Goal: Task Accomplishment & Management: Manage account settings

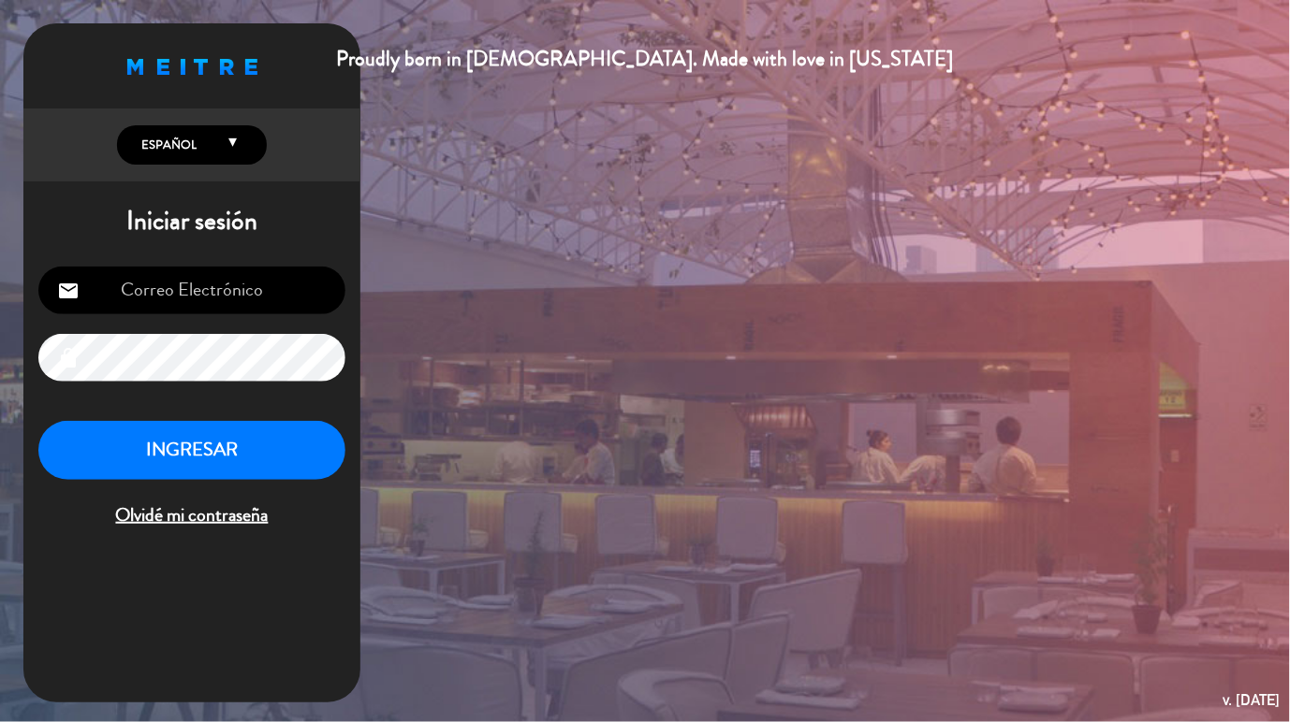
type input "[EMAIL_ADDRESS][PERSON_NAME][DOMAIN_NAME]"
click at [210, 440] on button "INGRESAR" at bounding box center [191, 450] width 307 height 59
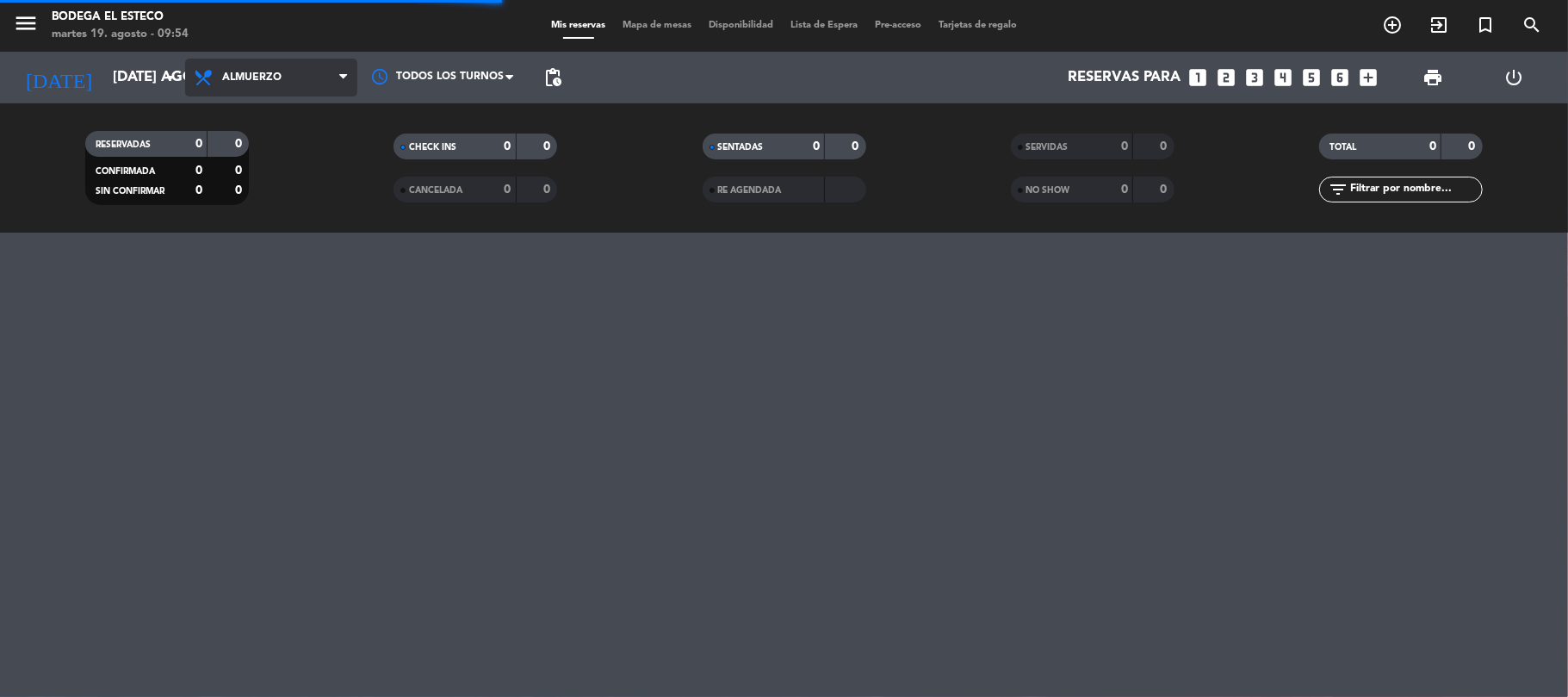
click at [341, 76] on icon at bounding box center [343, 77] width 7 height 14
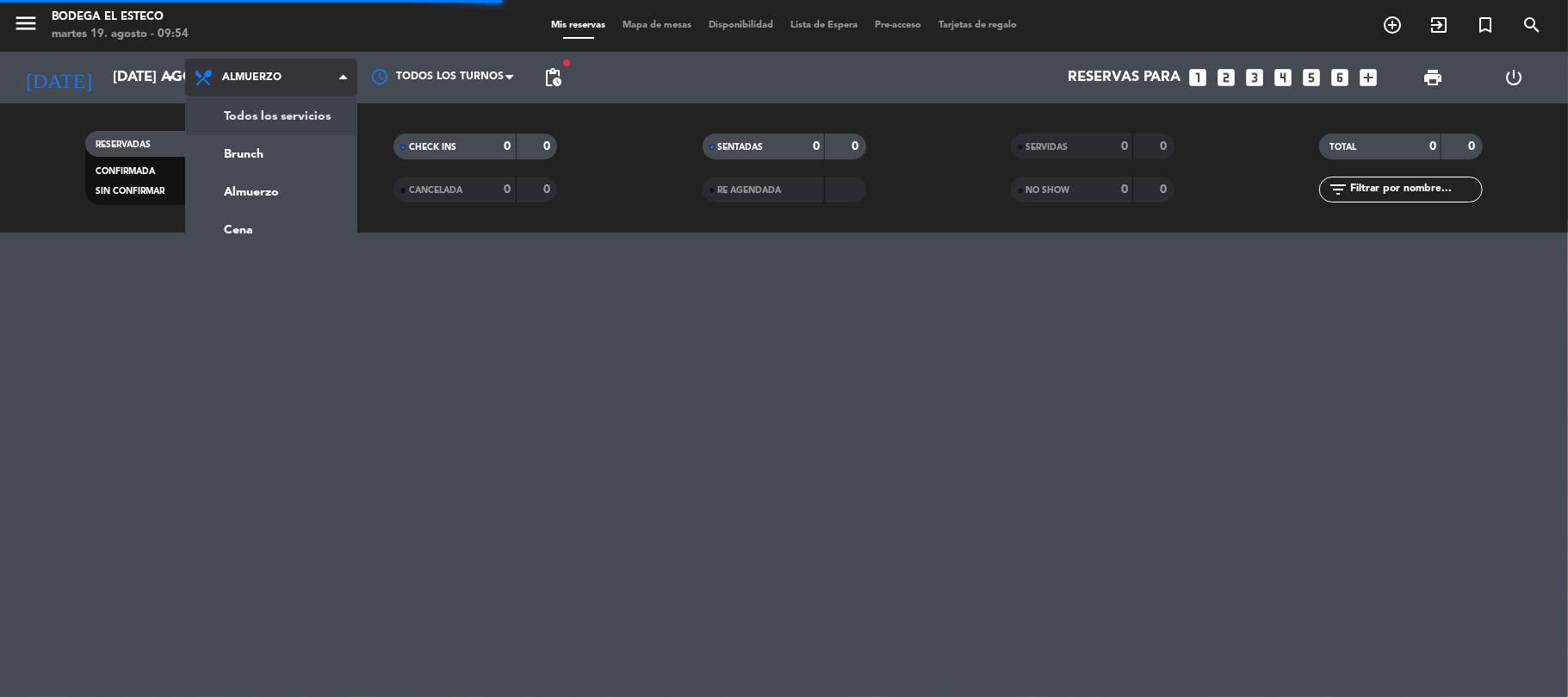
click at [290, 115] on div "menu Bodega El Esteco martes 19. agosto - 09:54 Mis reservas Mapa de mesas Disp…" at bounding box center [784, 116] width 1568 height 233
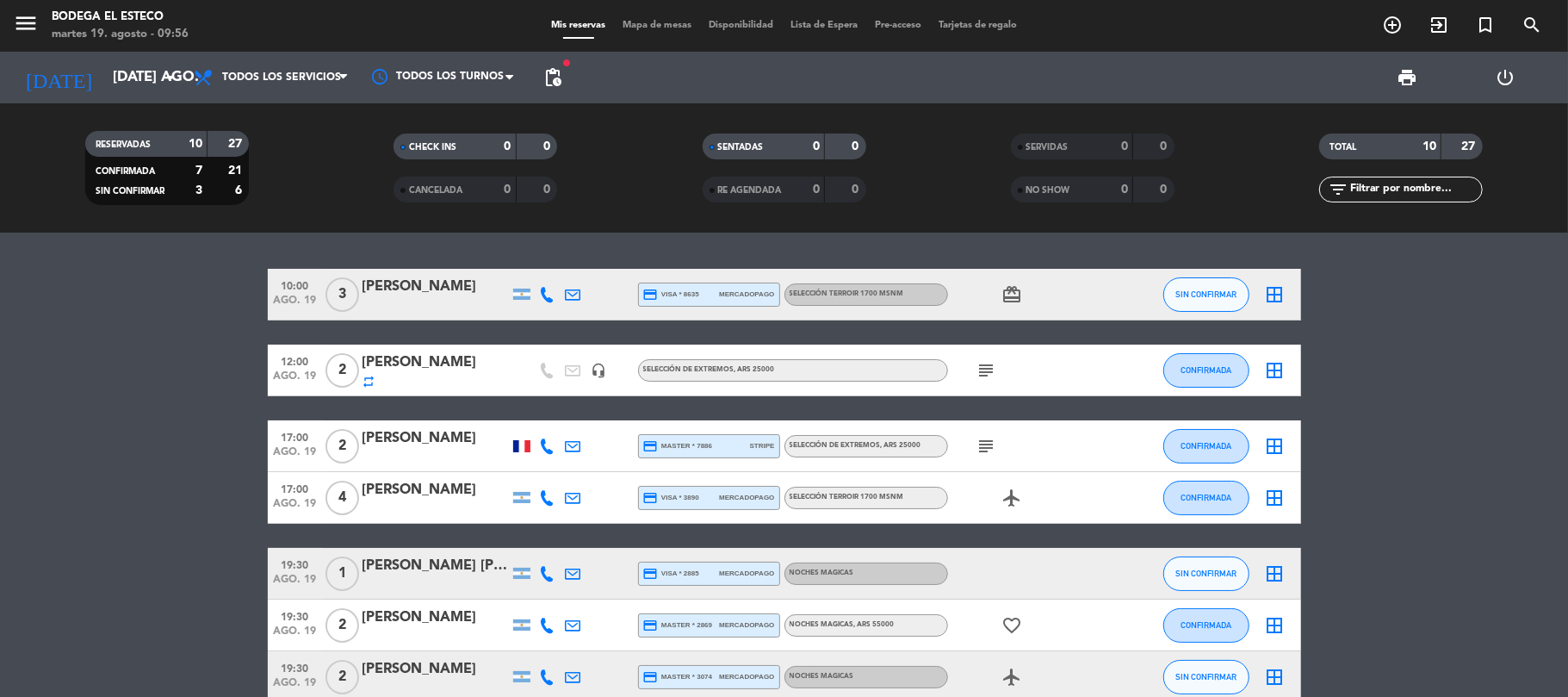
click at [988, 372] on icon "subject" at bounding box center [986, 370] width 20 height 20
click at [132, 90] on input "[DATE] ago." at bounding box center [197, 77] width 186 height 33
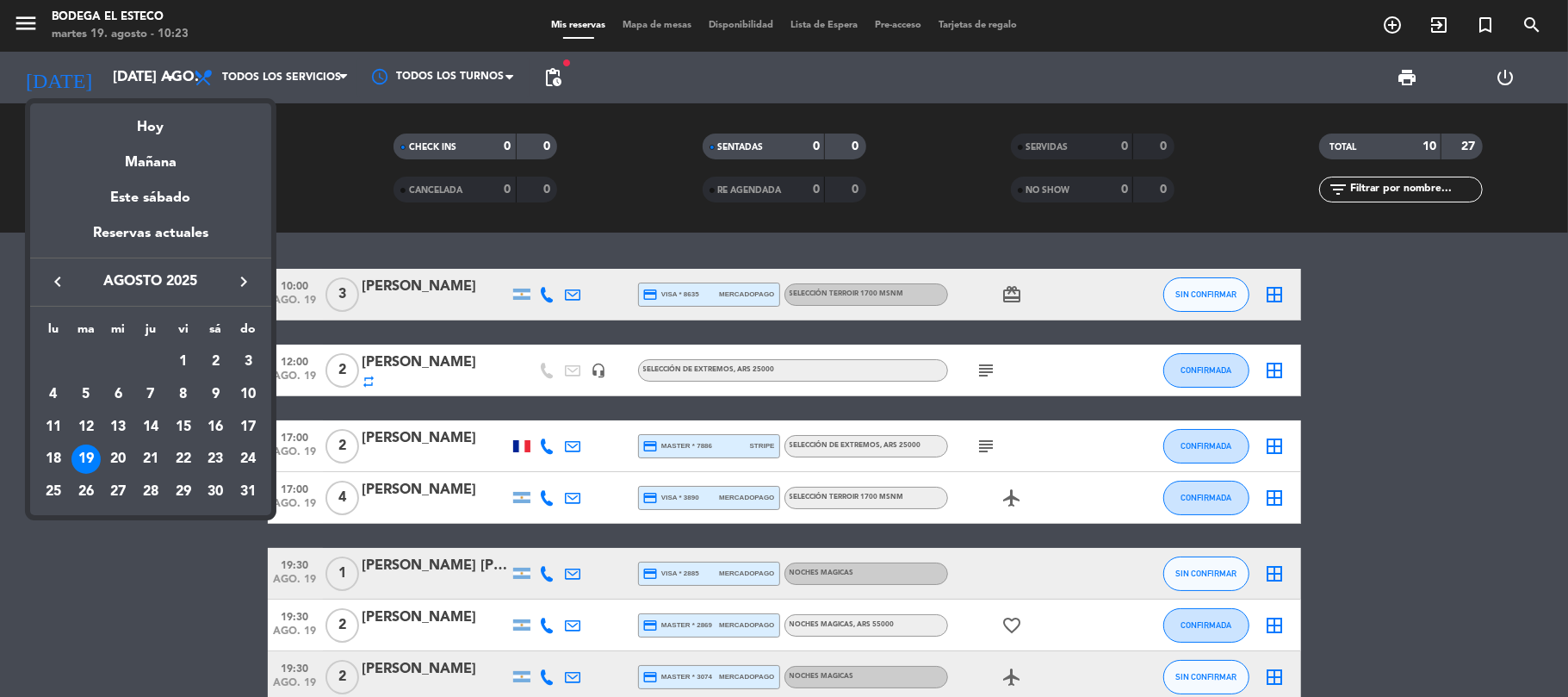
click at [239, 279] on icon "keyboard_arrow_right" at bounding box center [244, 282] width 20 height 20
click at [48, 453] on div "13" at bounding box center [53, 459] width 29 height 29
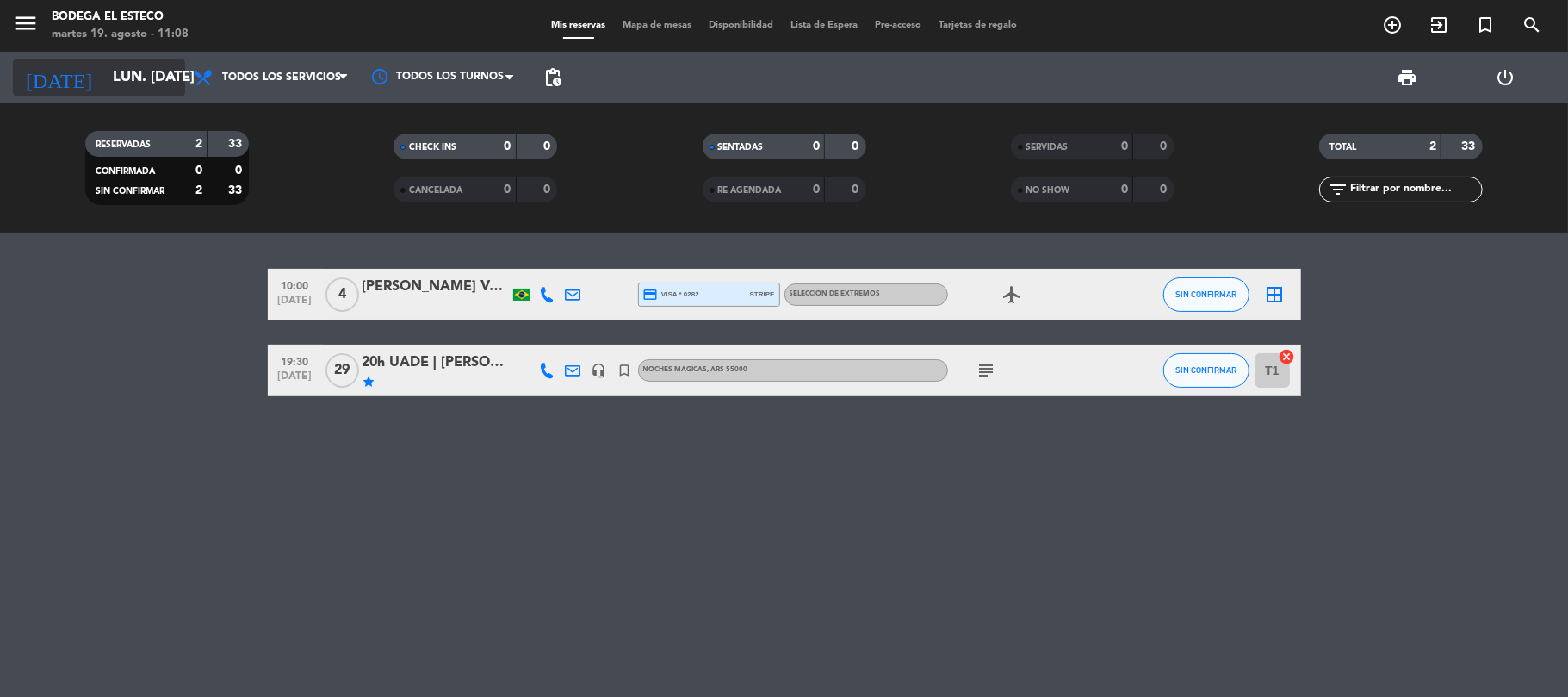
click at [136, 80] on input "lun. [DATE]" at bounding box center [197, 77] width 186 height 33
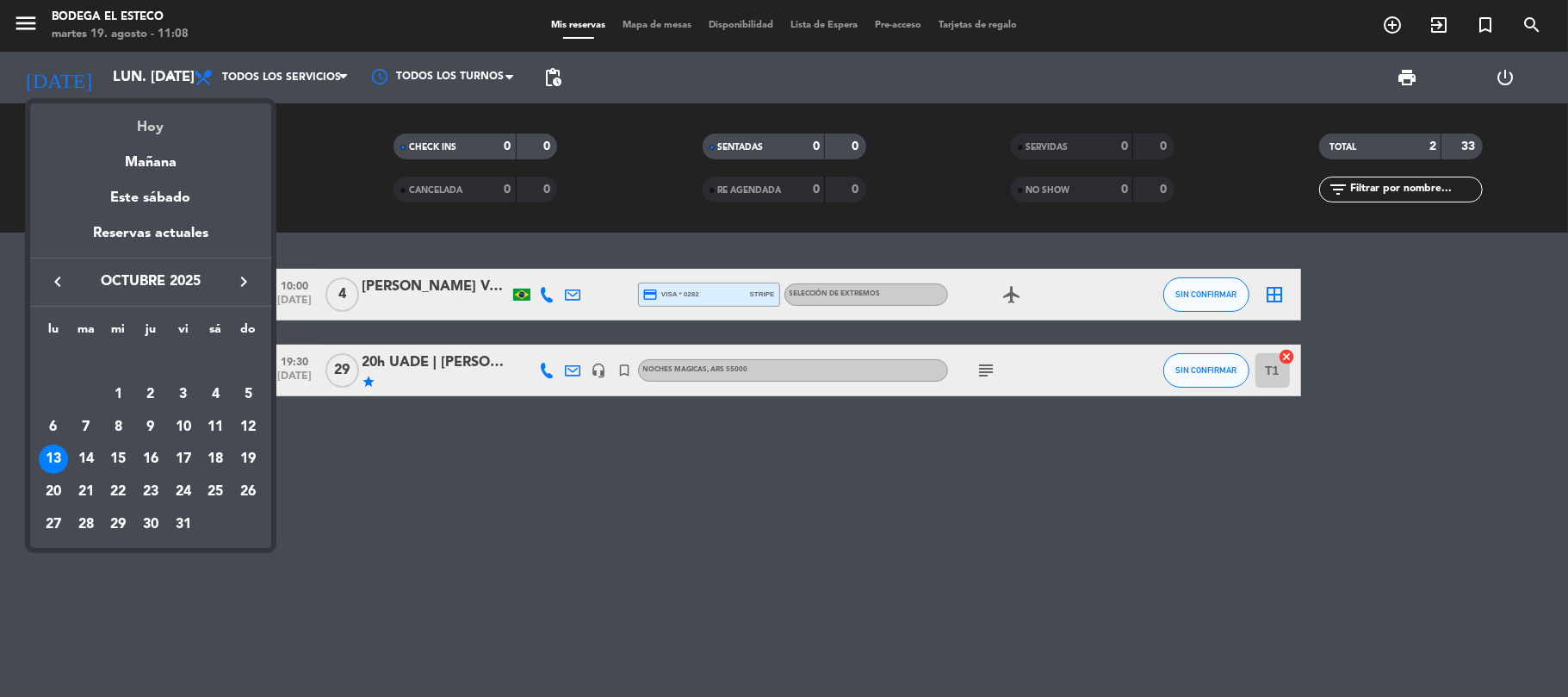
click at [136, 128] on div "Hoy" at bounding box center [151, 121] width 241 height 35
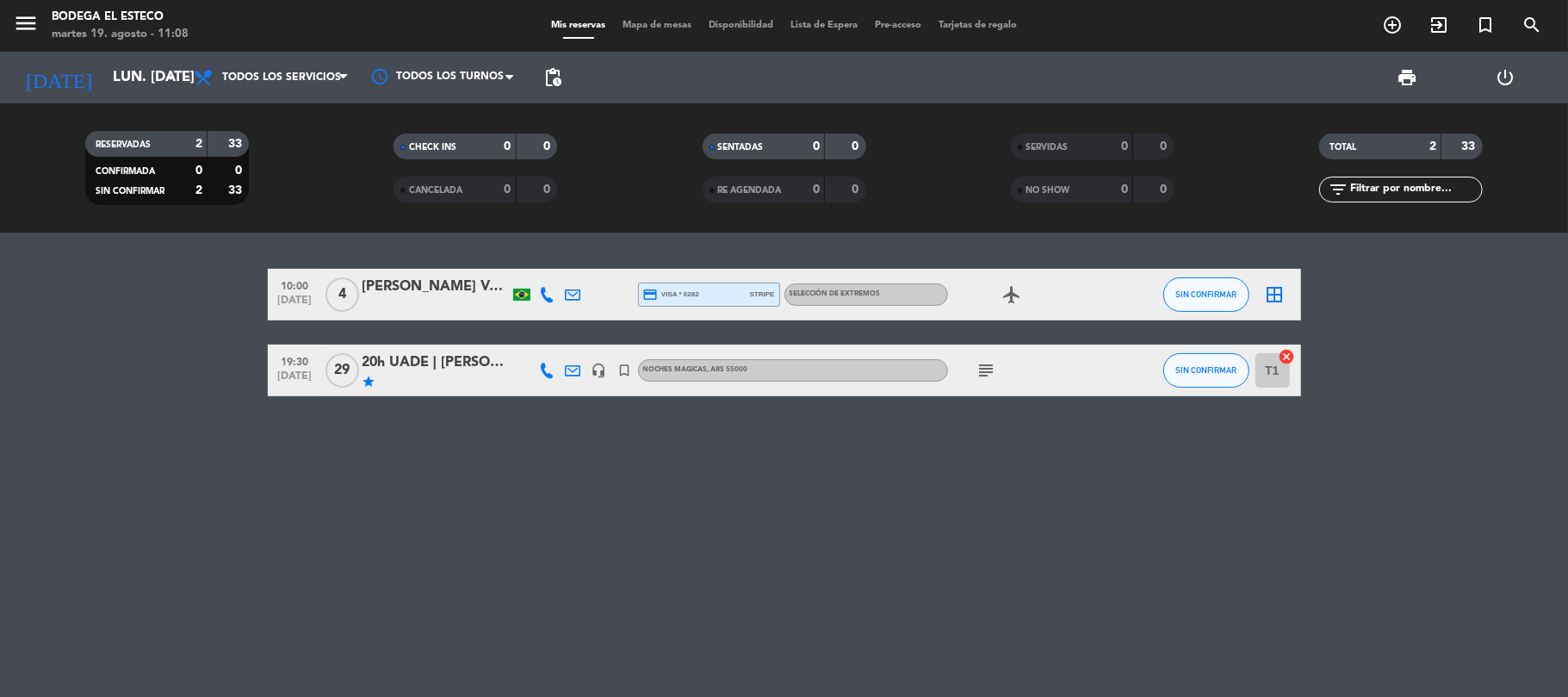
type input "[DATE] ago."
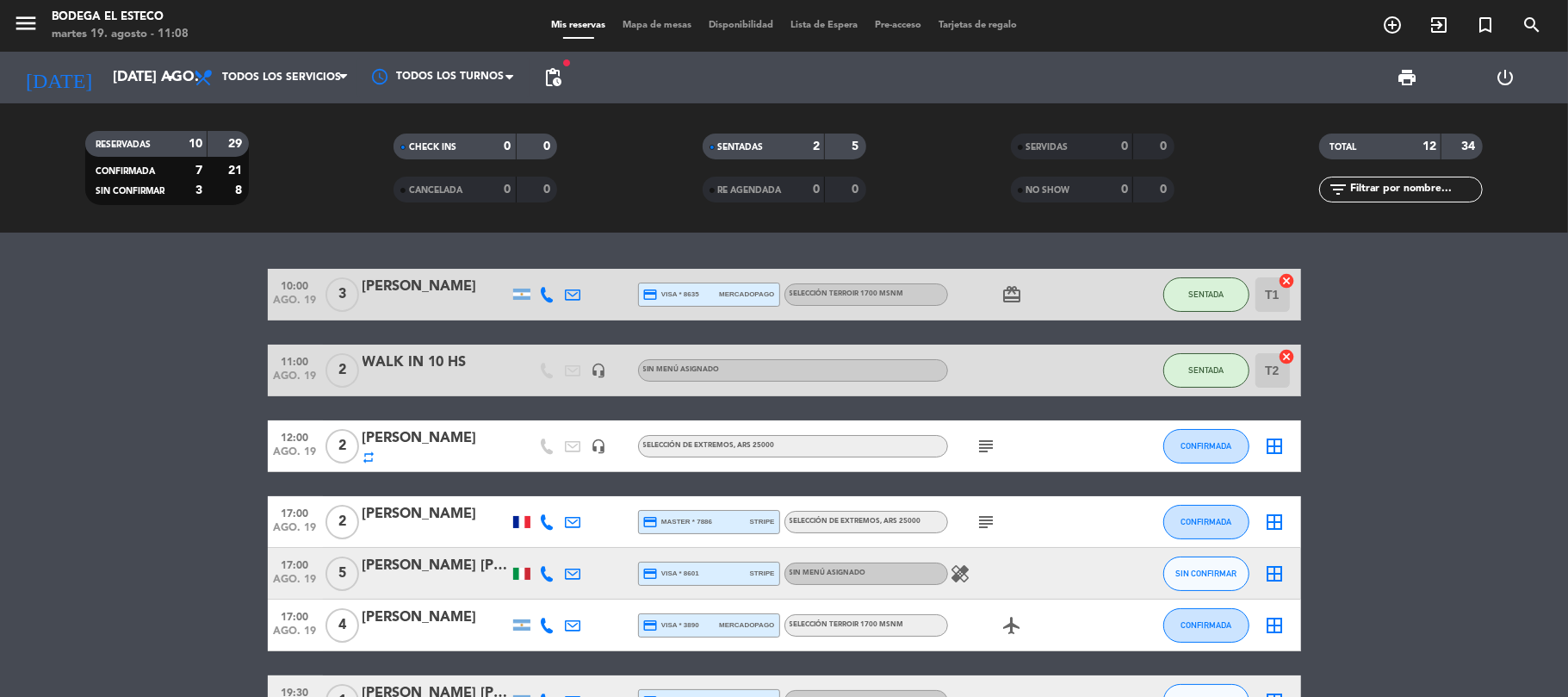
scroll to position [114, 0]
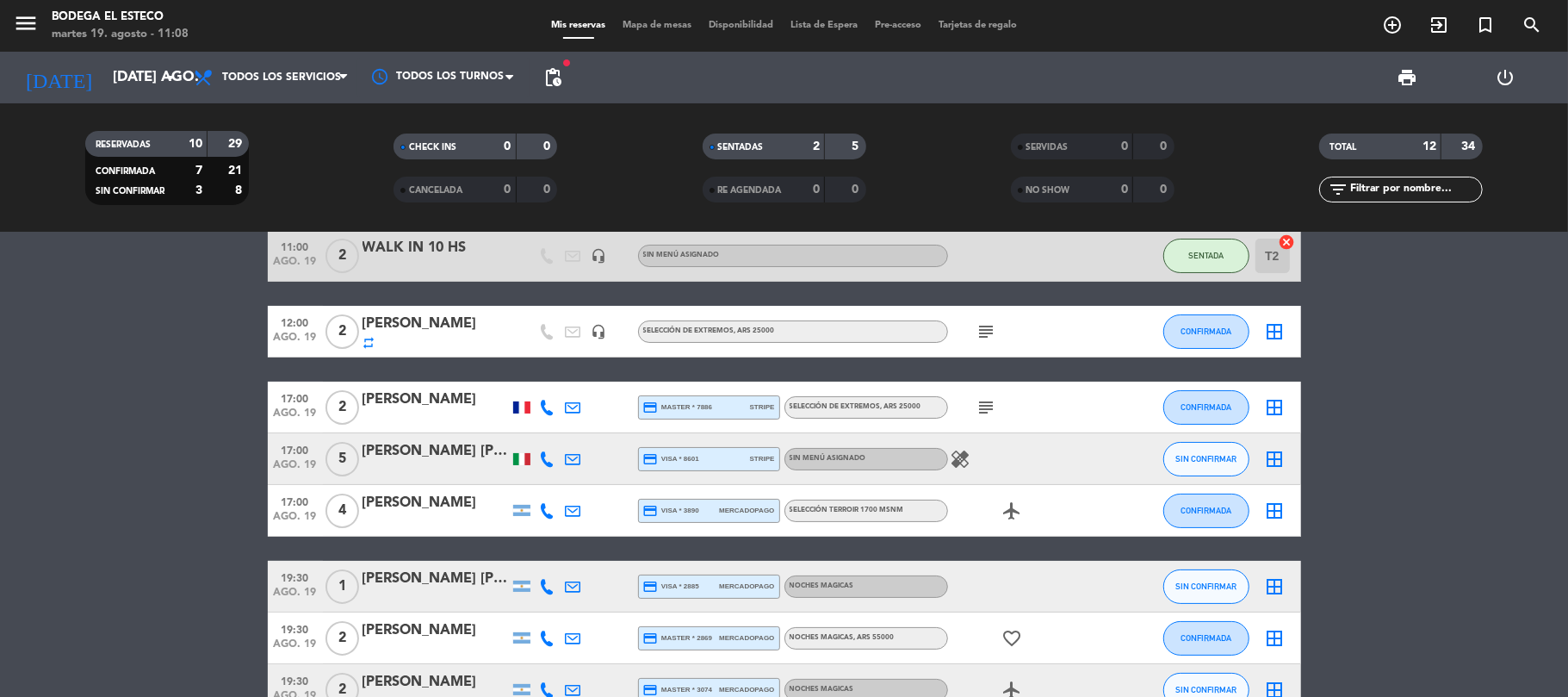
click at [983, 411] on icon "subject" at bounding box center [986, 407] width 20 height 20
click at [1186, 451] on bookings-row "10:00 ago. 19 3 [PERSON_NAME] credit_card visa * 8635 mercadopago SELECCIÓN TER…" at bounding box center [784, 513] width 1568 height 717
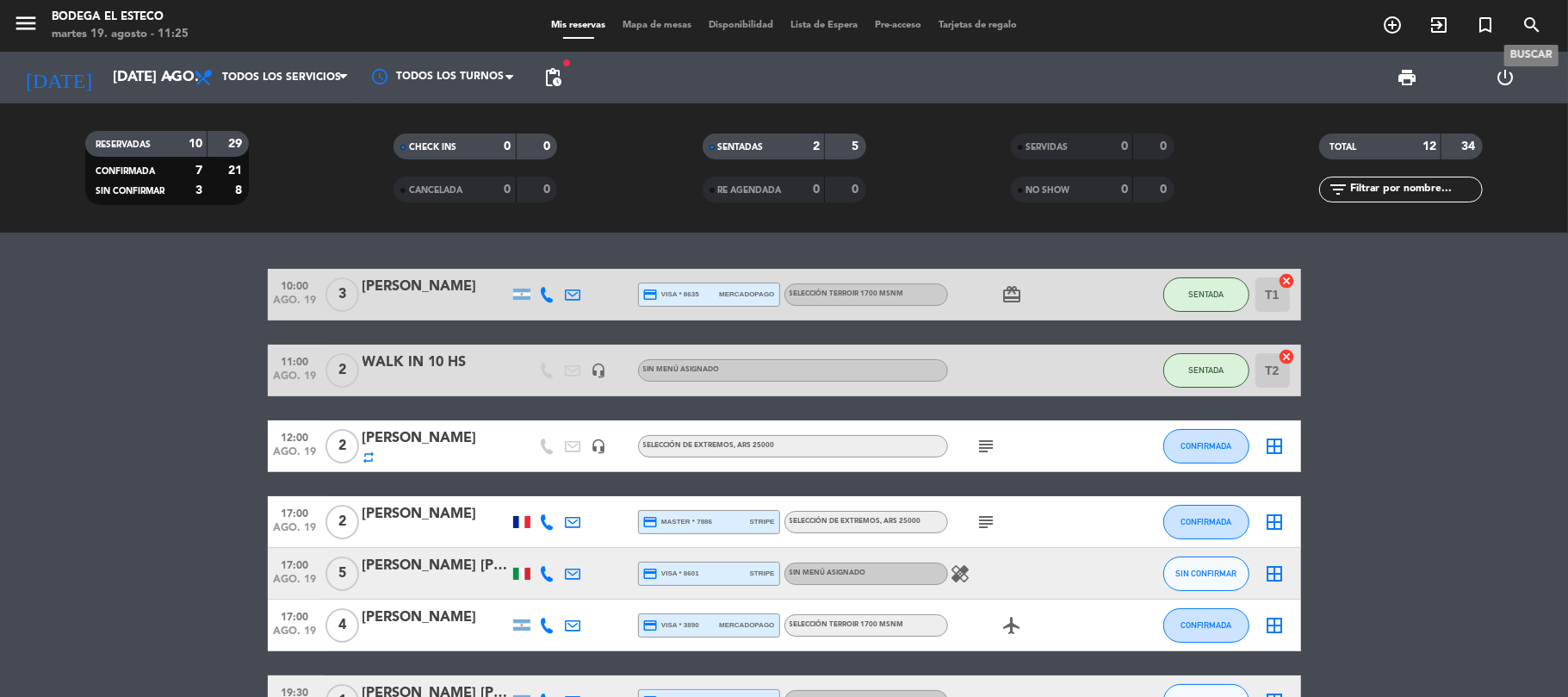
click at [1186, 22] on icon "search" at bounding box center [1532, 25] width 20 height 20
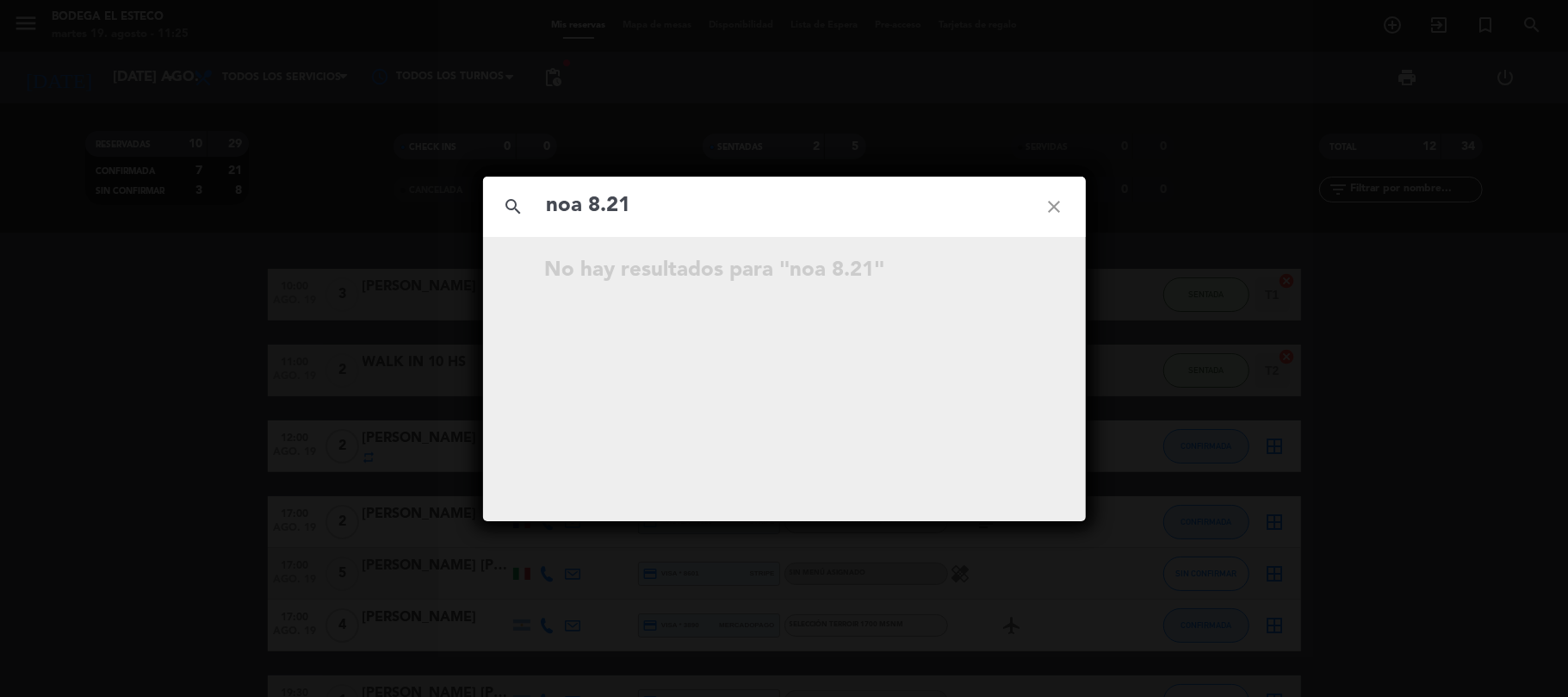
drag, startPoint x: 548, startPoint y: 200, endPoint x: 517, endPoint y: 200, distance: 31.0
click at [517, 200] on div "search noa 8.21 close" at bounding box center [784, 207] width 603 height 61
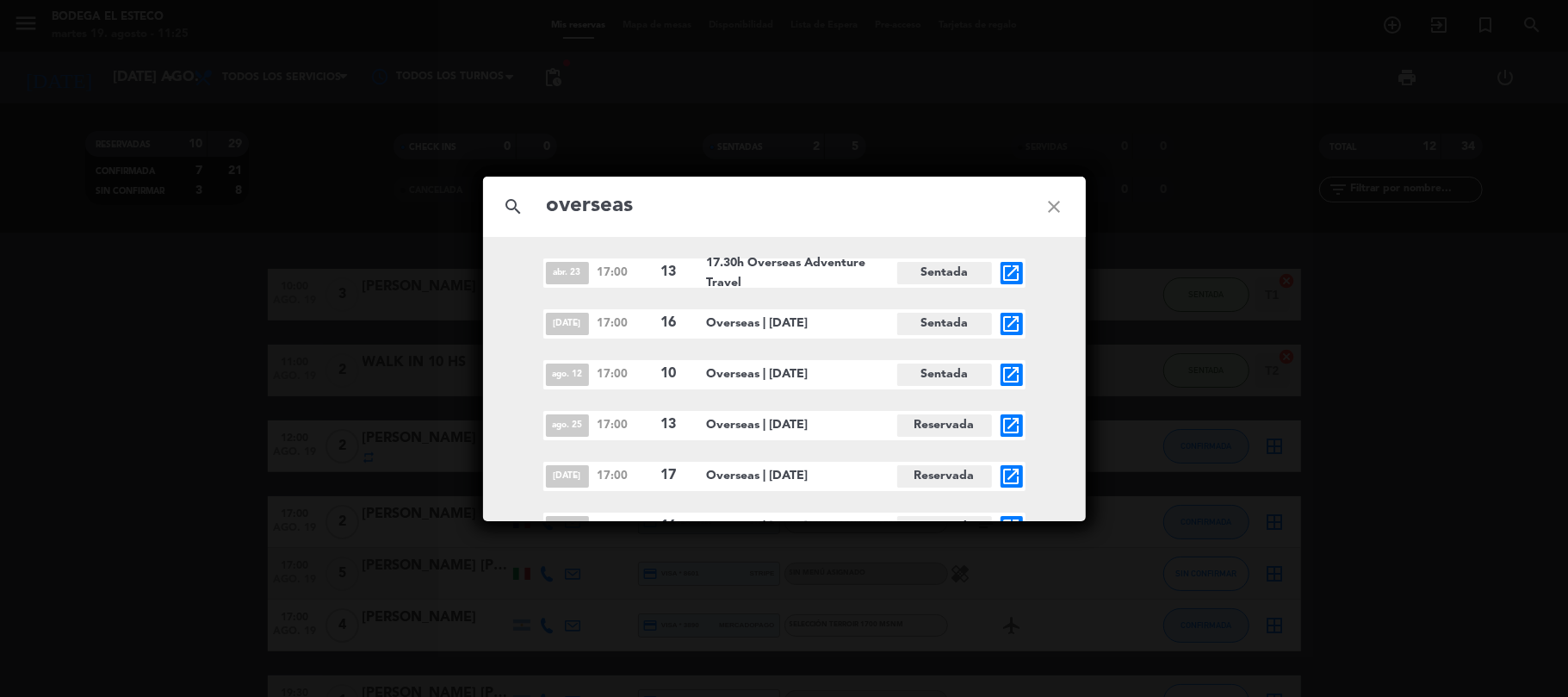
type input "overseas"
click at [1016, 429] on icon "open_in_new" at bounding box center [1011, 425] width 20 height 20
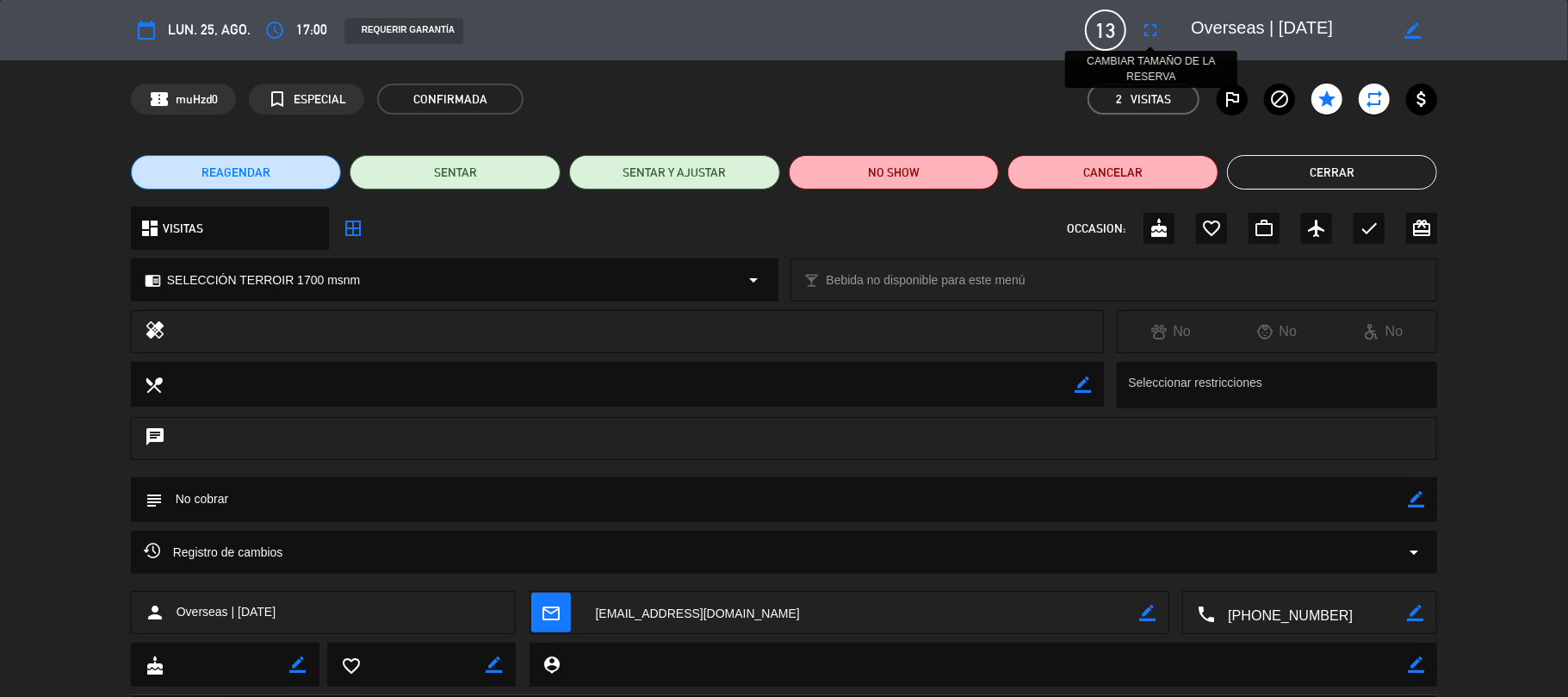
click at [1154, 28] on icon "fullscreen" at bounding box center [1150, 30] width 20 height 20
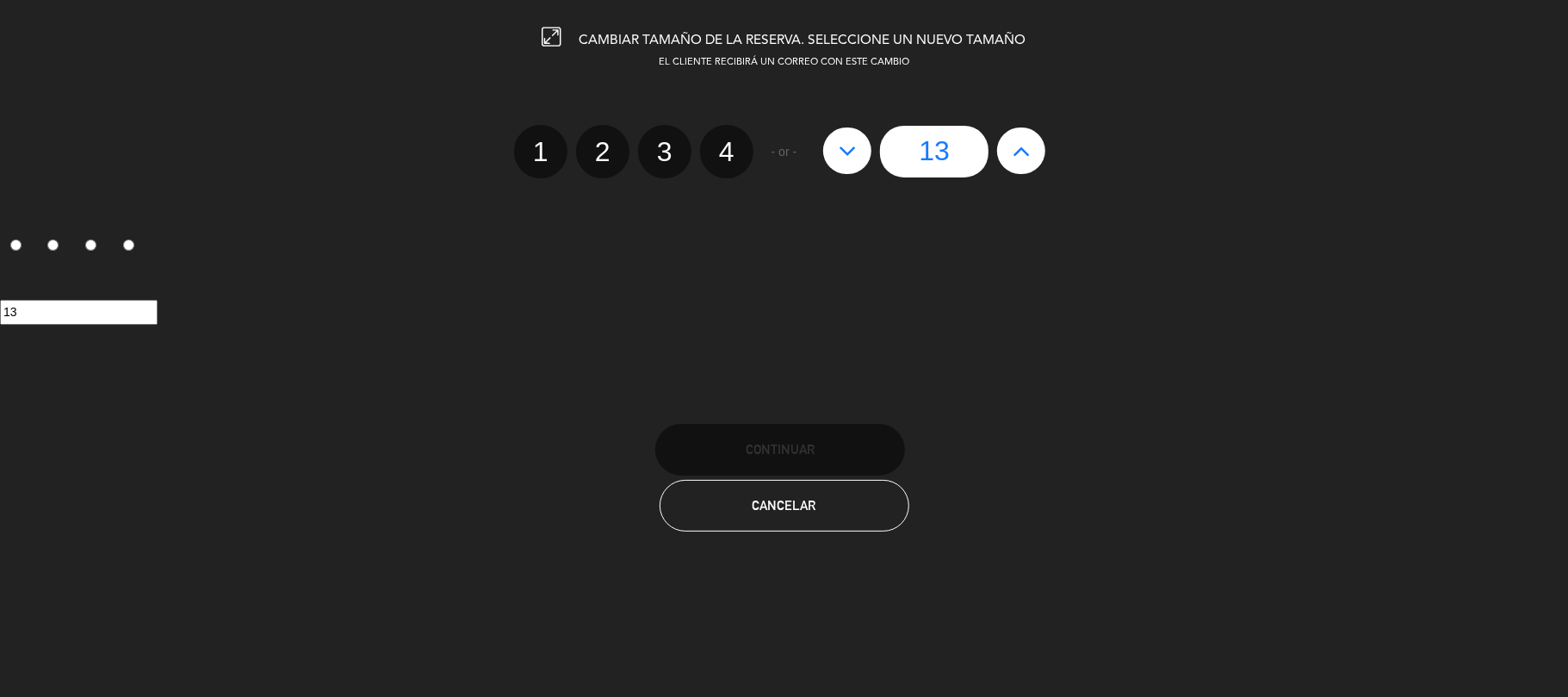
click at [852, 155] on icon at bounding box center [847, 151] width 18 height 28
type input "12"
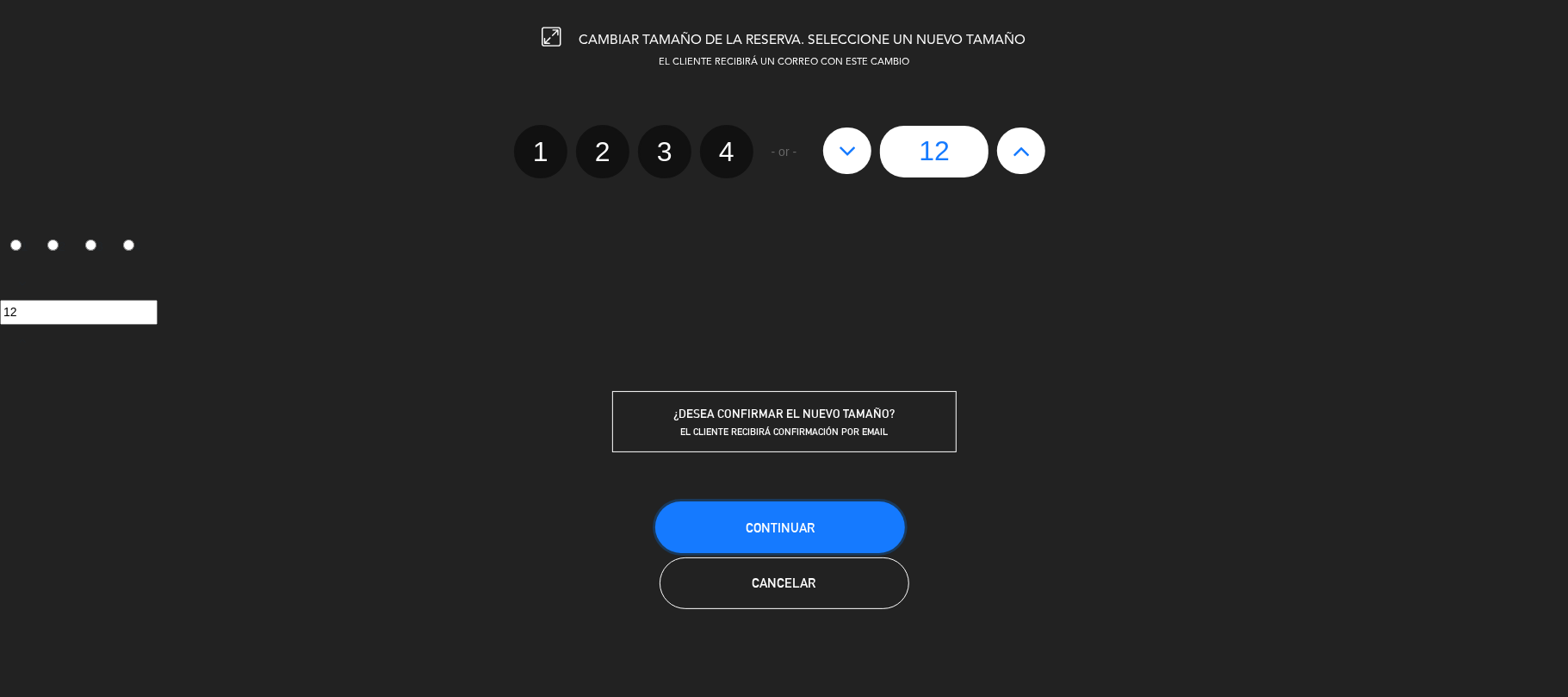
click at [776, 520] on span "Continuar" at bounding box center [779, 528] width 69 height 15
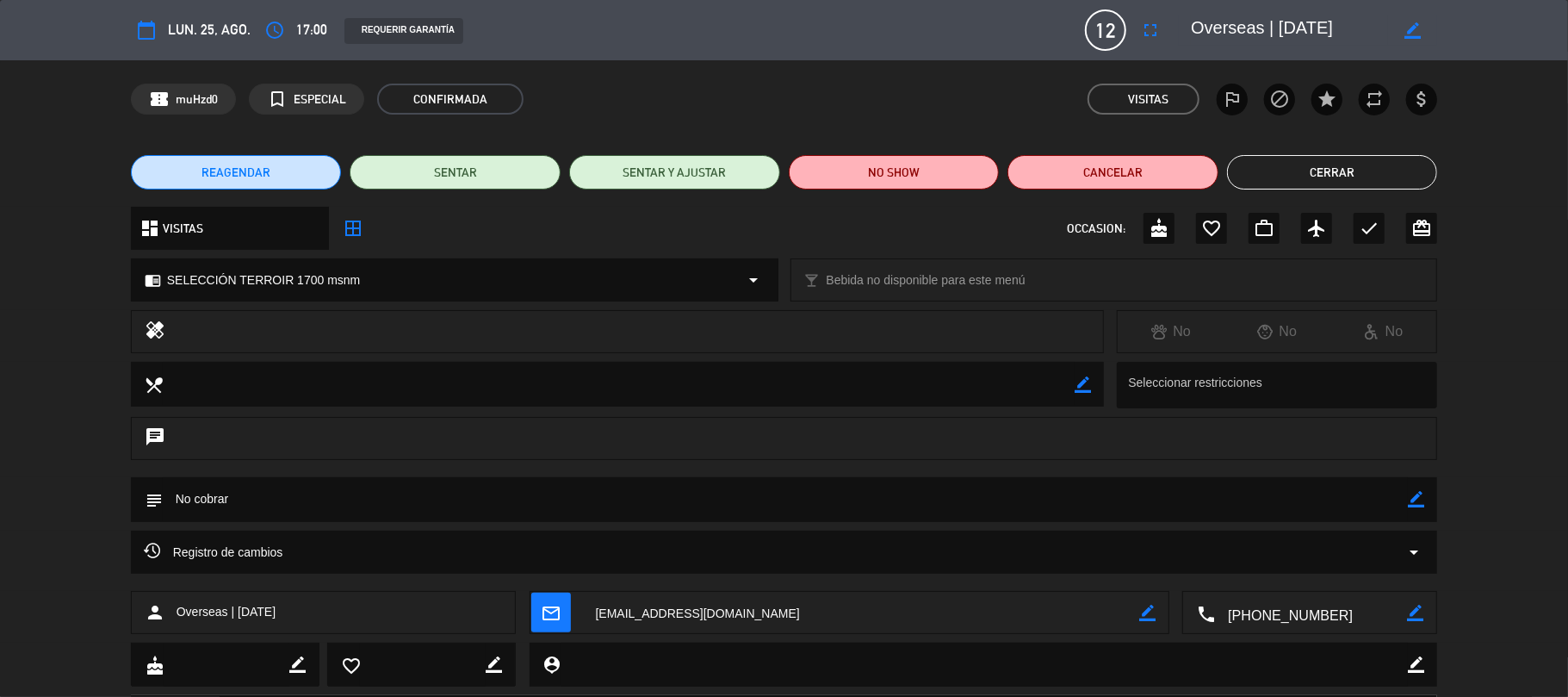
click at [1186, 168] on button "Cerrar" at bounding box center [1332, 171] width 211 height 34
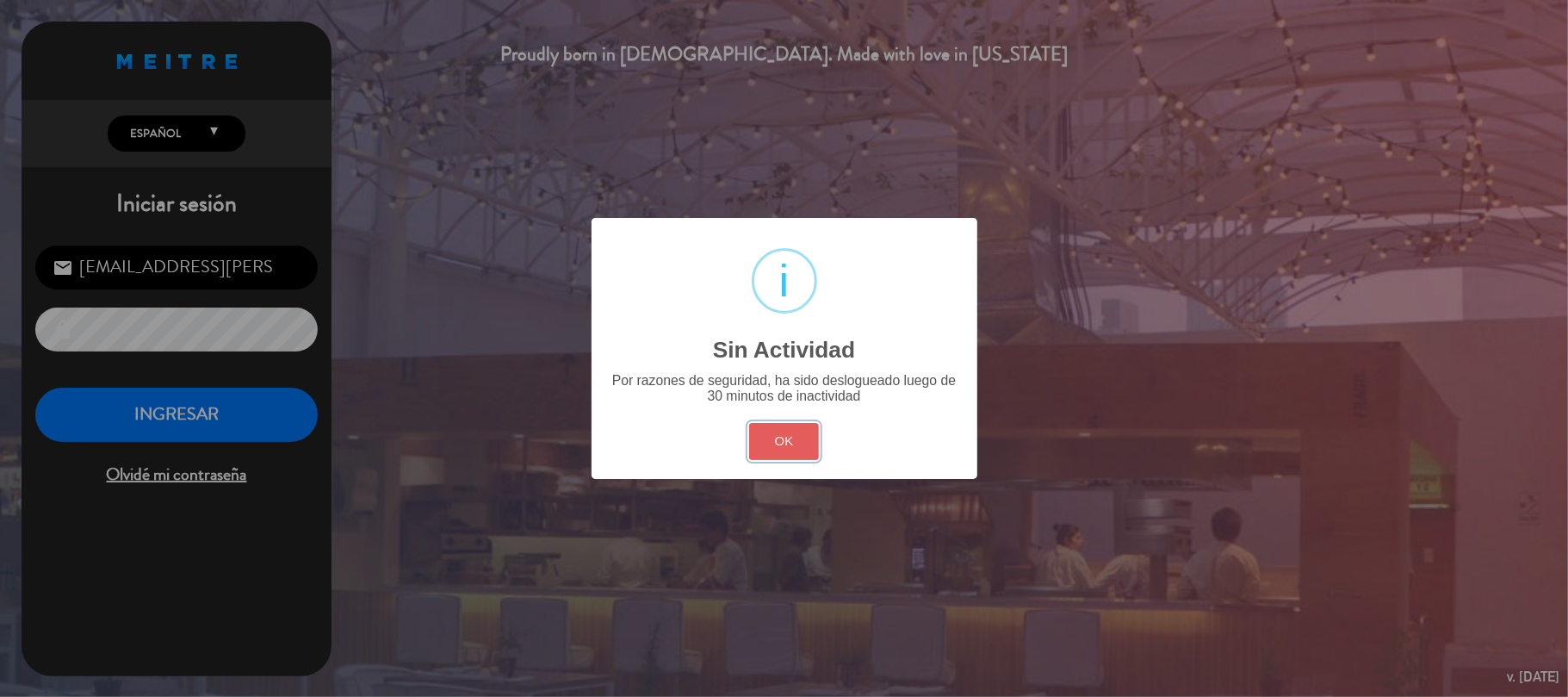
click at [762, 459] on button "OK" at bounding box center [784, 441] width 70 height 37
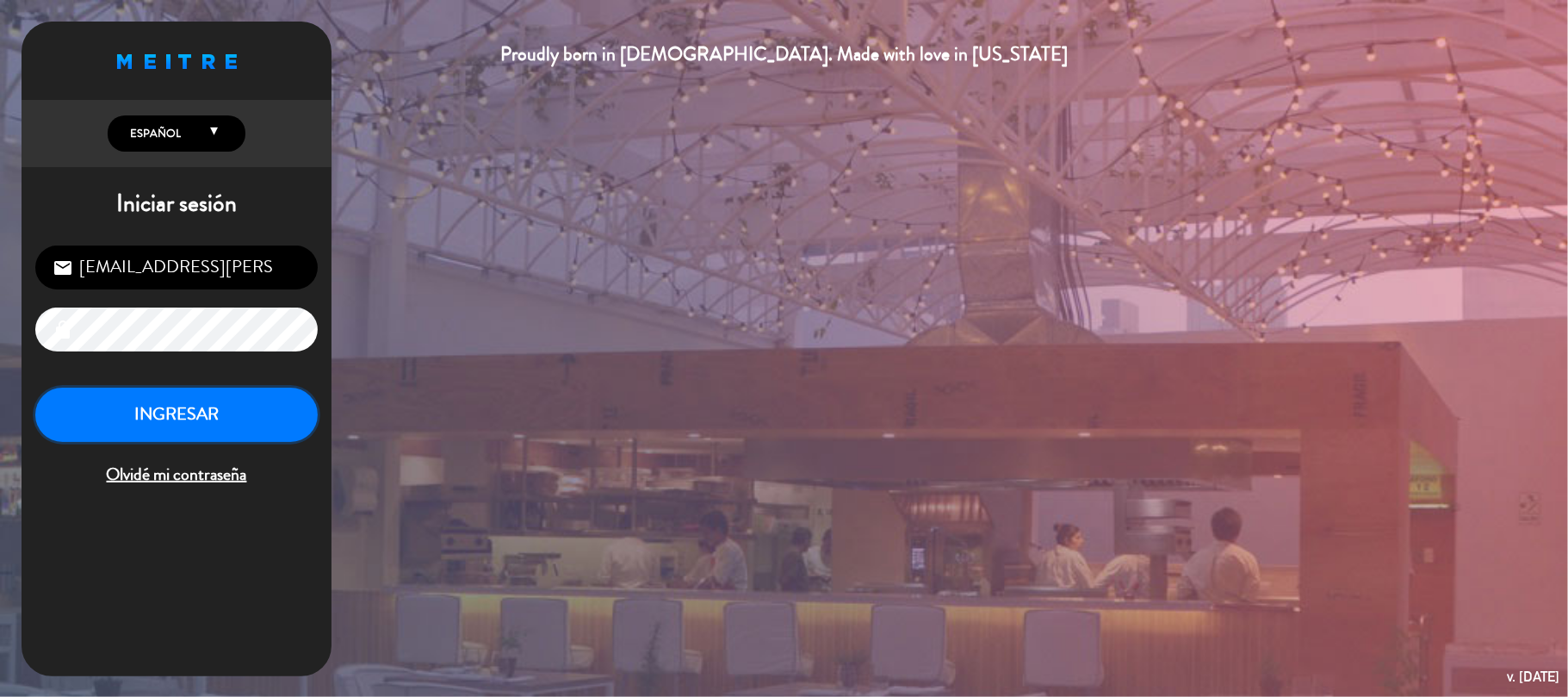
click at [184, 425] on button "INGRESAR" at bounding box center [176, 414] width 282 height 54
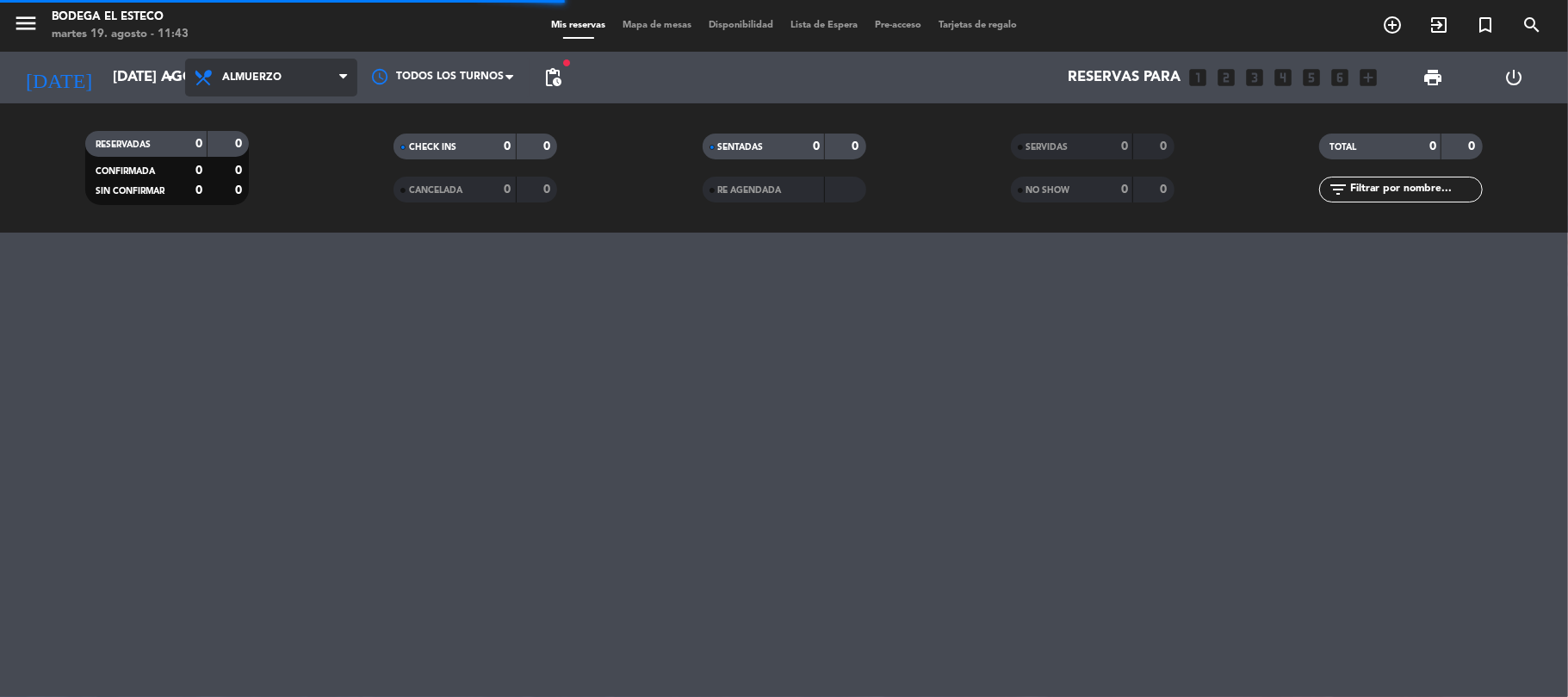
click at [274, 81] on span "Almuerzo" at bounding box center [251, 77] width 60 height 12
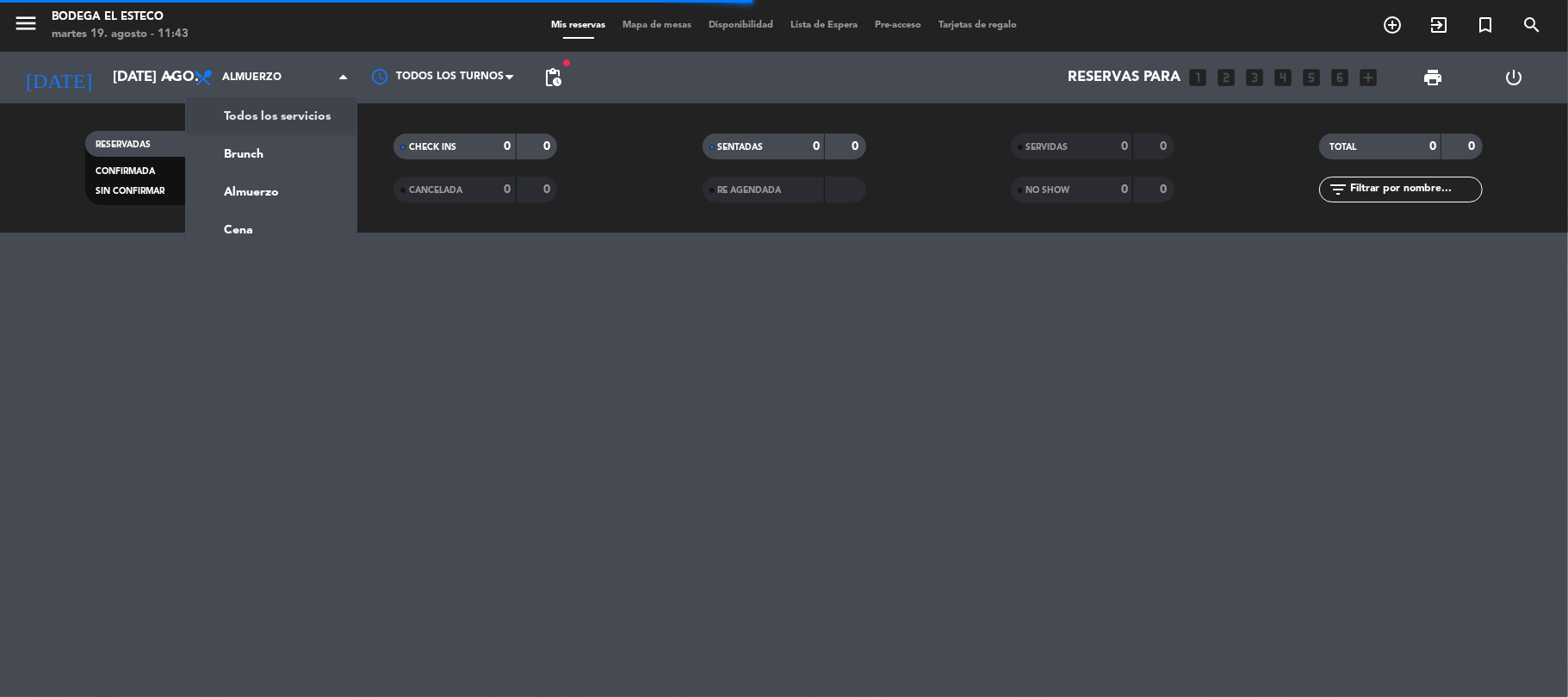
click at [279, 114] on div "menu Bodega El Esteco martes 19. agosto - 11:43 Mis reservas Mapa de mesas Disp…" at bounding box center [784, 116] width 1568 height 233
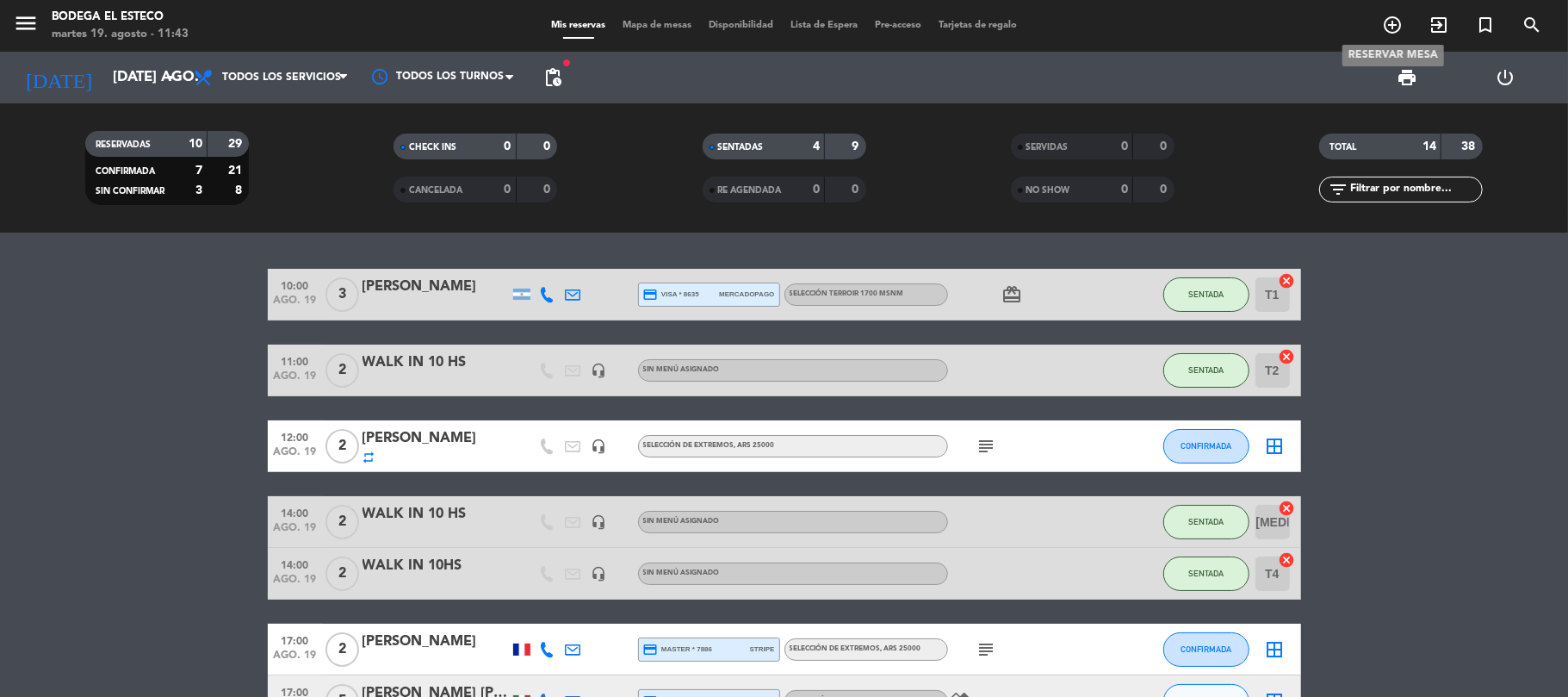
click at [1186, 19] on icon "add_circle_outline" at bounding box center [1392, 25] width 20 height 20
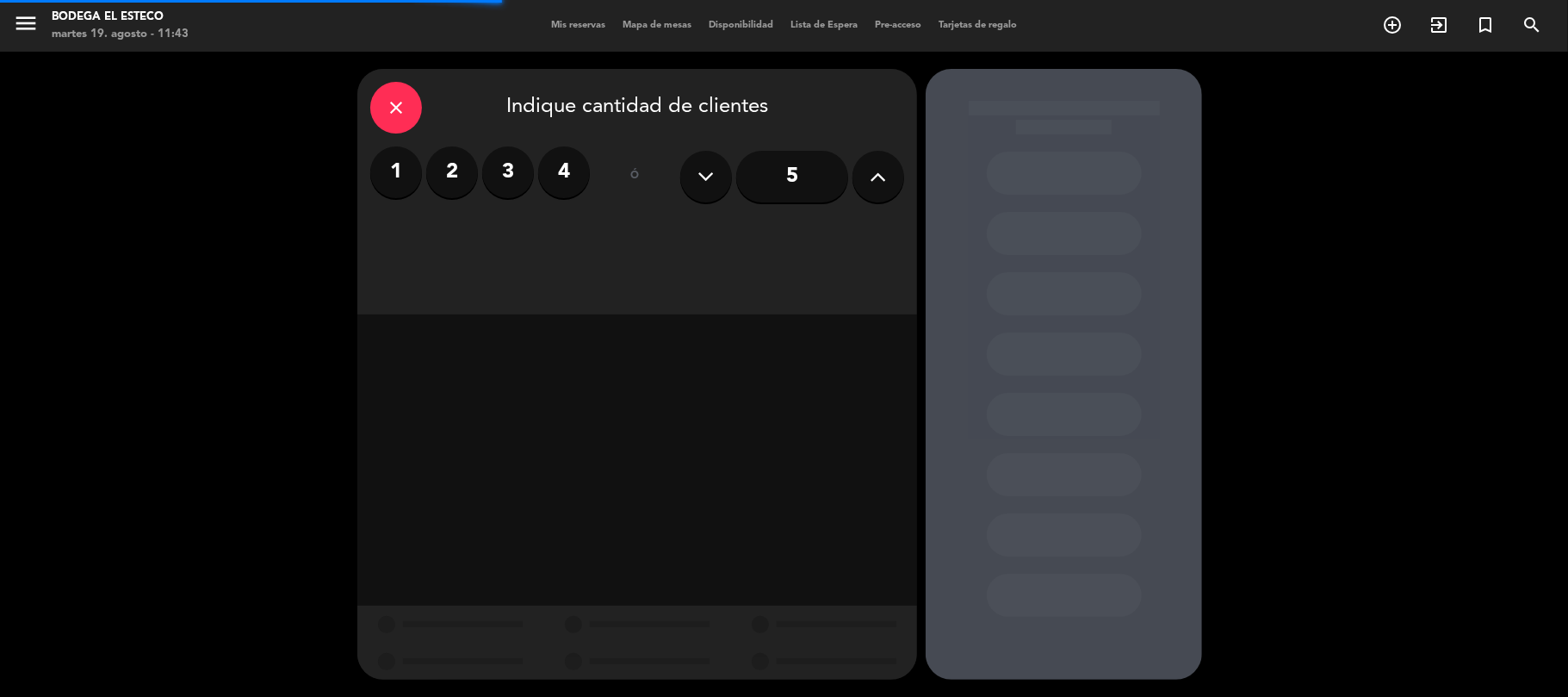
click at [445, 173] on label "2" at bounding box center [452, 172] width 52 height 52
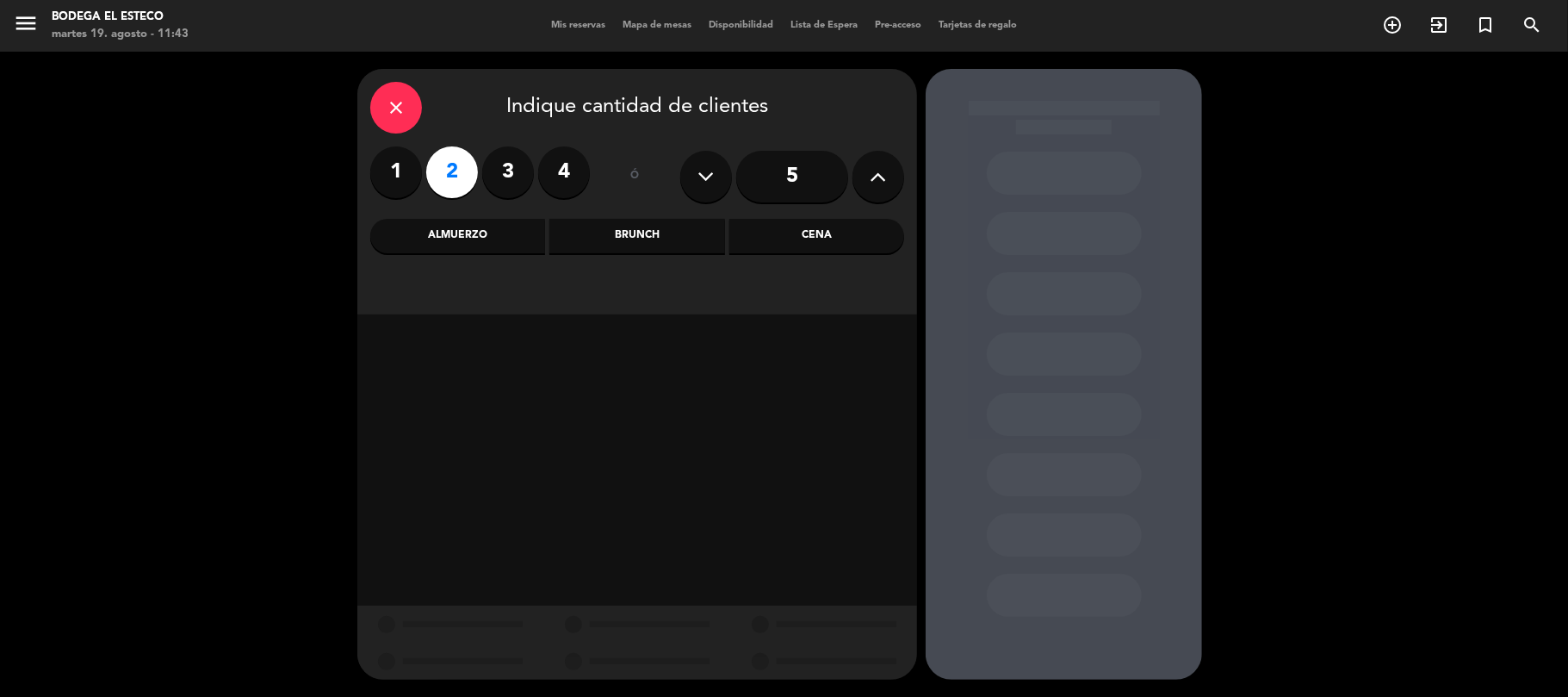
click at [483, 236] on div "Almuerzo" at bounding box center [457, 236] width 175 height 34
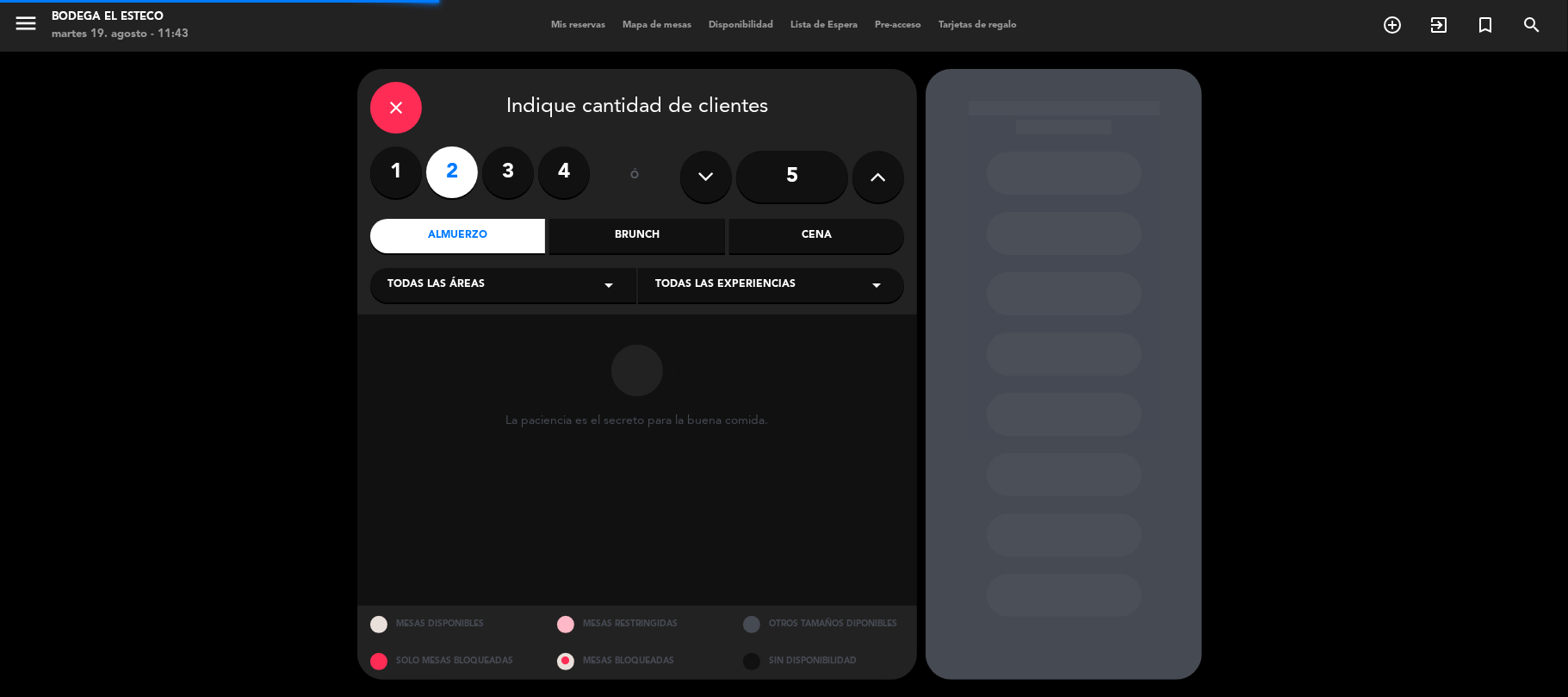
click at [721, 304] on div "close Indique cantidad de clientes 1 2 3 4 ó 5 Almuerzo Brunch Cena Todas las á…" at bounding box center [637, 192] width 559 height 246
click at [718, 291] on span "Todas las experiencias" at bounding box center [725, 285] width 141 height 17
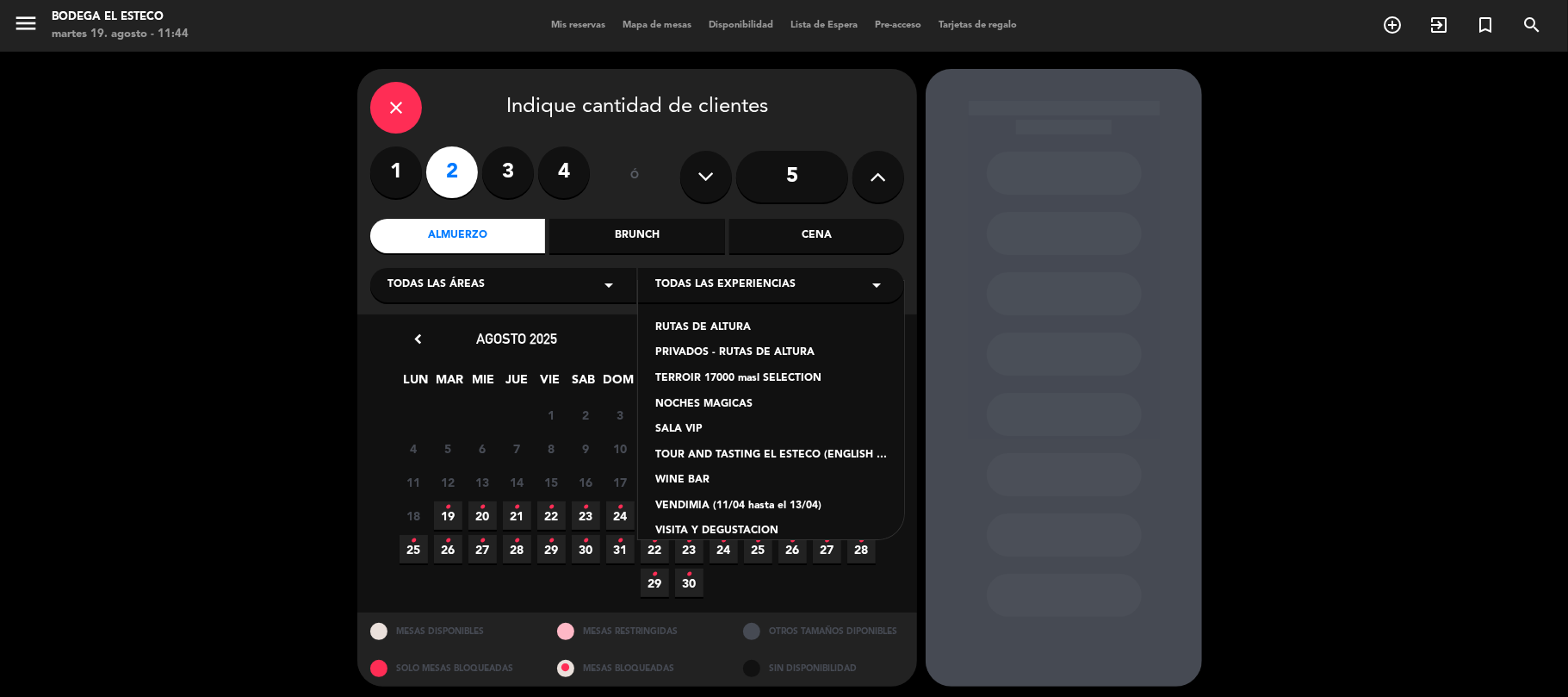
click at [734, 381] on div "TERROIR 17000 masl SELECTION" at bounding box center [771, 378] width 232 height 17
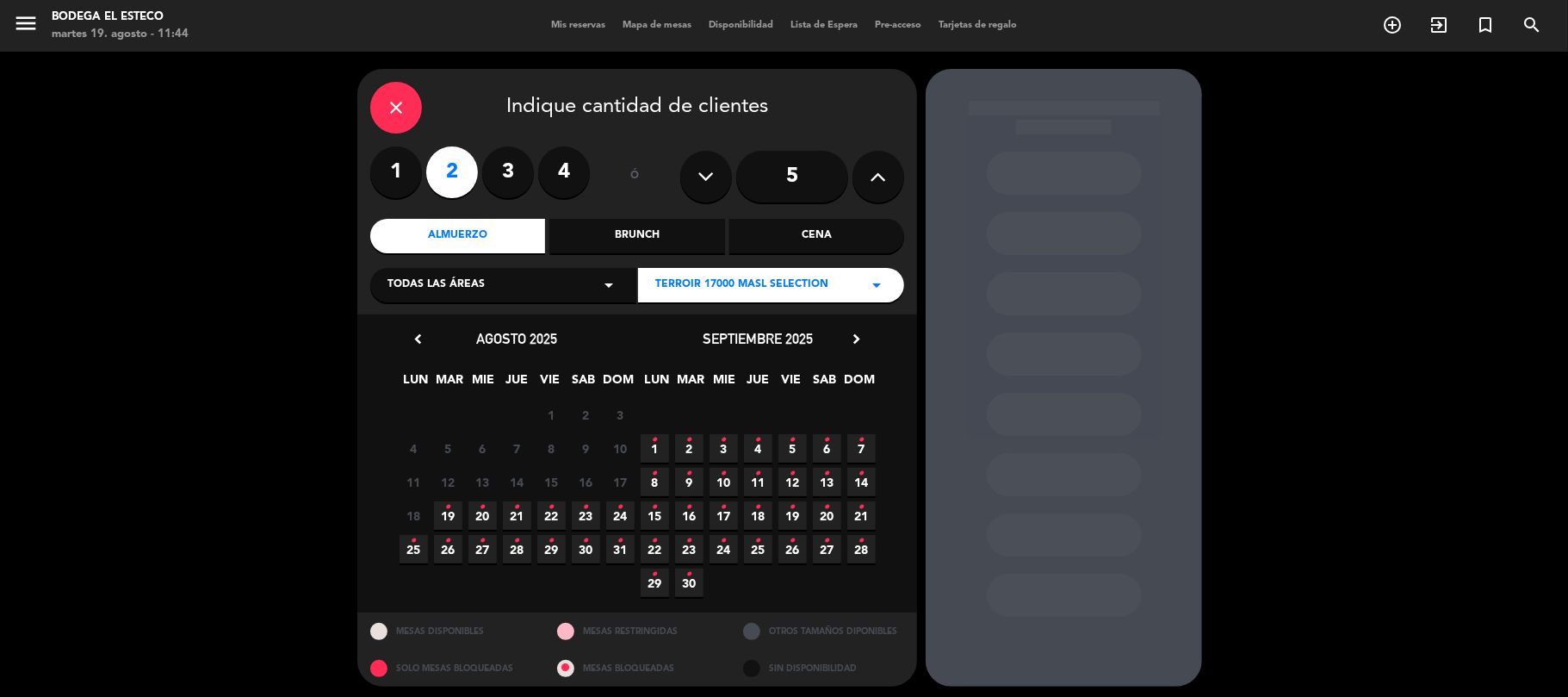
click at [449, 506] on icon "•" at bounding box center [448, 507] width 6 height 28
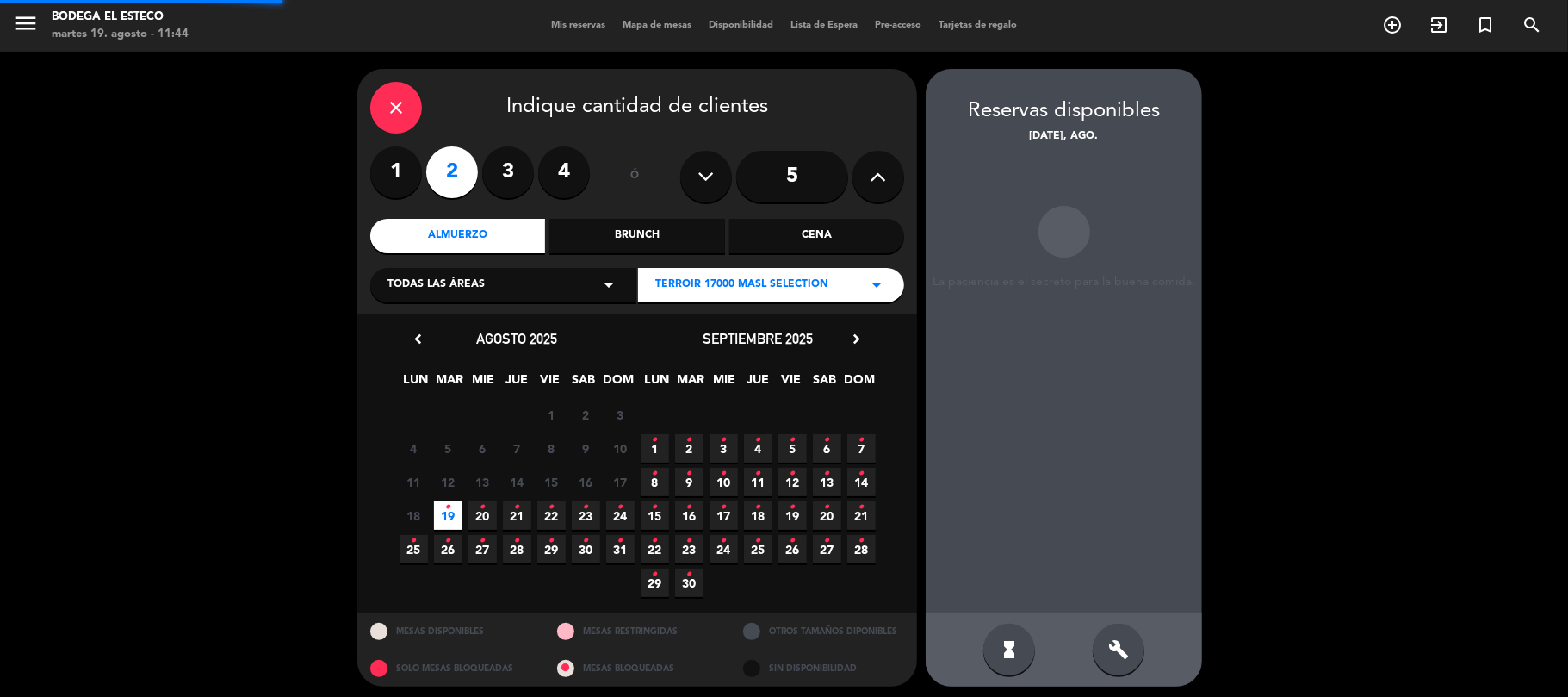
scroll to position [6, 0]
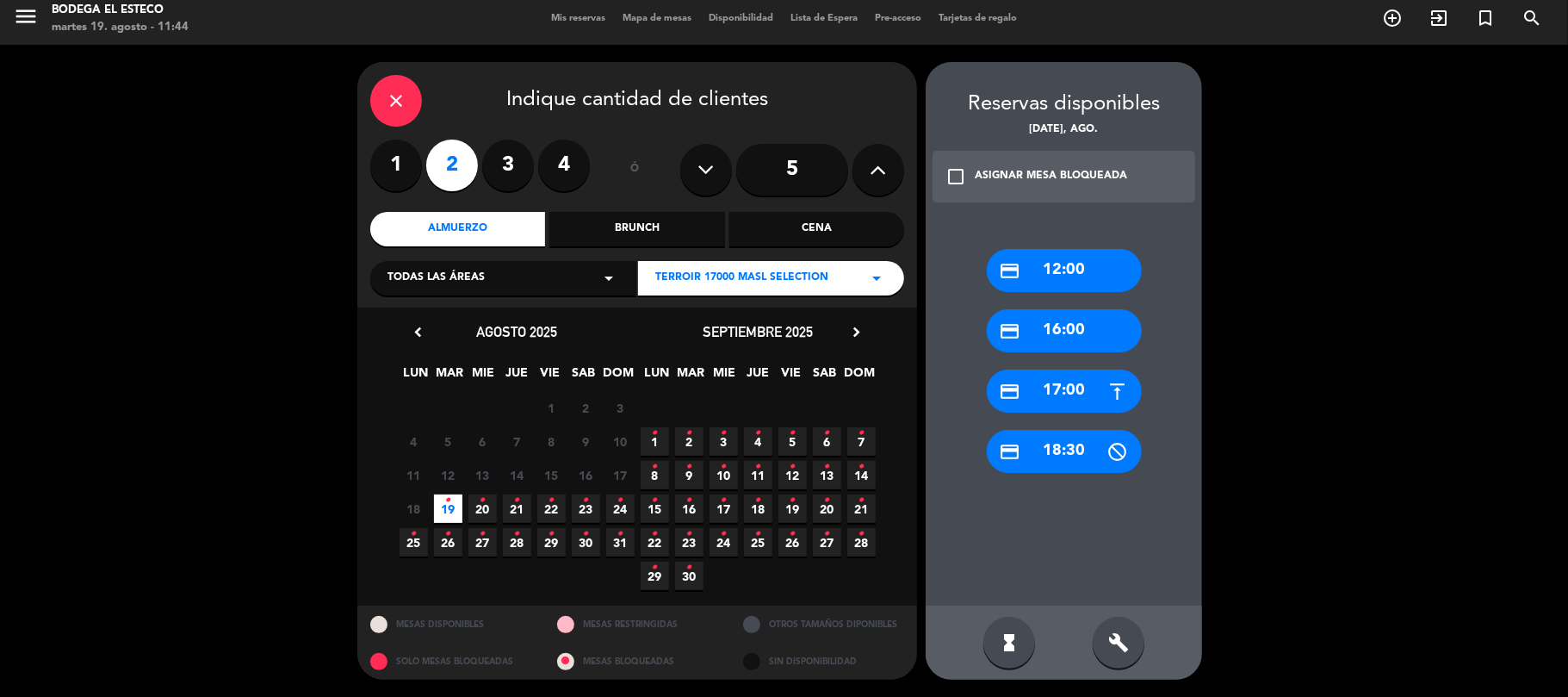
click at [1052, 261] on div "credit_card 12:00" at bounding box center [1064, 270] width 155 height 43
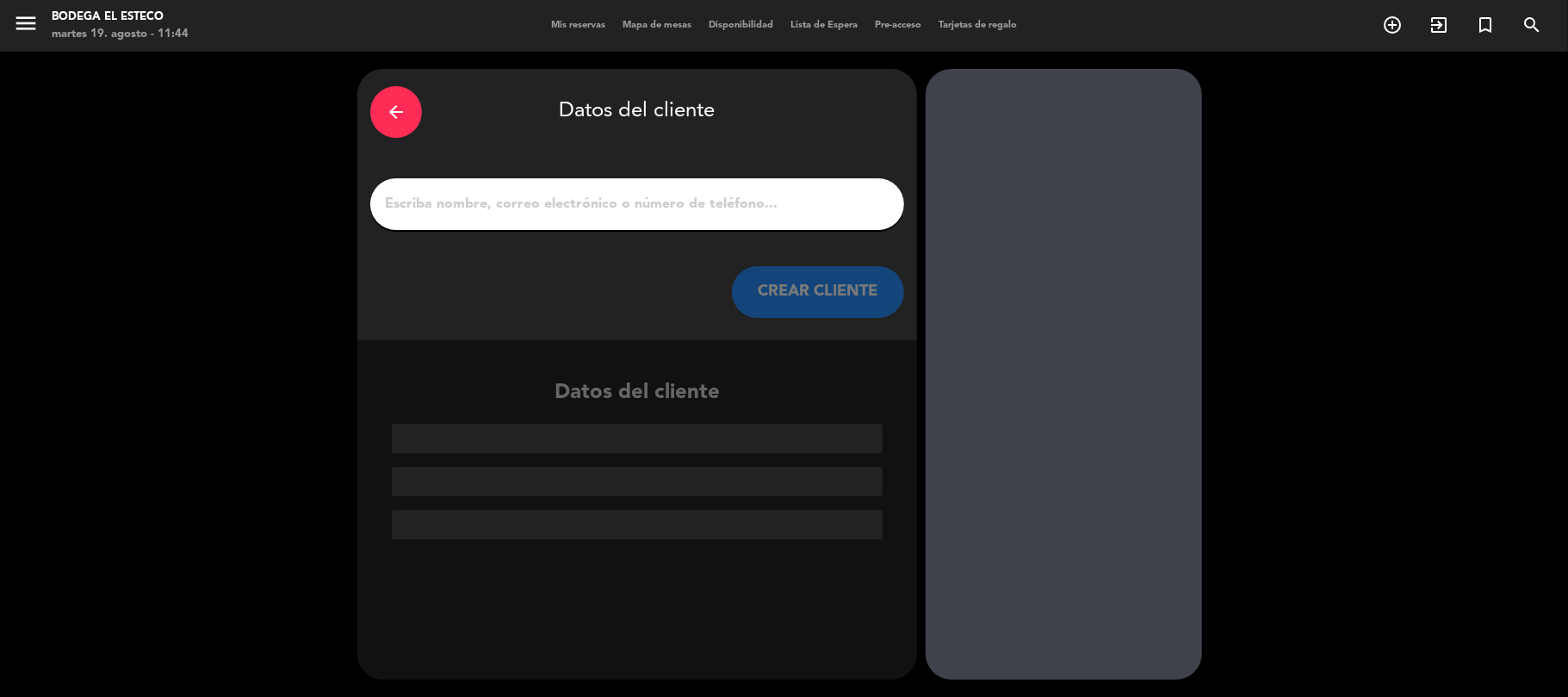
click at [583, 188] on div at bounding box center [637, 204] width 534 height 52
click at [594, 202] on input "1" at bounding box center [637, 204] width 508 height 24
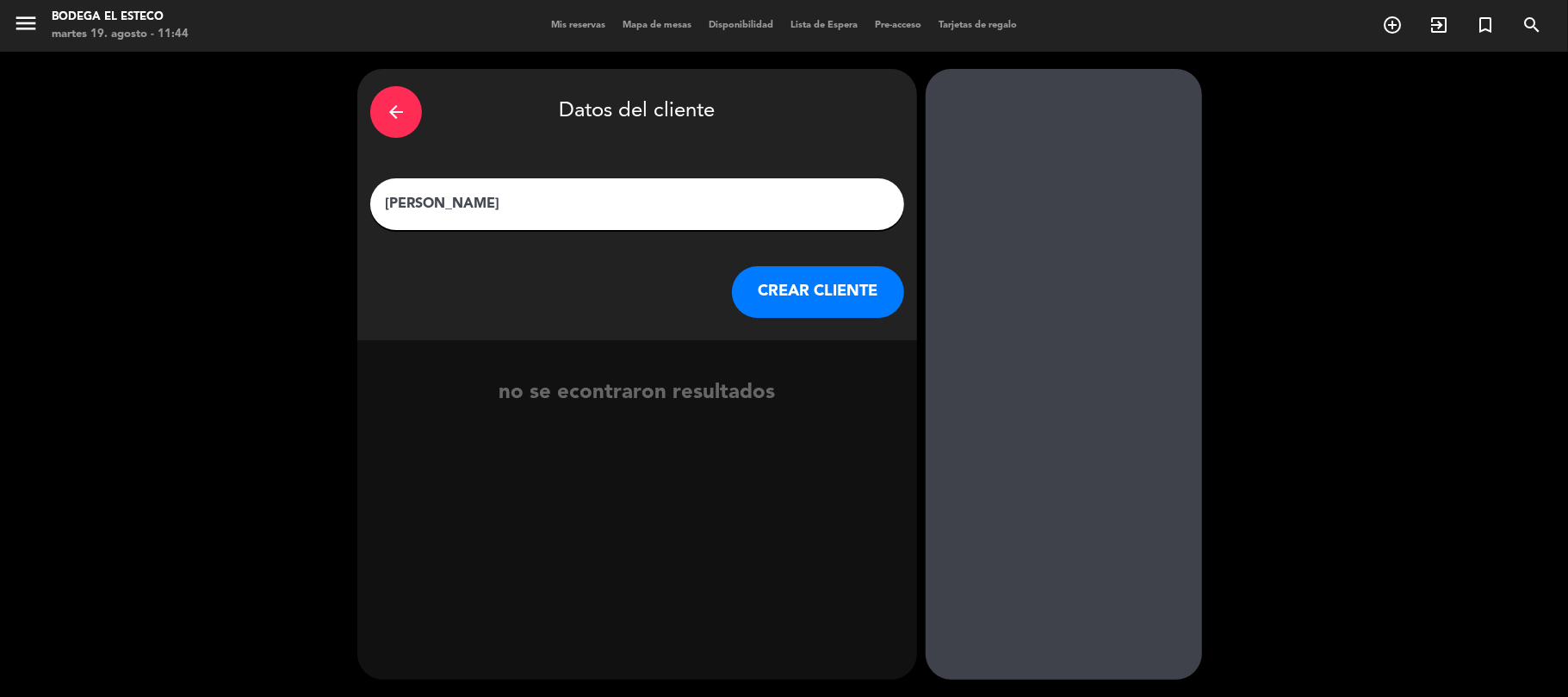
type input "[PERSON_NAME]"
click at [773, 298] on button "CREAR CLIENTE" at bounding box center [817, 292] width 172 height 52
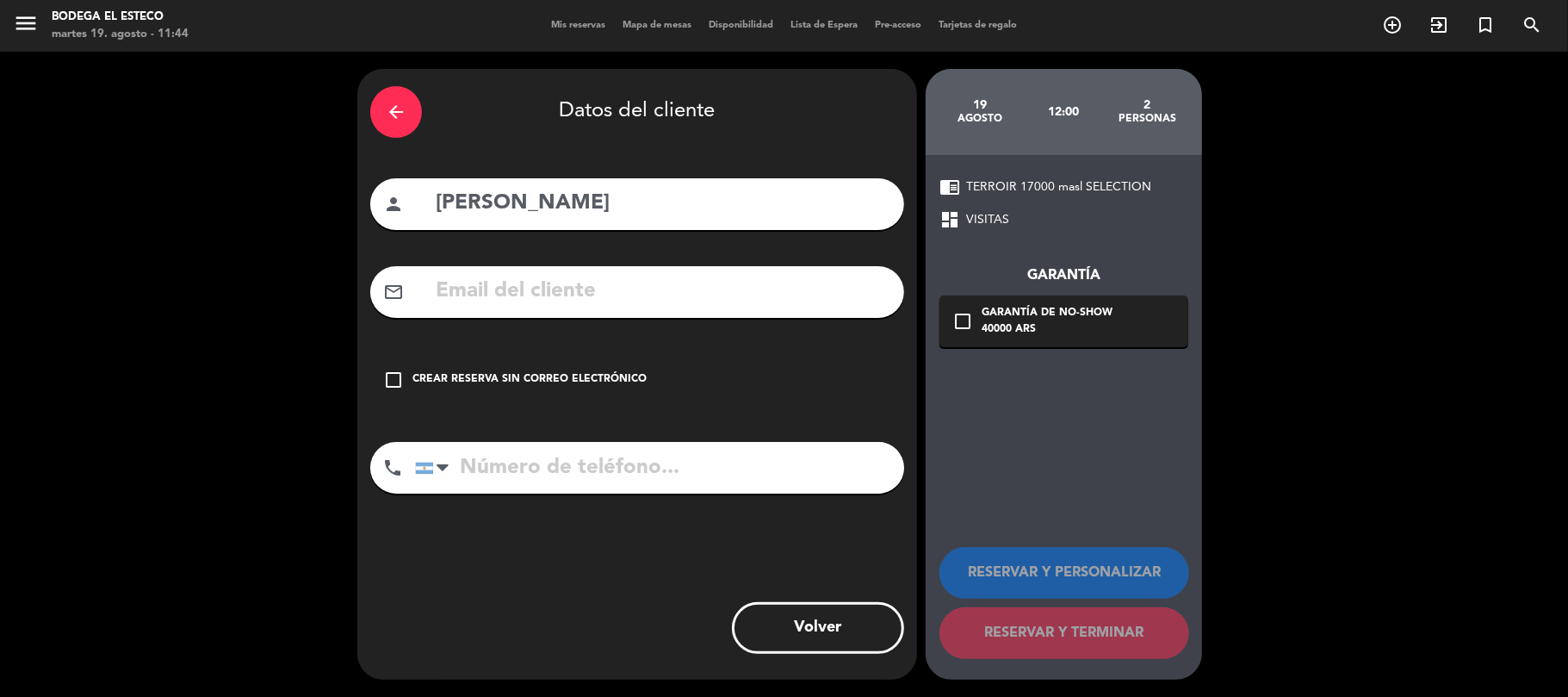
click at [703, 303] on input "text" at bounding box center [663, 292] width 457 height 35
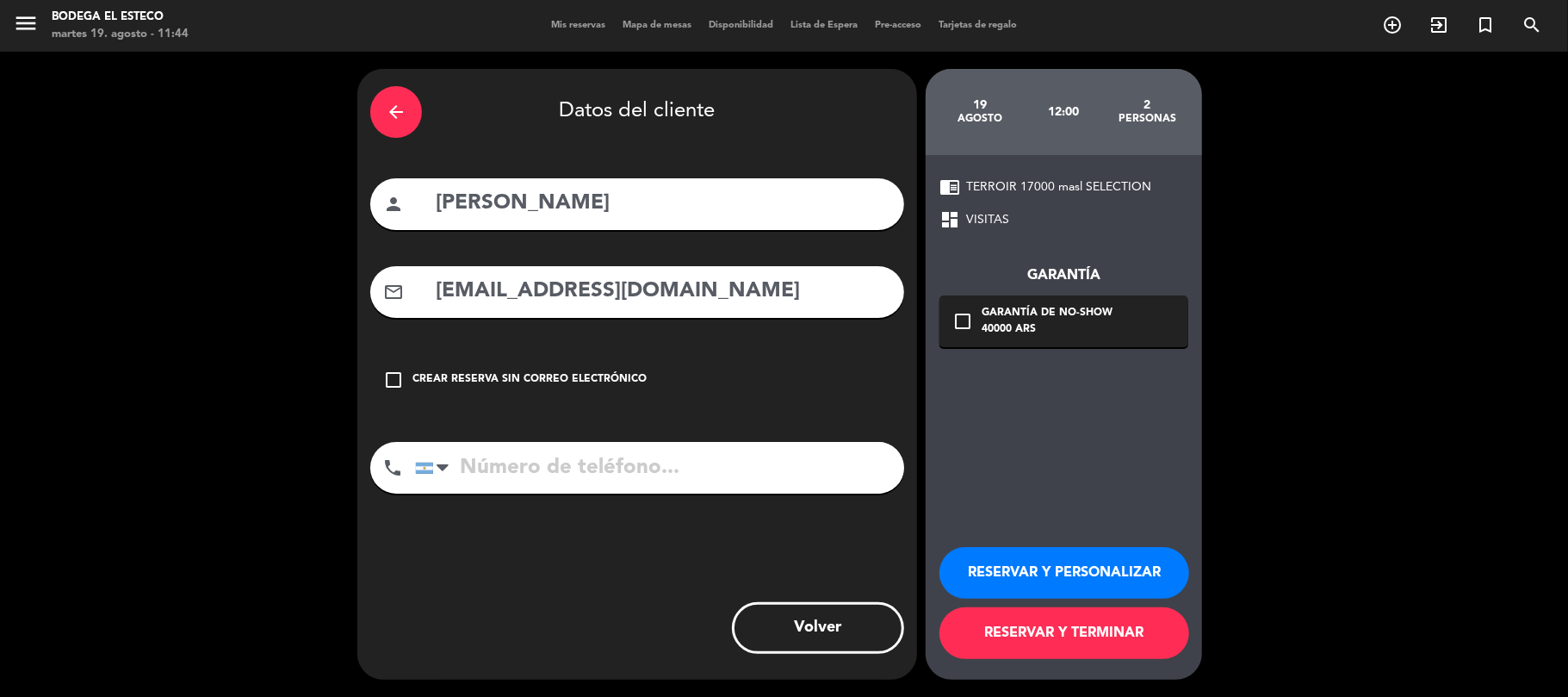
type input "[EMAIL_ADDRESS][DOMAIN_NAME]"
click at [996, 587] on button "RESERVAR Y PERSONALIZAR" at bounding box center [1064, 573] width 249 height 52
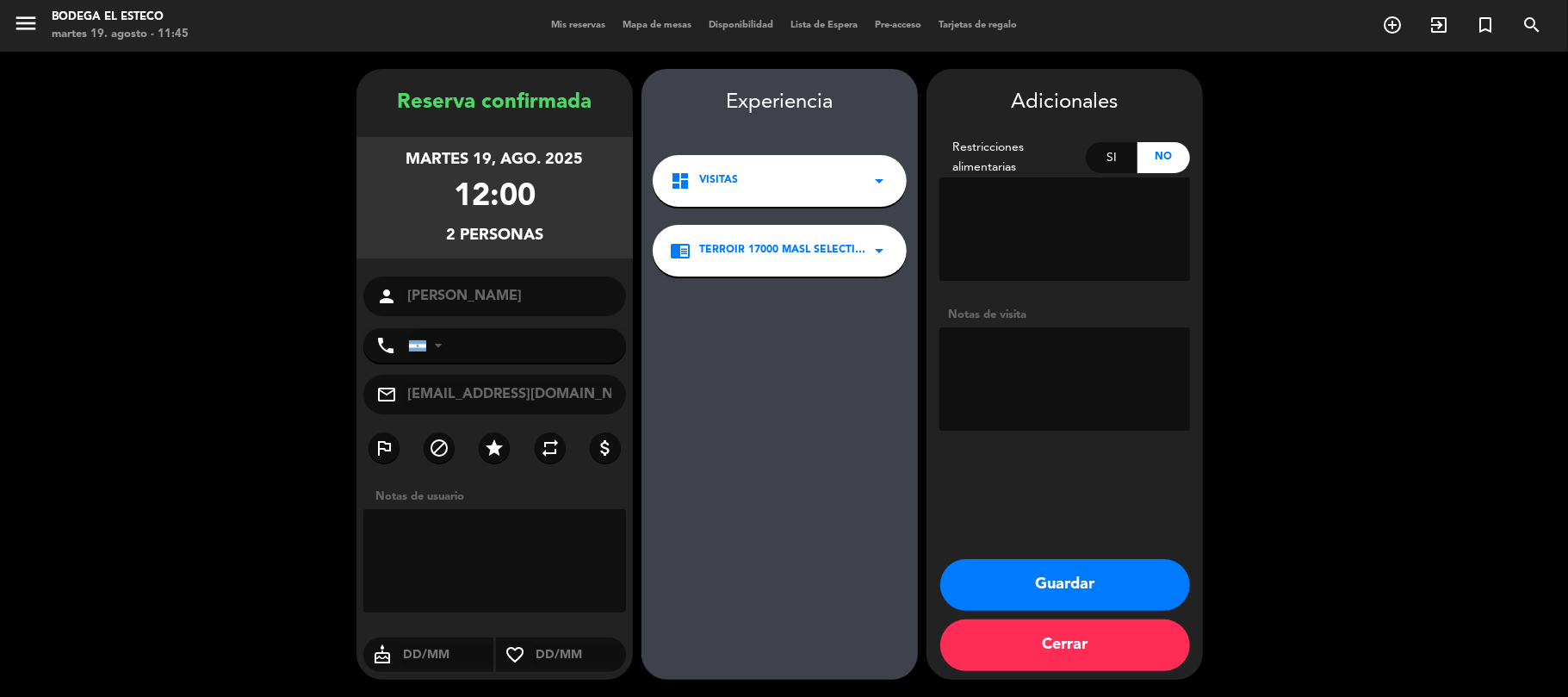
click at [515, 395] on input "[EMAIL_ADDRESS][DOMAIN_NAME]" at bounding box center [510, 395] width 208 height 24
click at [997, 369] on textarea at bounding box center [1065, 379] width 250 height 103
type textarea "PAGADO"
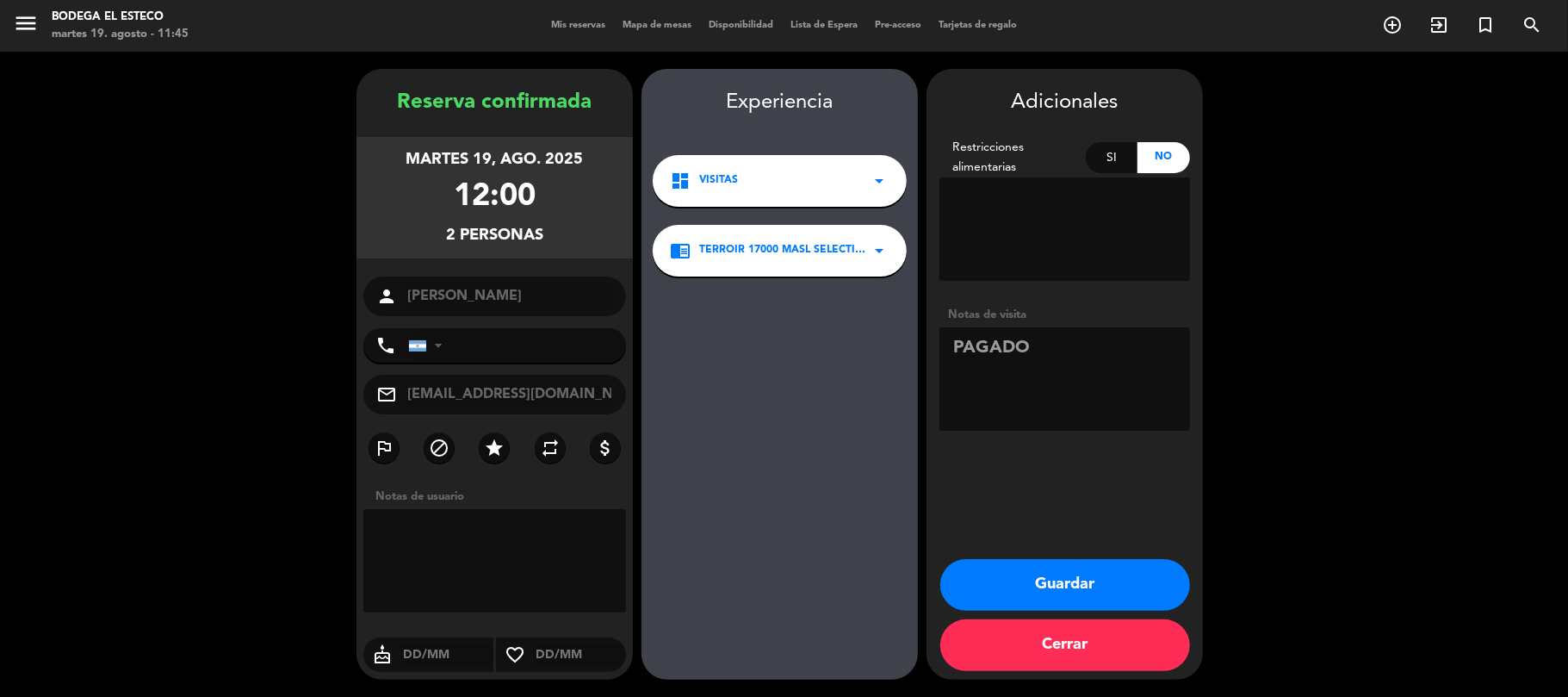
click at [1040, 567] on button "Guardar" at bounding box center [1065, 585] width 249 height 52
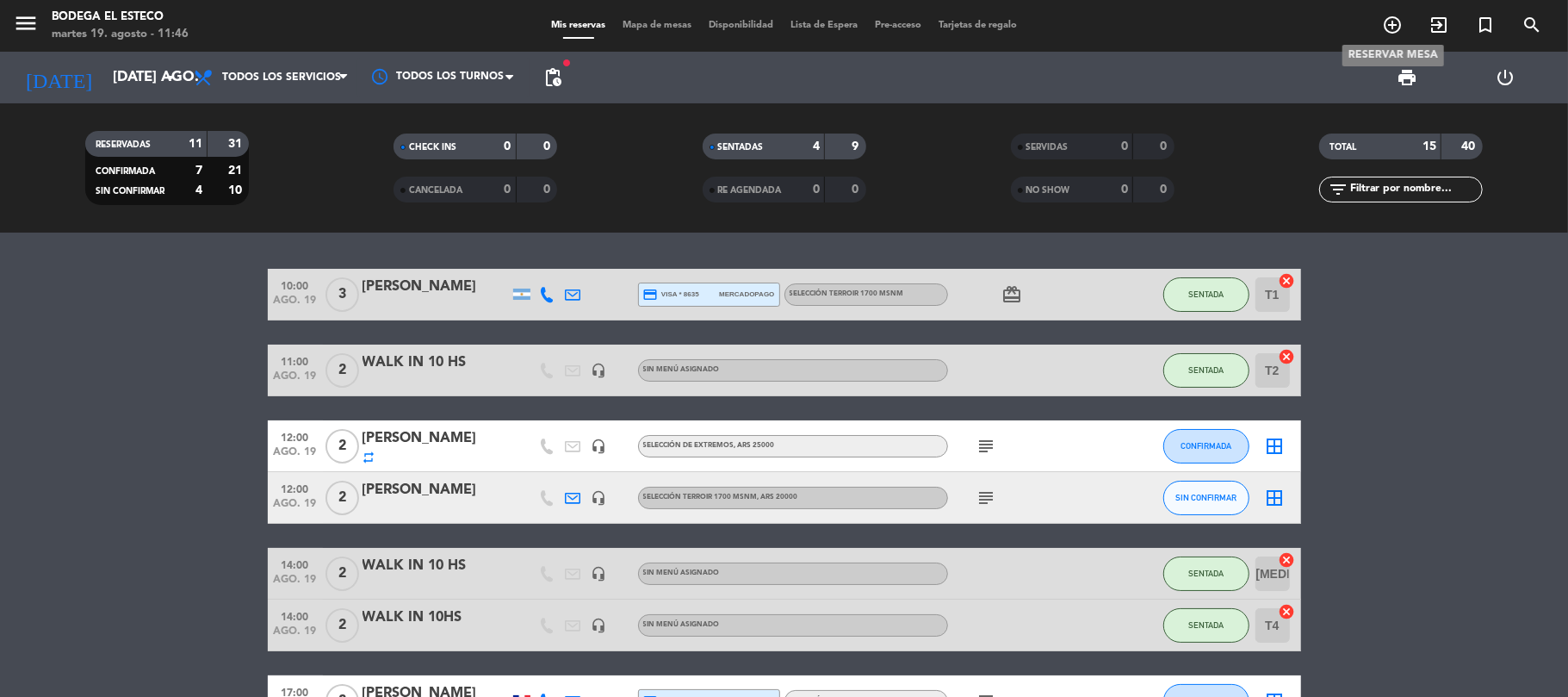
click at [1186, 31] on icon "add_circle_outline" at bounding box center [1392, 25] width 20 height 20
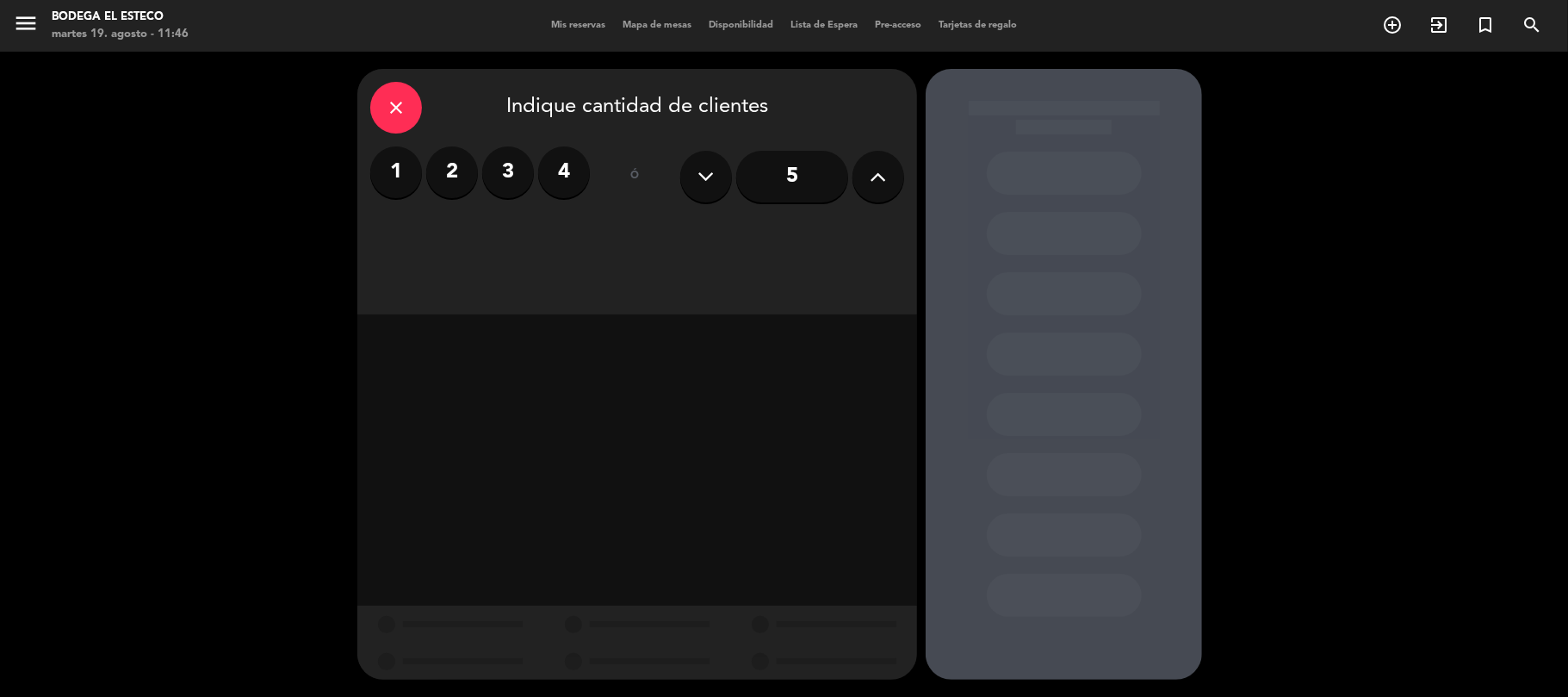
click at [444, 173] on label "2" at bounding box center [452, 172] width 52 height 52
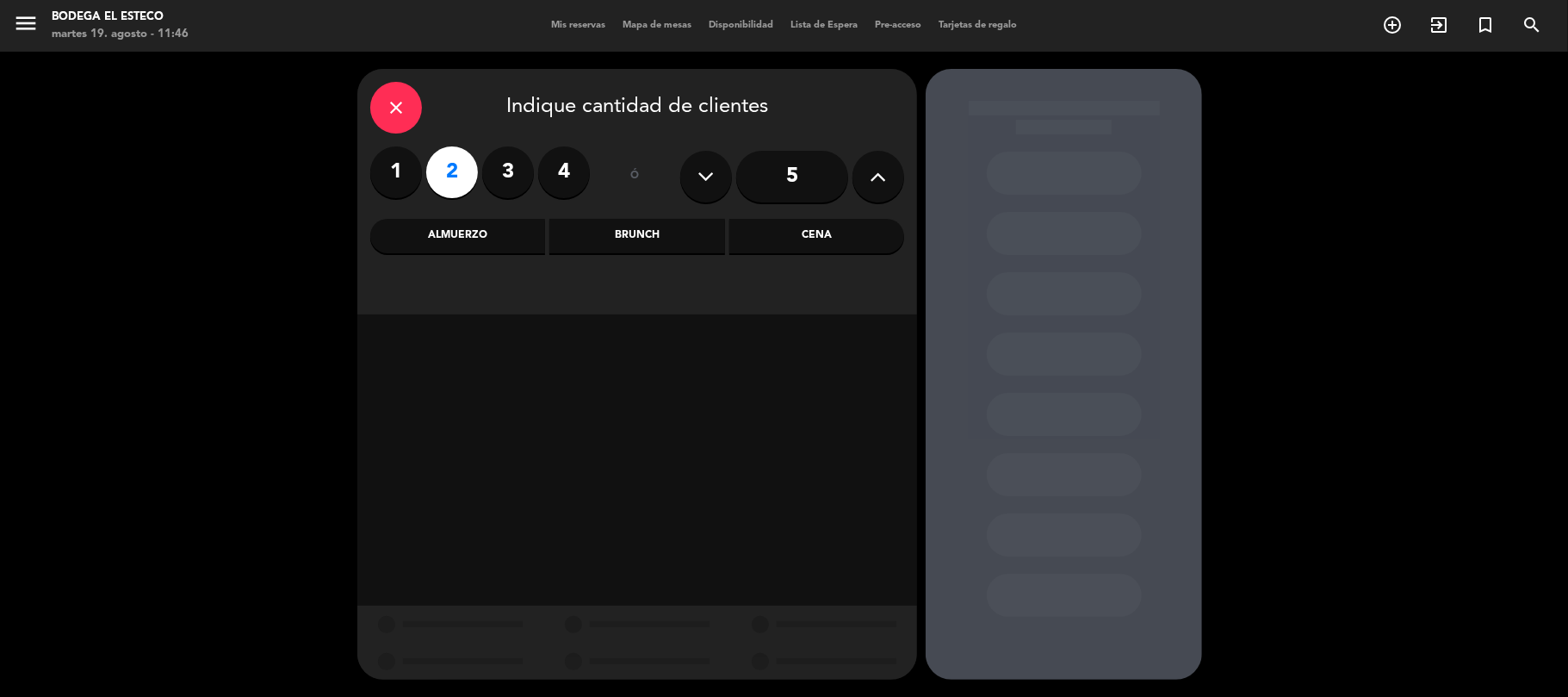
click at [395, 103] on icon "close" at bounding box center [396, 108] width 20 height 20
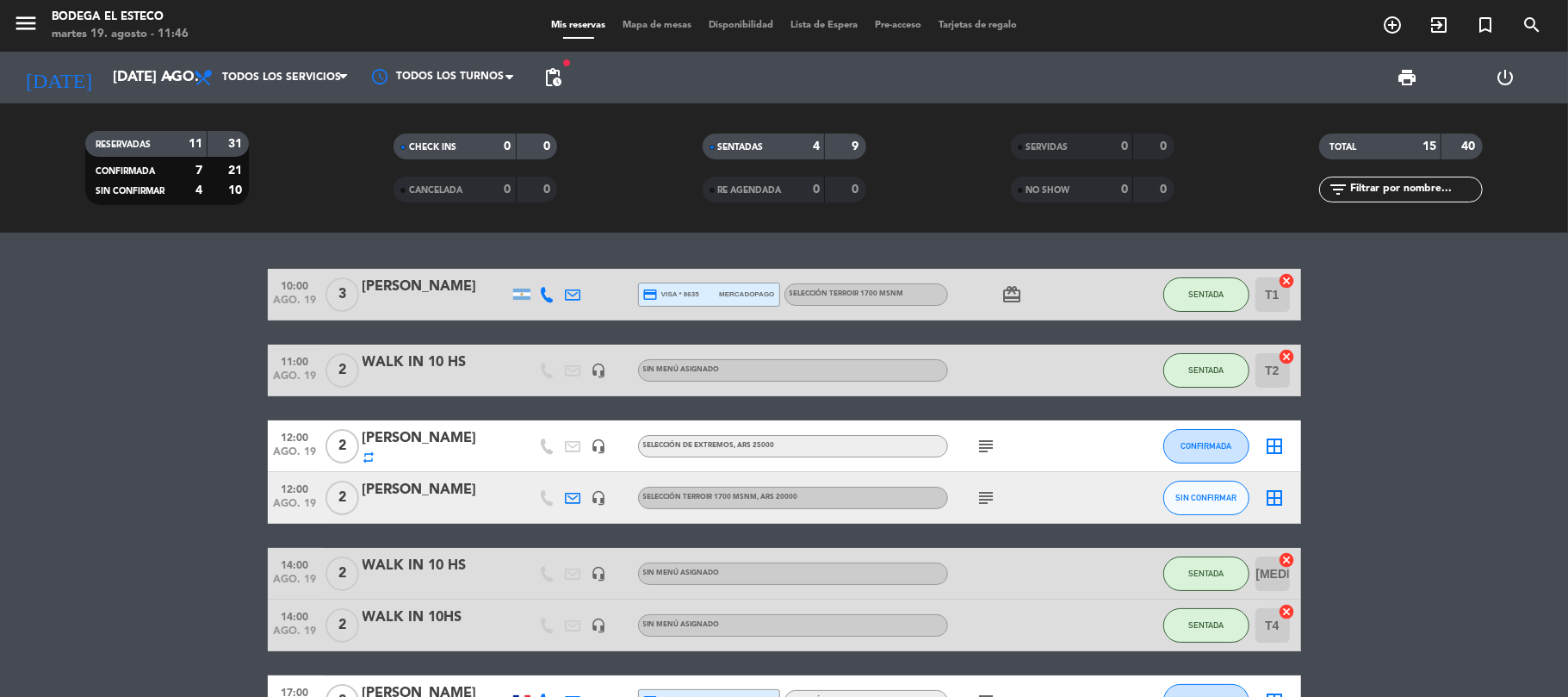
click at [383, 378] on div at bounding box center [435, 381] width 146 height 14
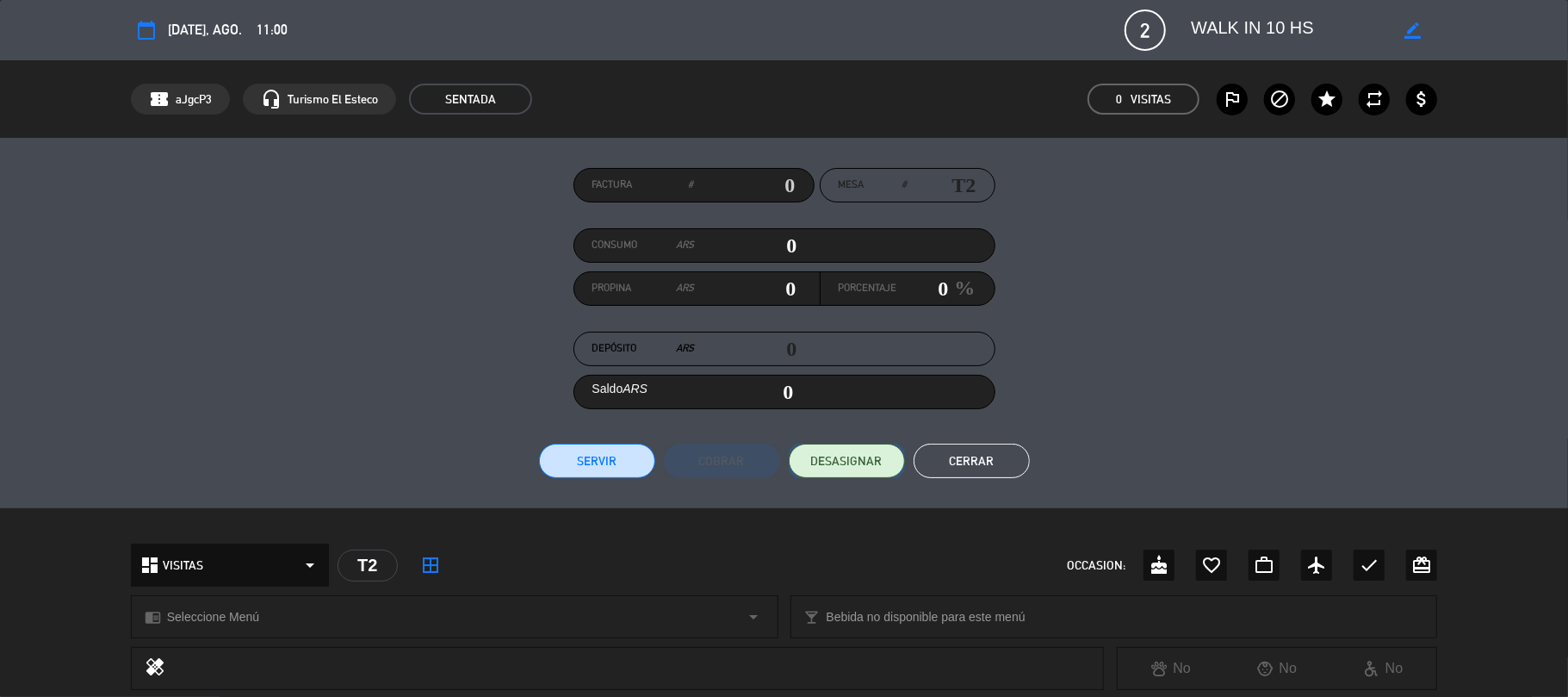
click at [814, 456] on span "DESASIGNAR" at bounding box center [847, 461] width 72 height 18
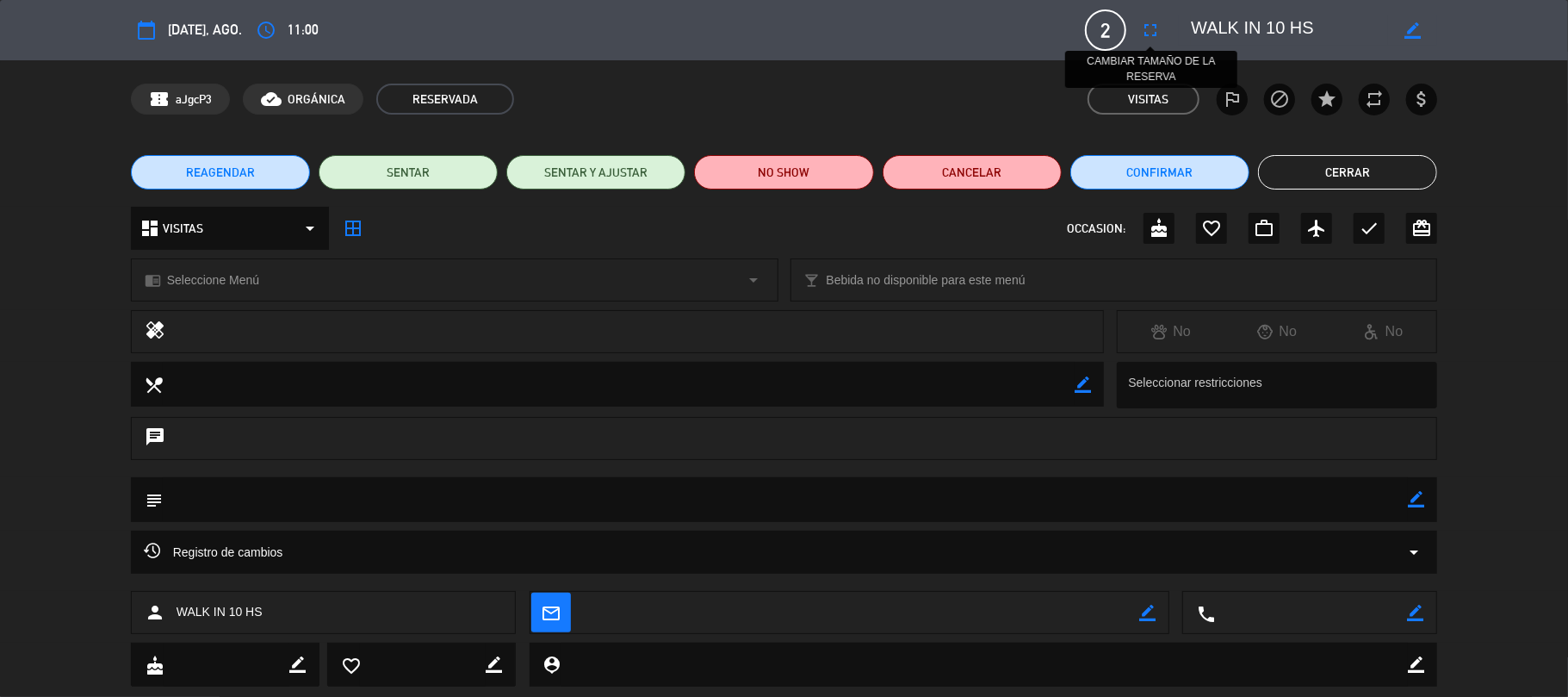
click at [1155, 36] on icon "fullscreen" at bounding box center [1150, 30] width 20 height 20
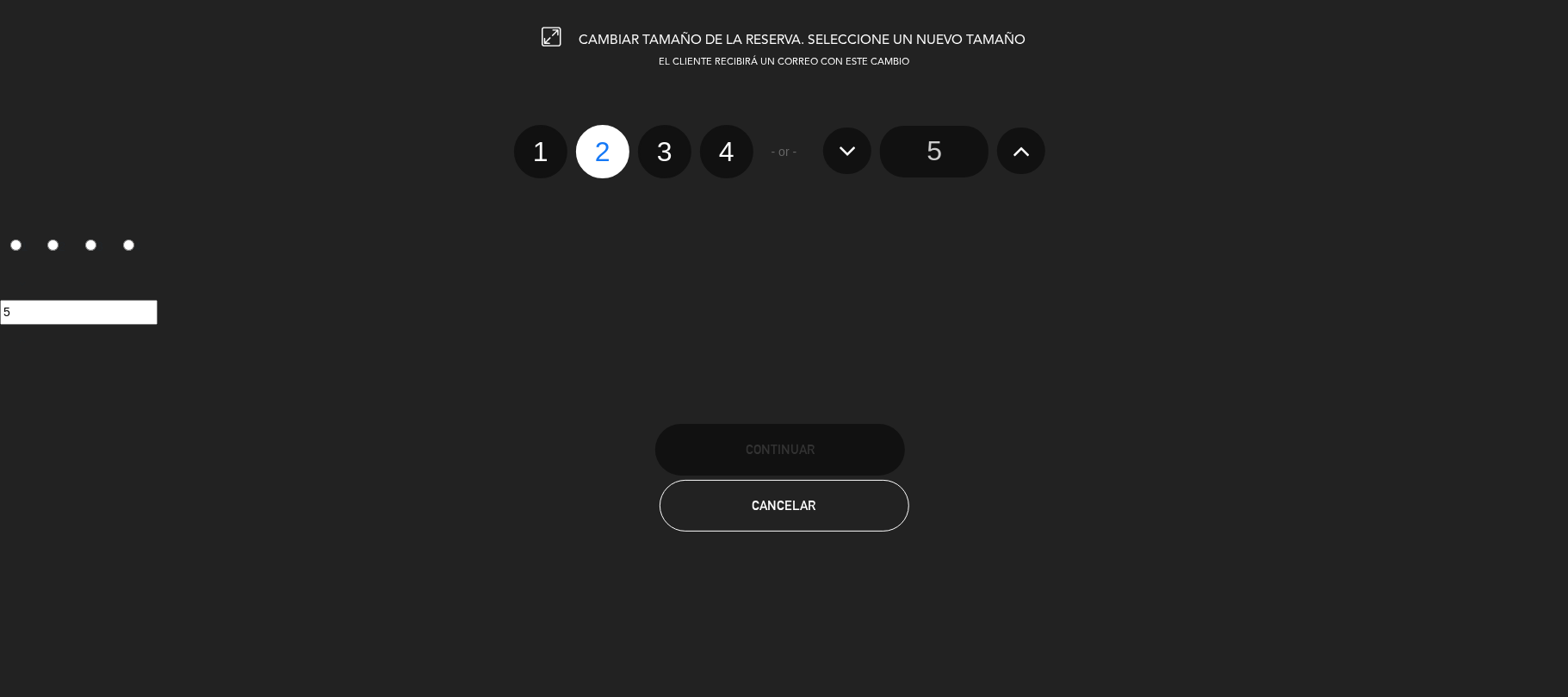
click at [732, 150] on label "4" at bounding box center [727, 152] width 53 height 53
click at [731, 142] on input "4" at bounding box center [724, 136] width 11 height 11
radio input "true"
radio input "false"
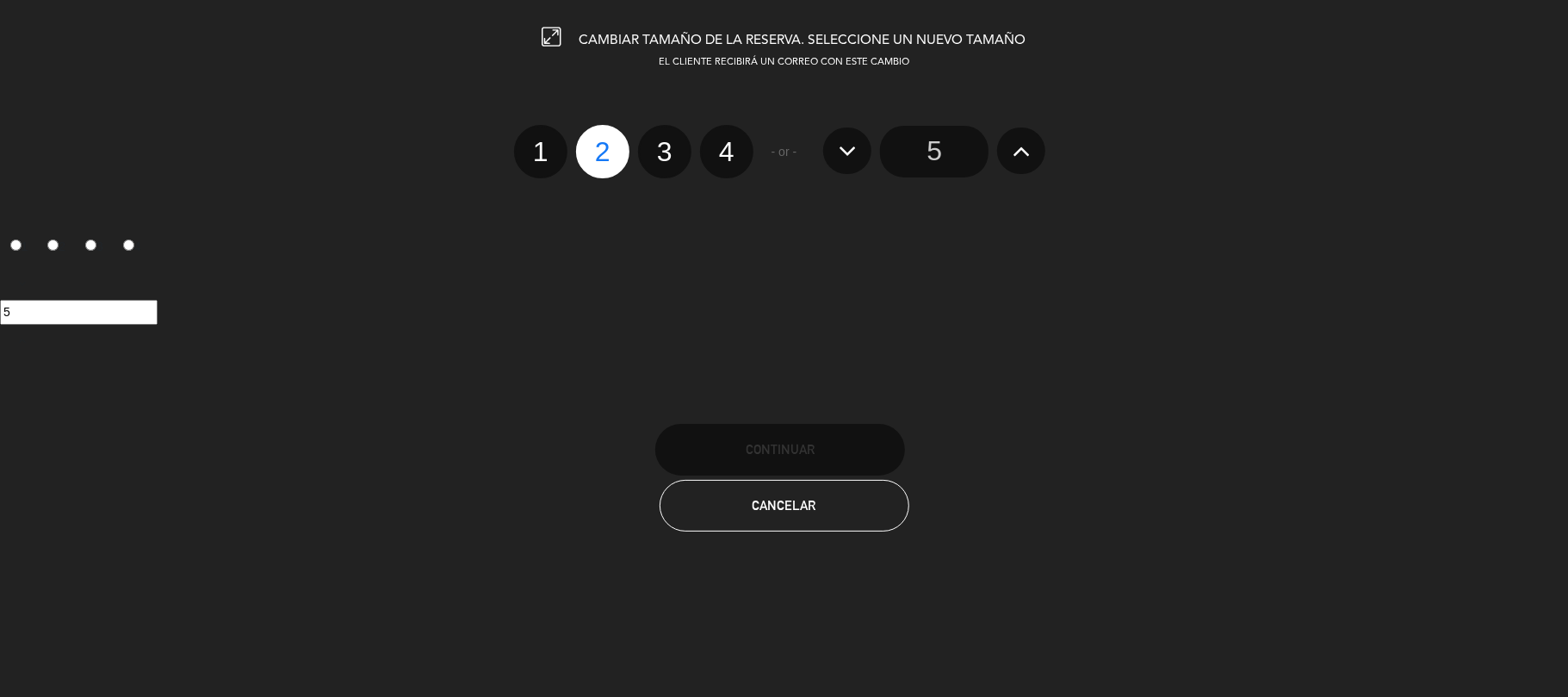
radio input "false"
radio input "true"
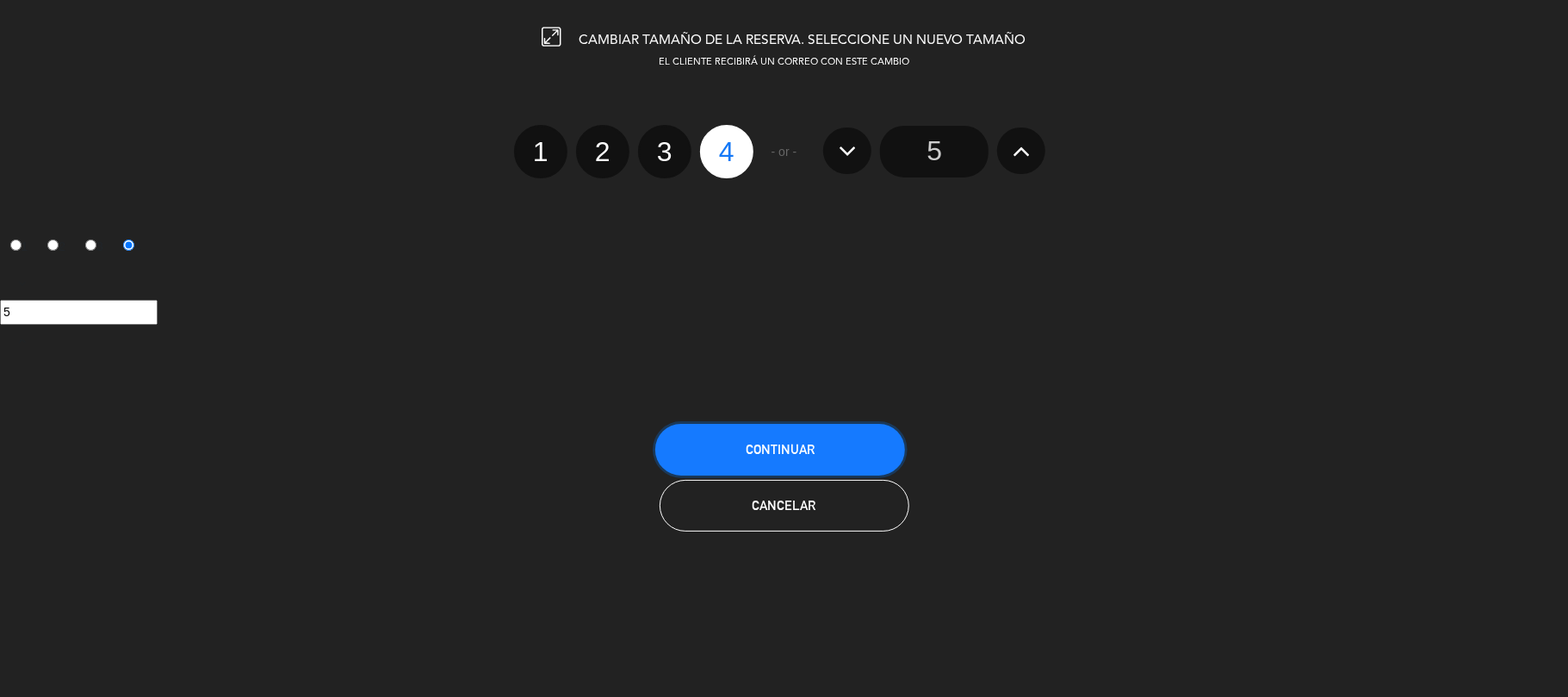
click at [727, 443] on button "Continuar" at bounding box center [779, 449] width 249 height 52
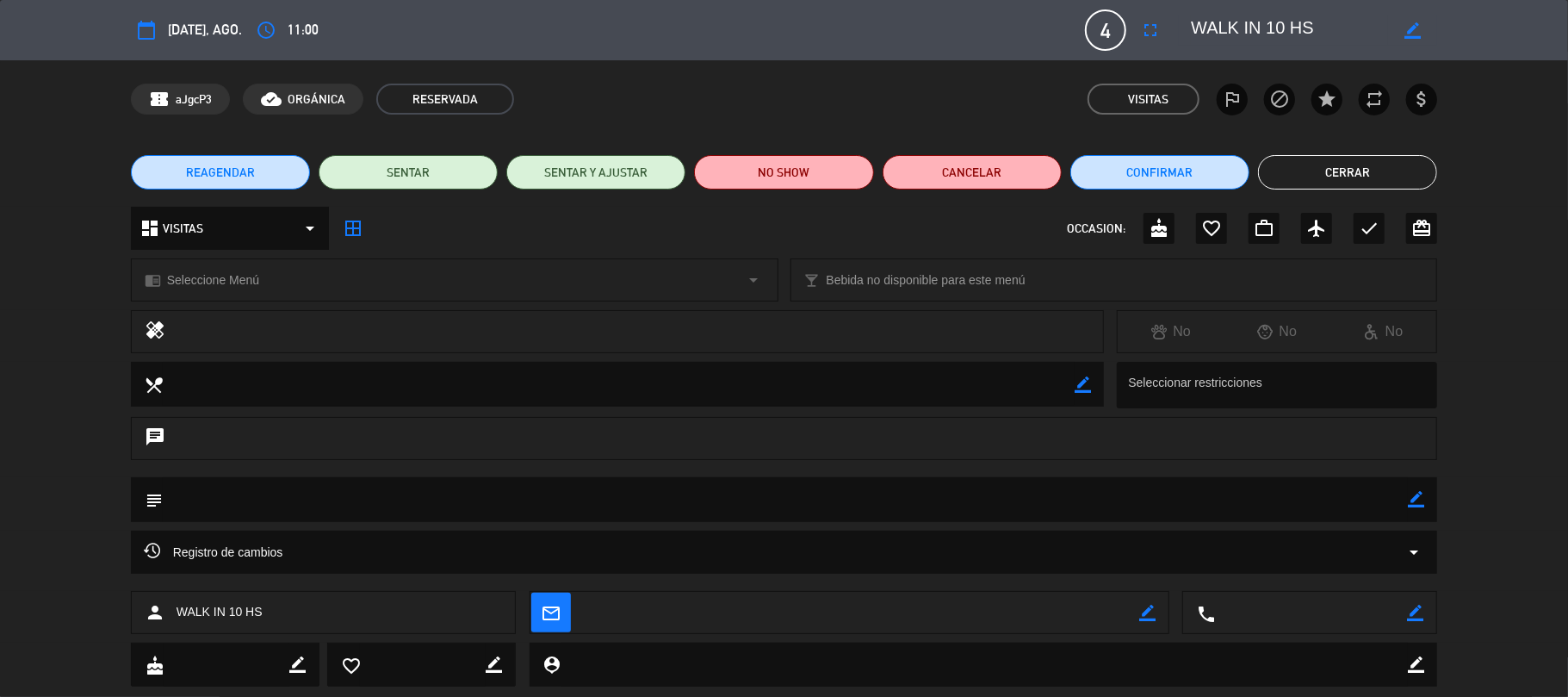
click at [1186, 159] on button "Cerrar" at bounding box center [1347, 171] width 179 height 34
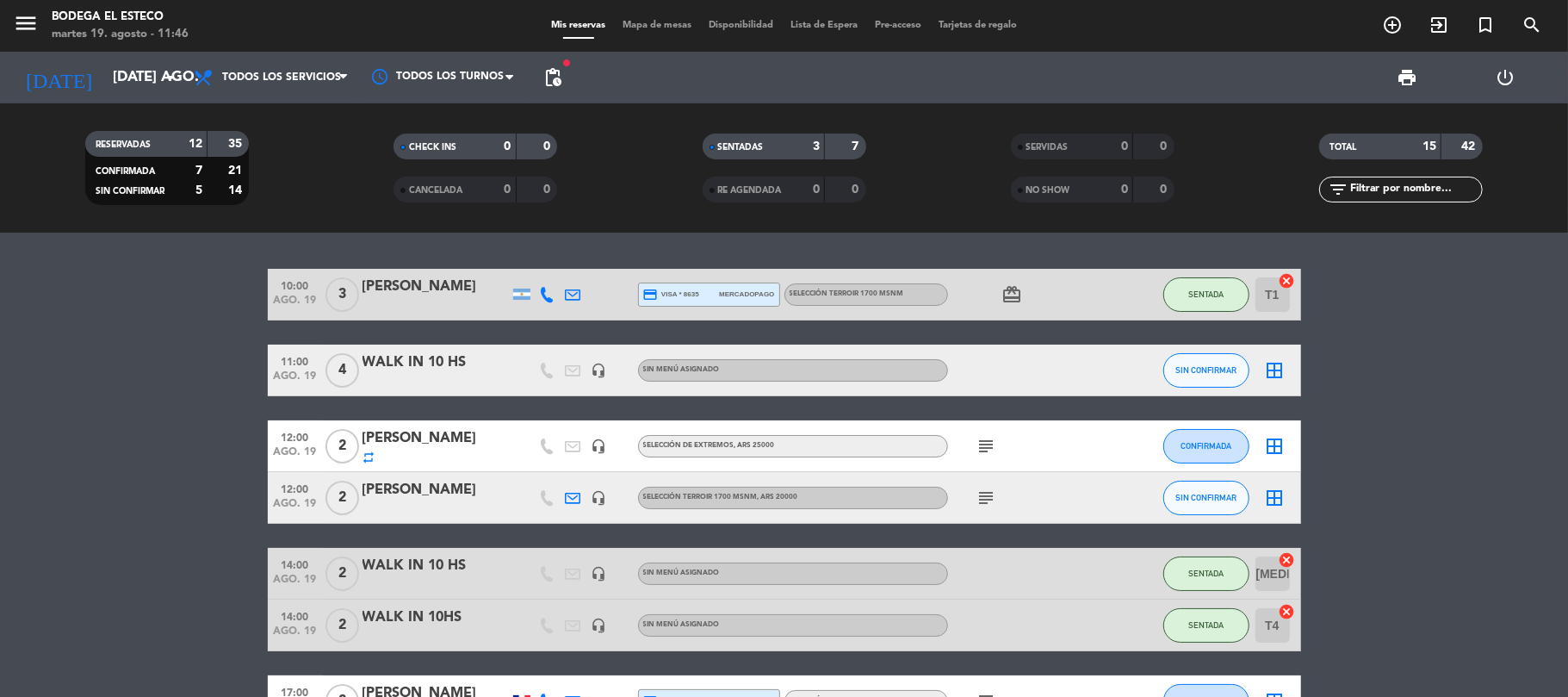
click at [425, 360] on div "WALK IN 10 HS" at bounding box center [435, 363] width 146 height 22
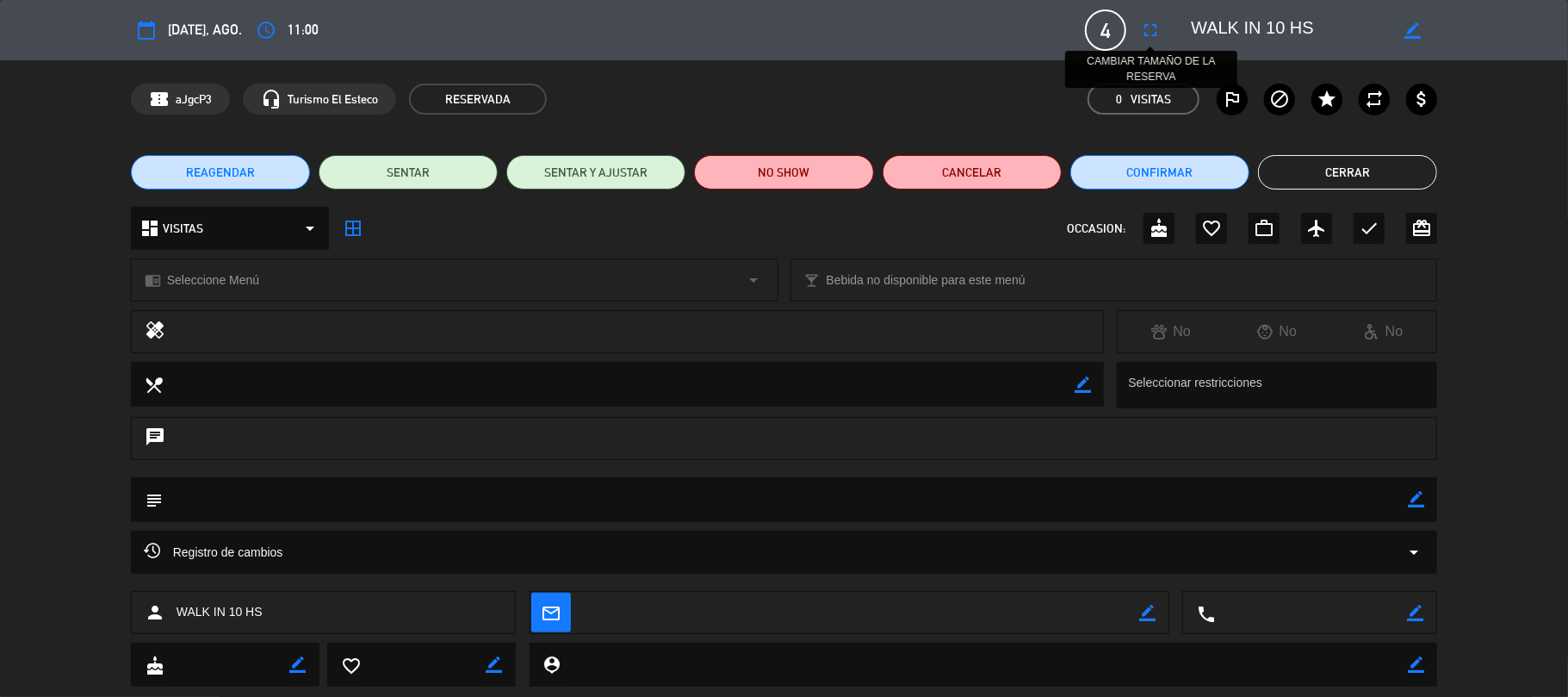
click at [1147, 29] on icon "fullscreen" at bounding box center [1150, 30] width 20 height 20
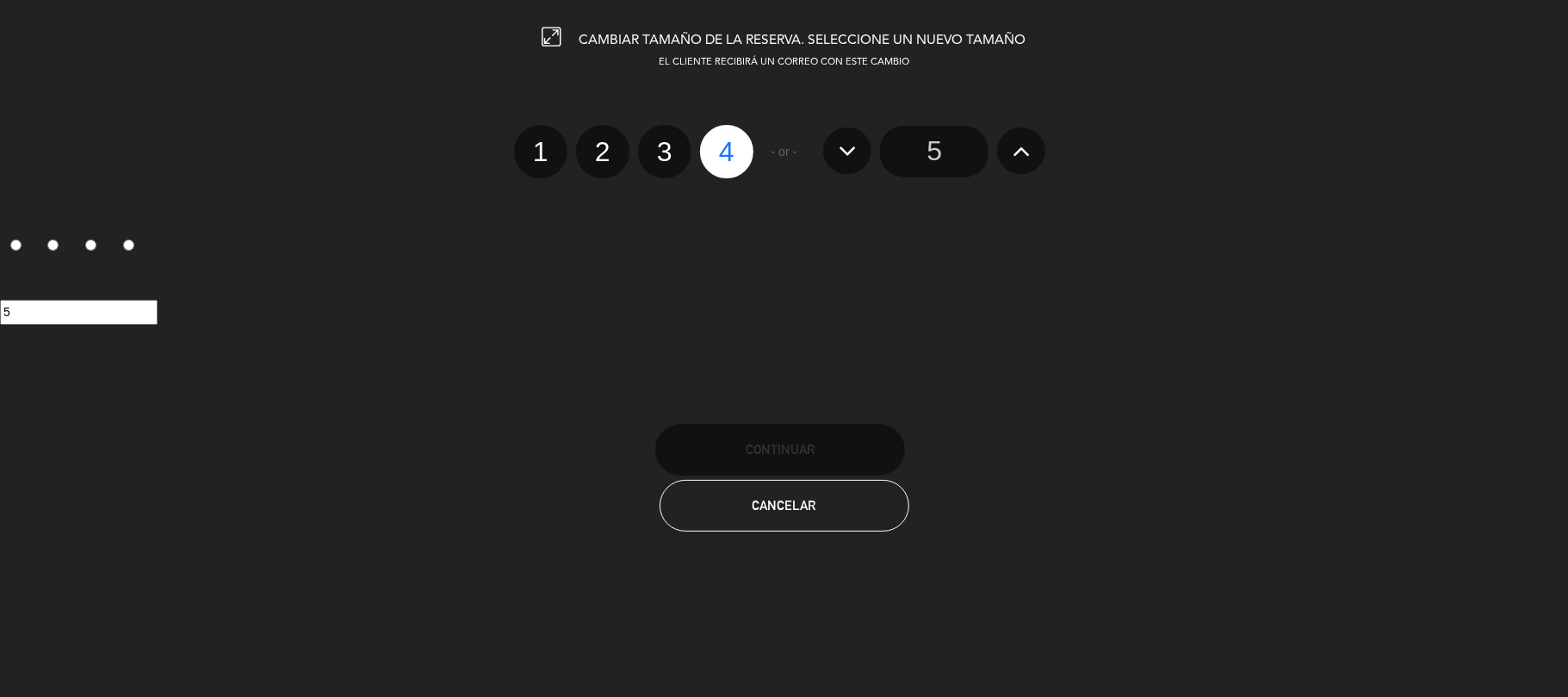
click at [1027, 148] on icon at bounding box center [1022, 151] width 18 height 28
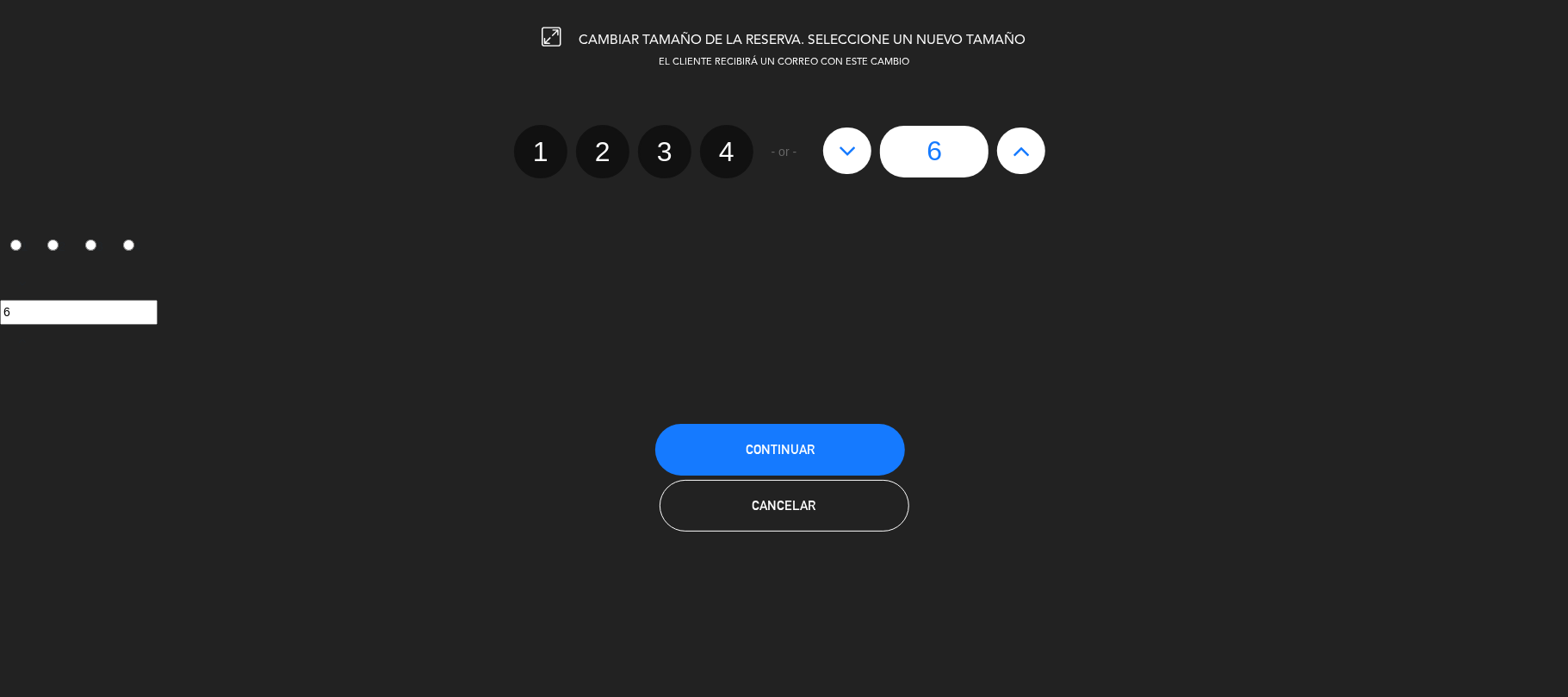
click at [1027, 148] on icon at bounding box center [1022, 151] width 18 height 28
type input "7"
click at [852, 168] on button at bounding box center [847, 151] width 48 height 47
type input "6"
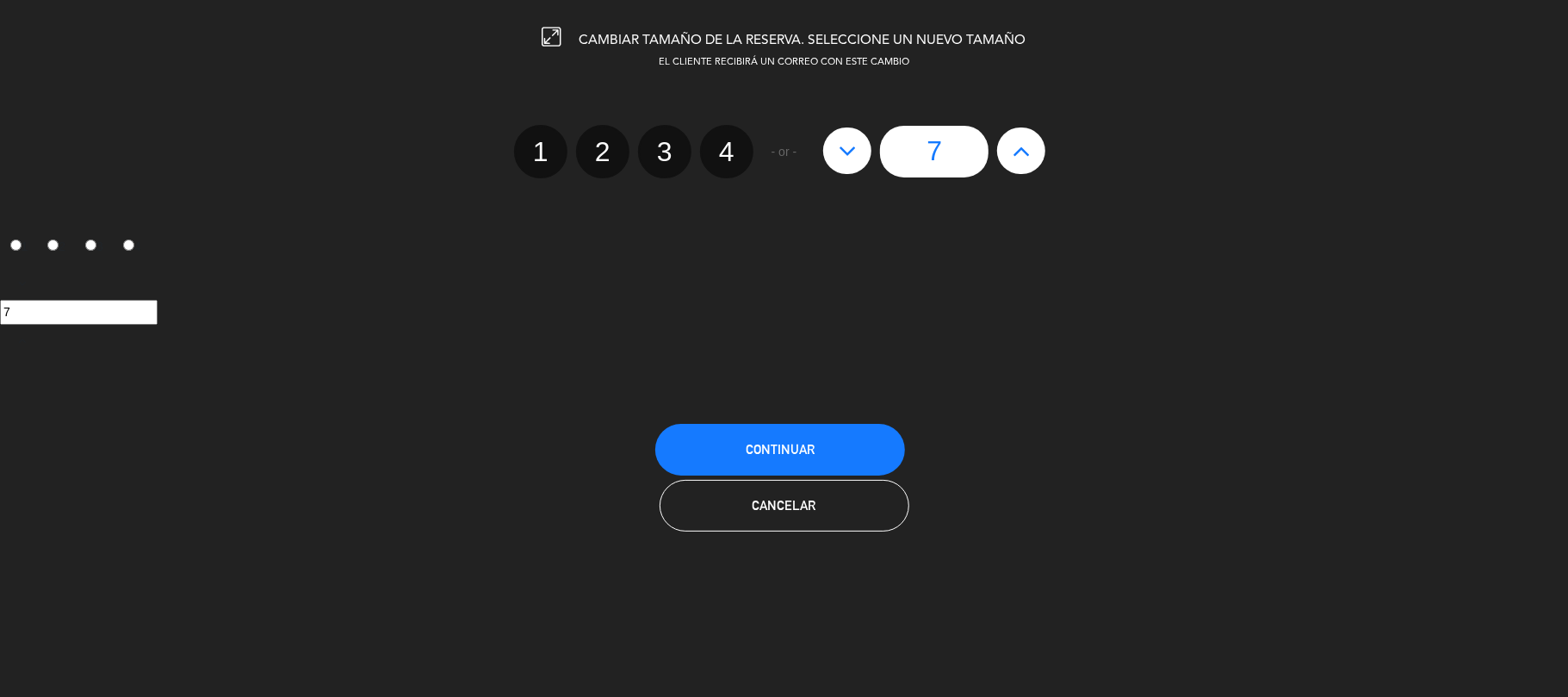
type input "6"
click at [800, 442] on span "Continuar" at bounding box center [779, 449] width 69 height 15
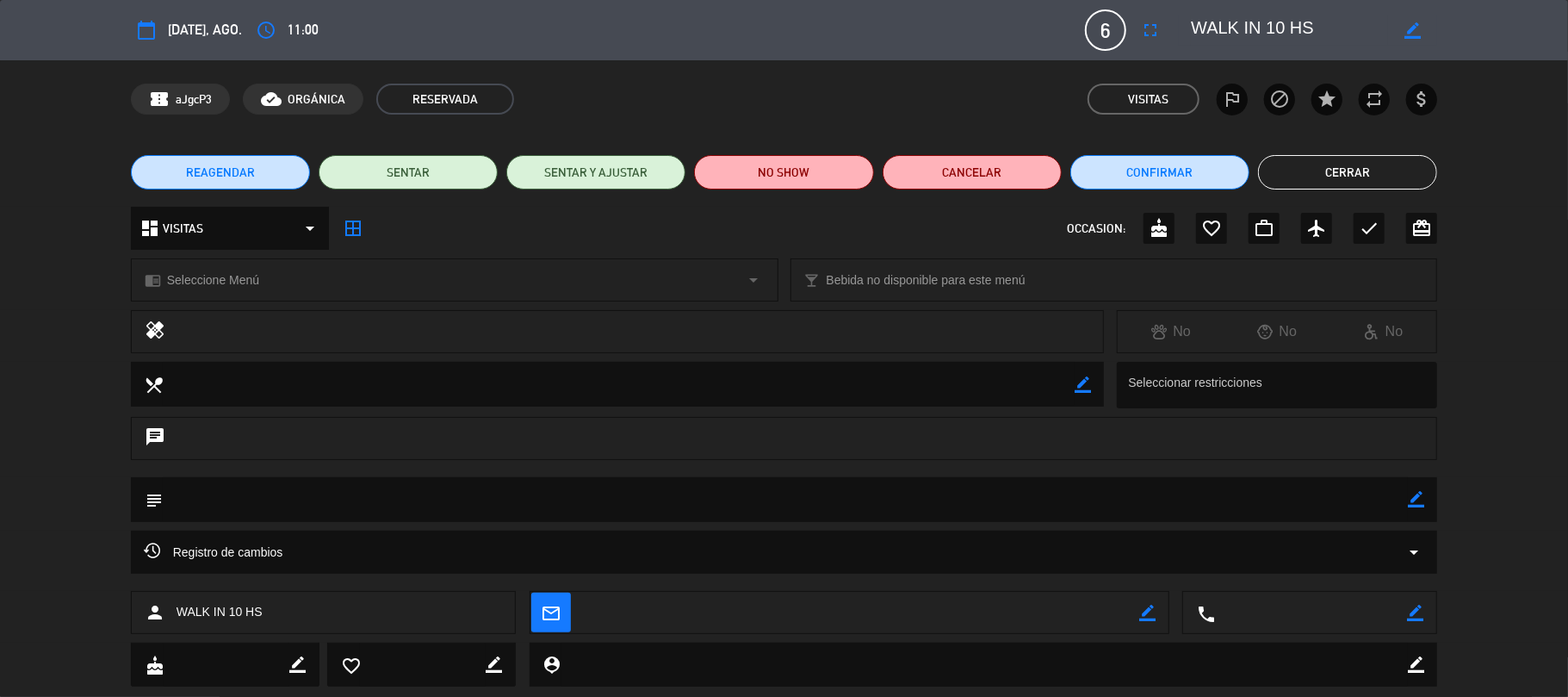
click at [1186, 22] on icon "border_color" at bounding box center [1412, 30] width 17 height 17
click at [1186, 29] on textarea at bounding box center [1289, 30] width 197 height 31
type textarea "10 h walk in"
click at [1186, 19] on div at bounding box center [1412, 30] width 49 height 31
click at [1186, 28] on icon at bounding box center [1412, 30] width 17 height 17
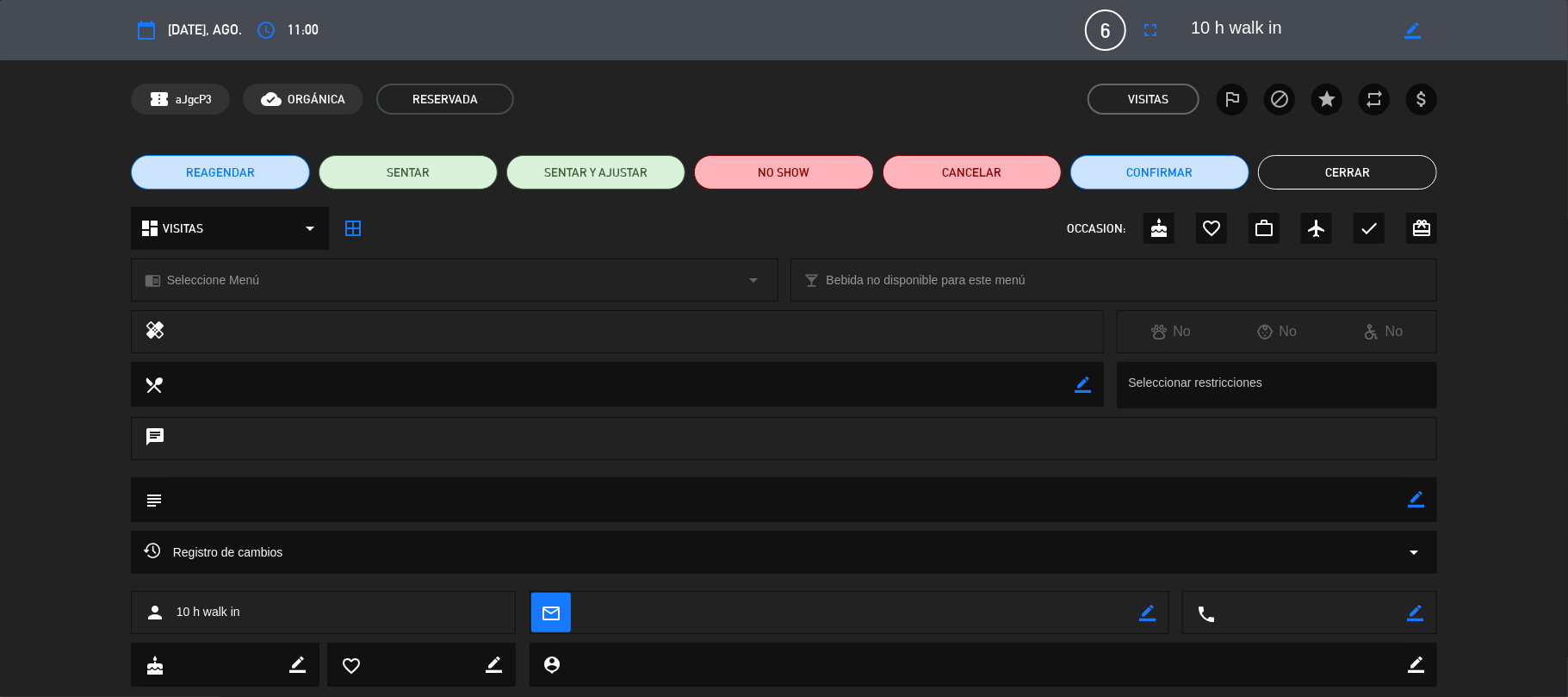
click at [1186, 159] on button "Cerrar" at bounding box center [1347, 171] width 179 height 34
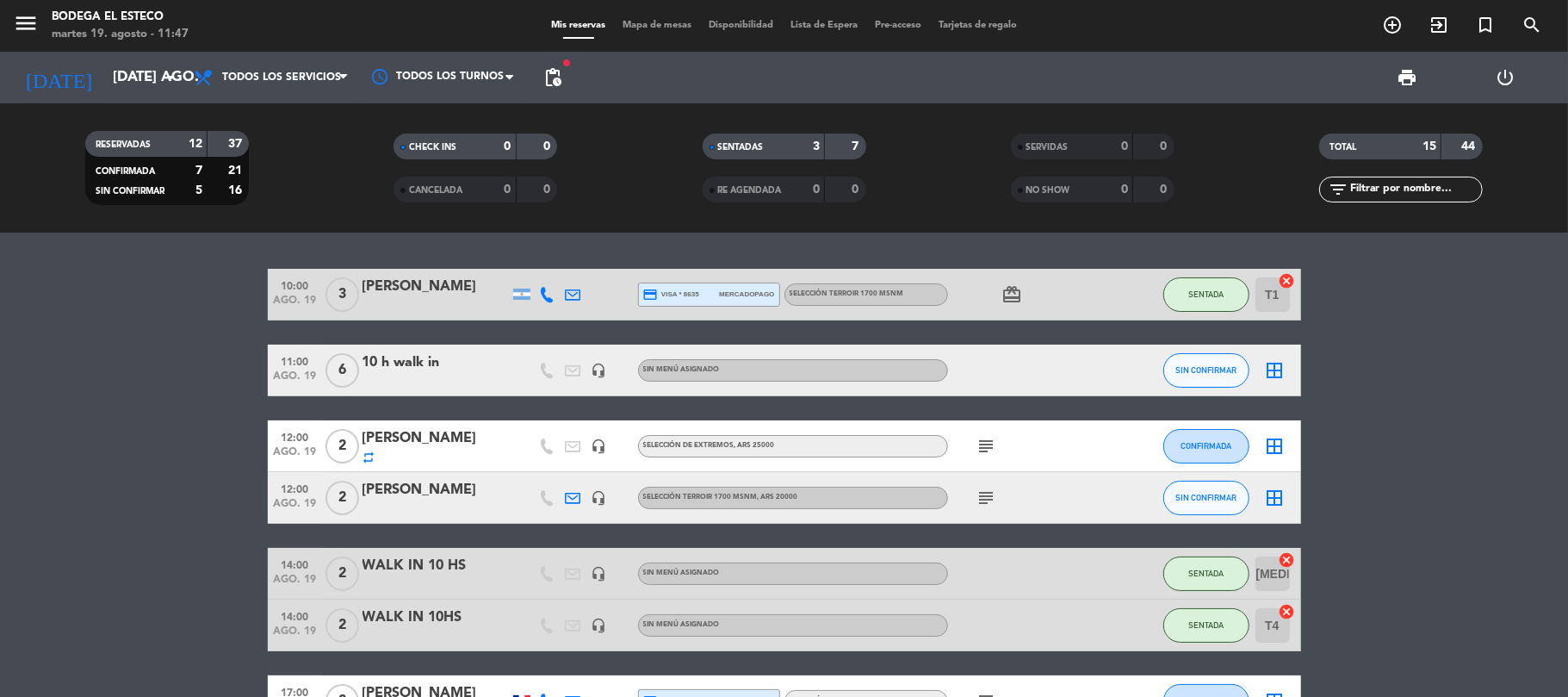
click at [1186, 373] on icon "border_all" at bounding box center [1275, 370] width 20 height 20
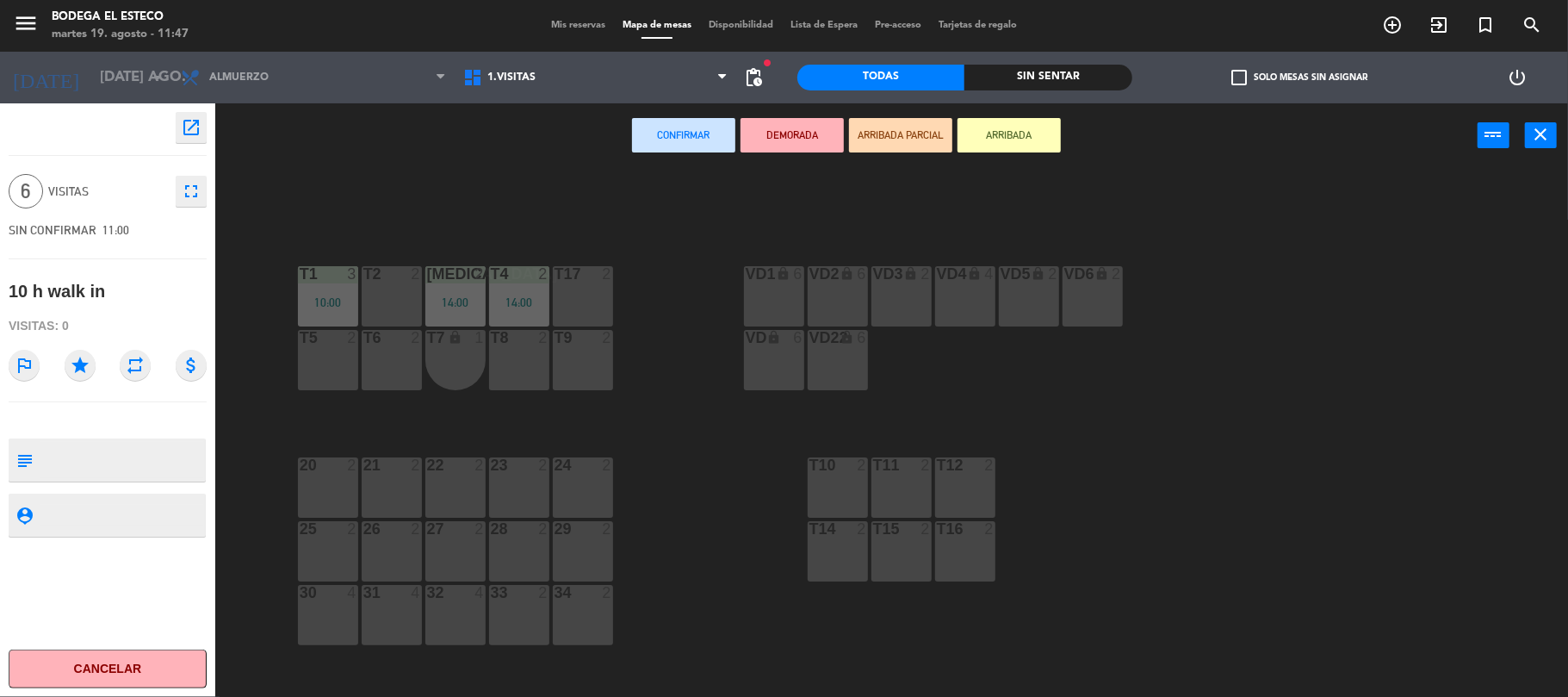
click at [404, 305] on div "T2 2" at bounding box center [392, 296] width 61 height 61
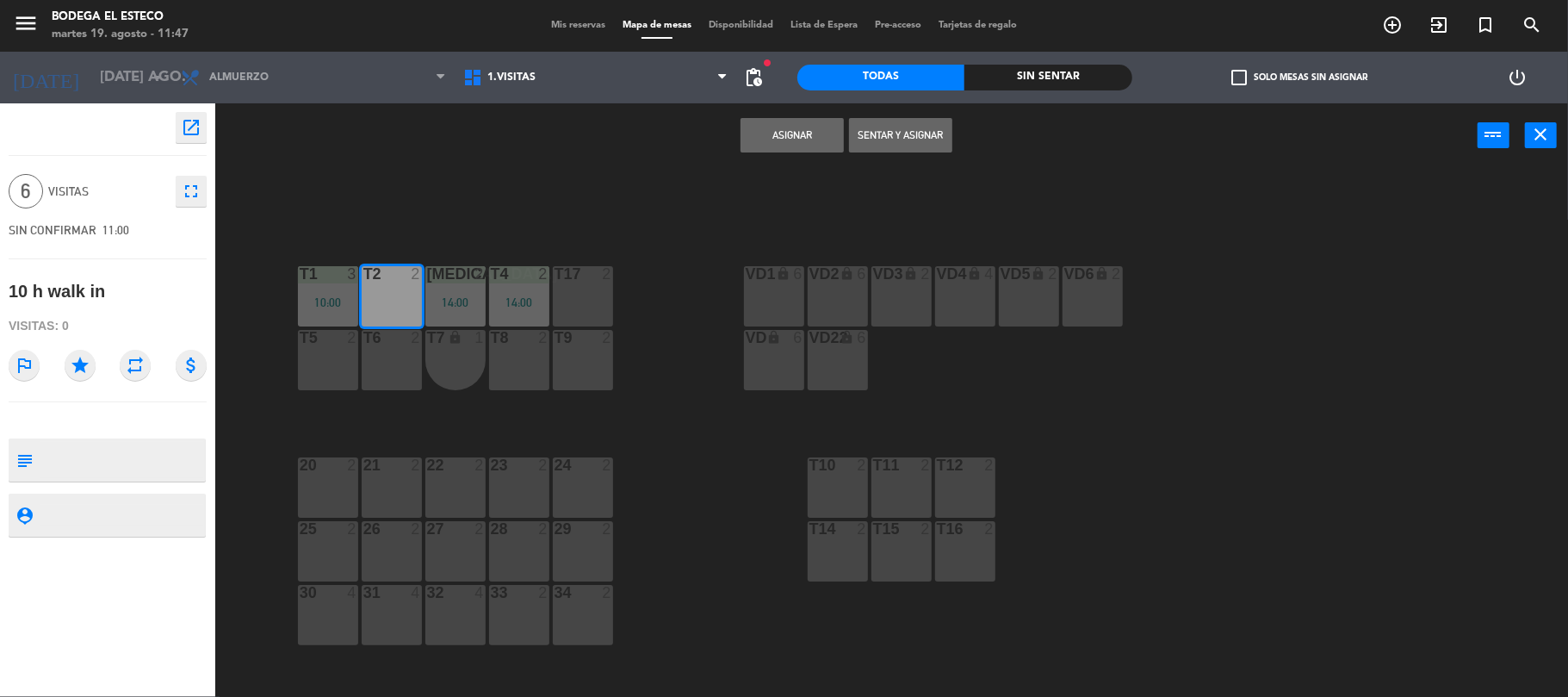
click at [787, 133] on button "Asignar" at bounding box center [792, 134] width 103 height 34
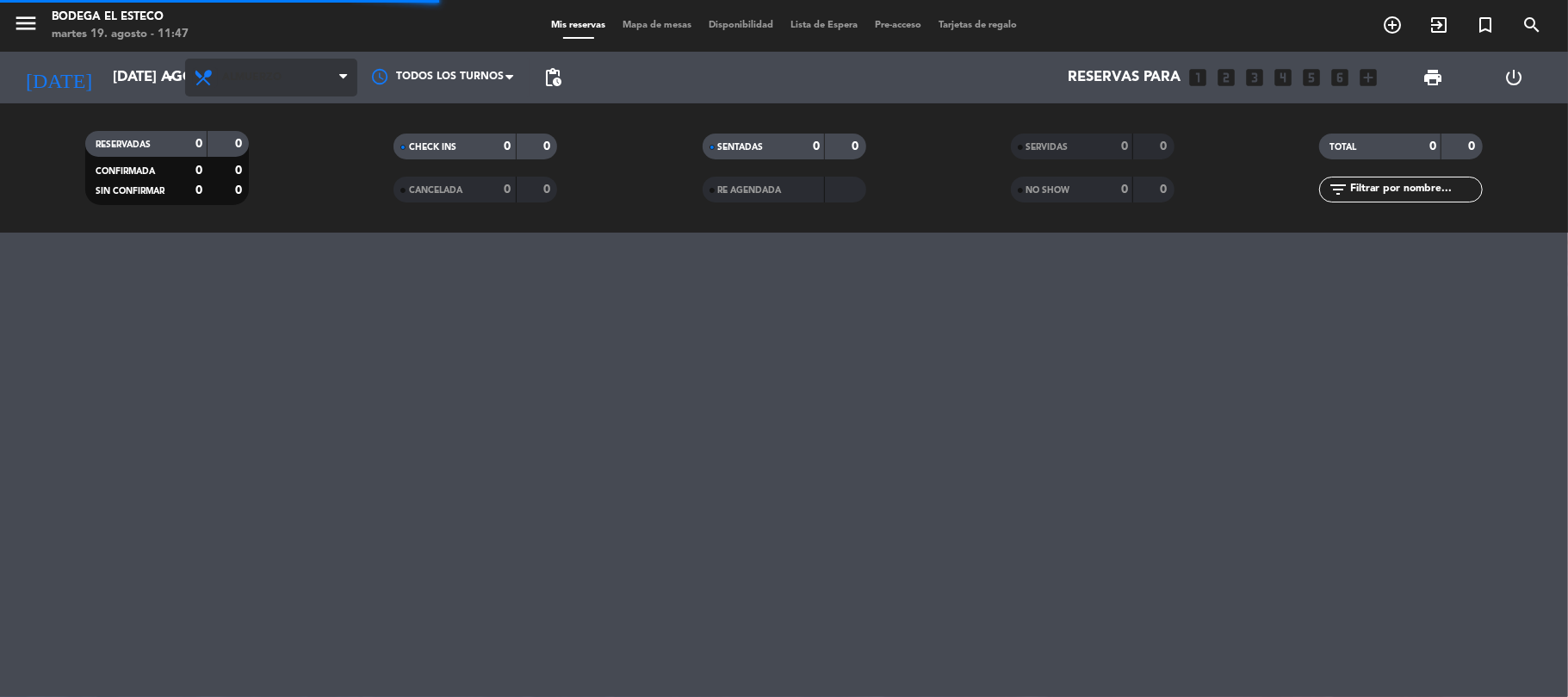
click at [203, 80] on icon at bounding box center [205, 77] width 25 height 20
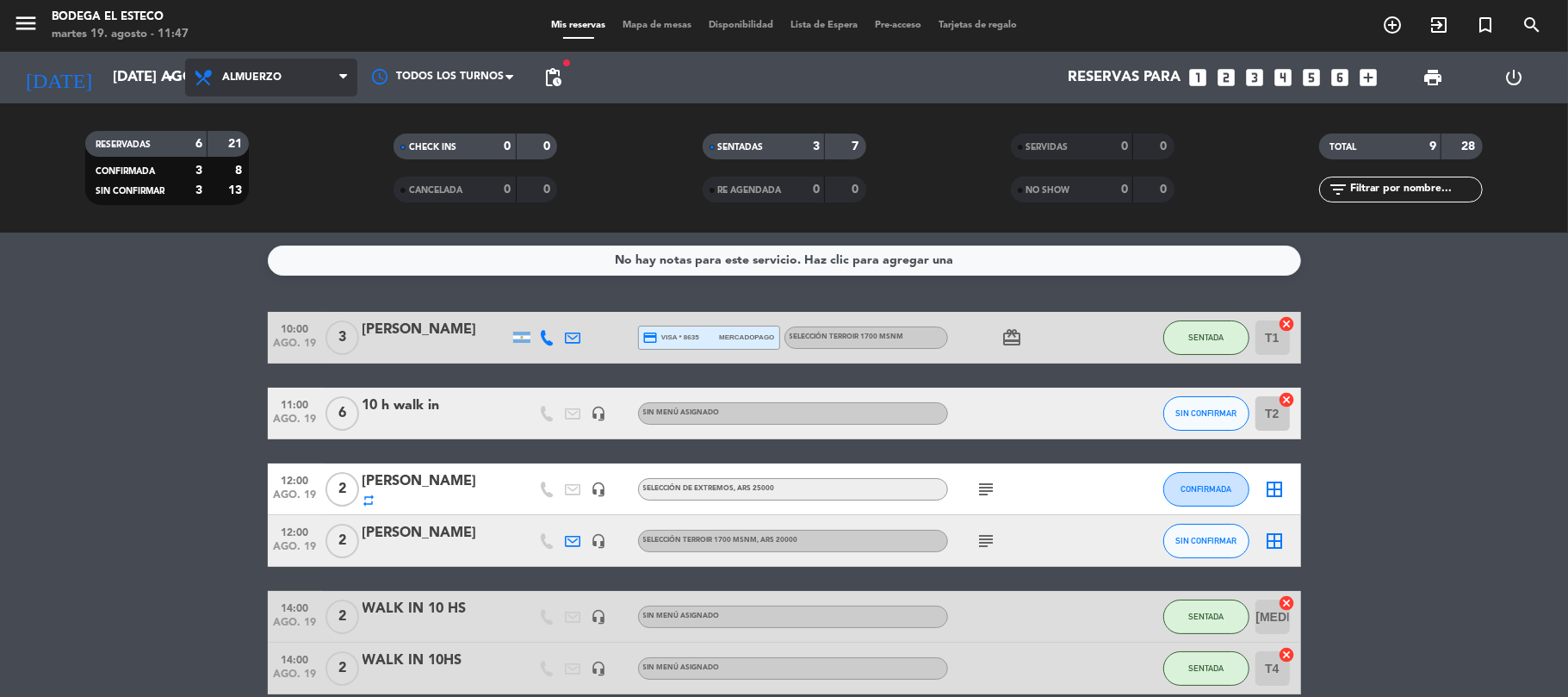
click at [267, 85] on span "Almuerzo" at bounding box center [271, 77] width 172 height 38
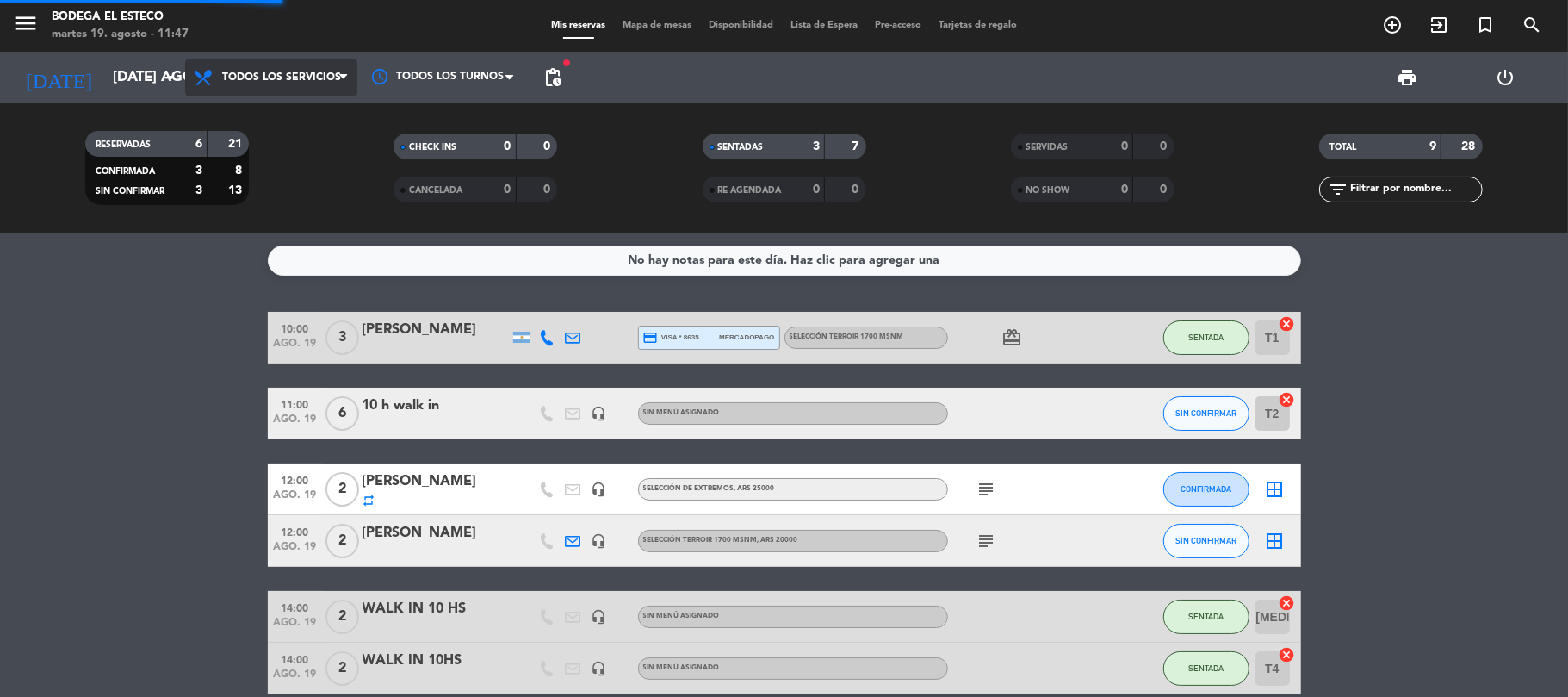
click at [271, 108] on div "menu Bodega El Esteco martes 19. agosto - 11:47 Mis reservas Mapa de mesas Disp…" at bounding box center [784, 116] width 1568 height 233
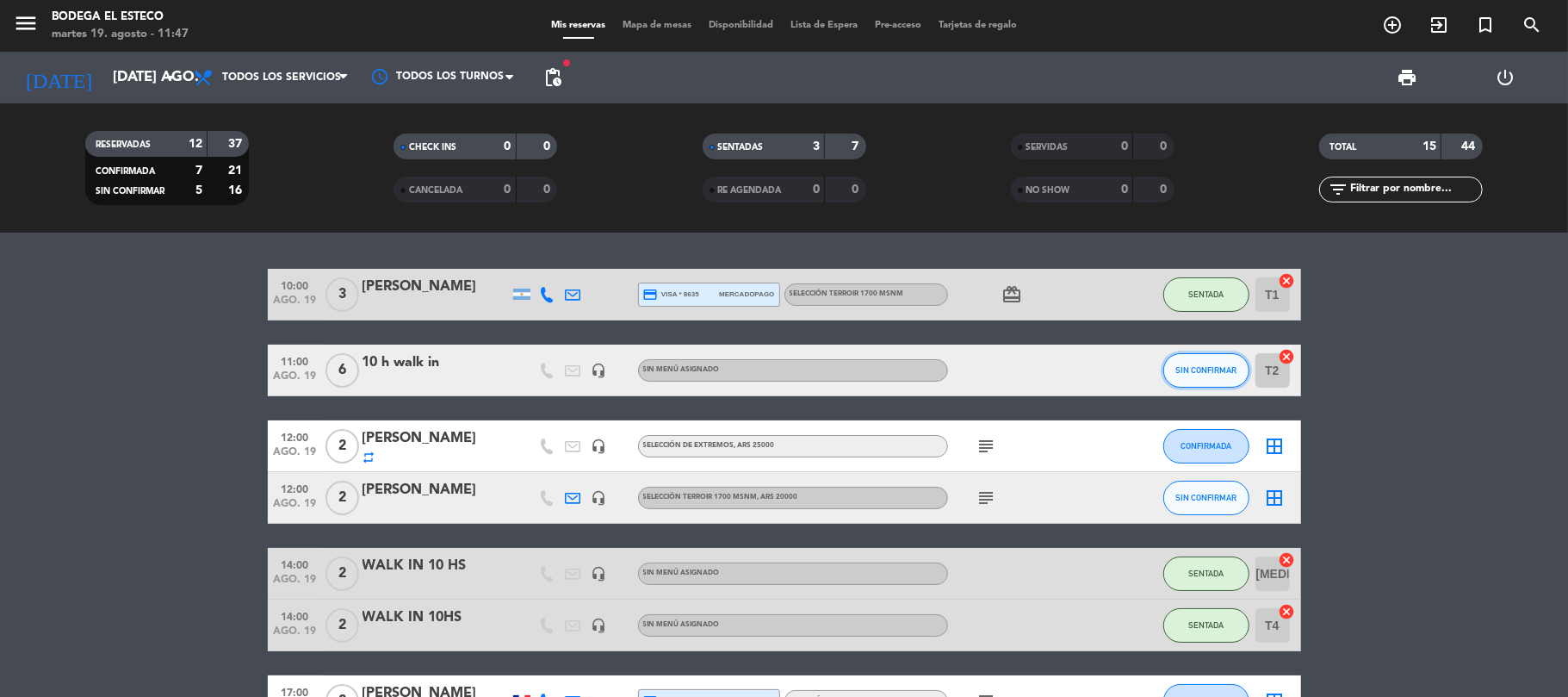
click at [1186, 355] on button "SIN CONFIRMAR" at bounding box center [1206, 370] width 86 height 34
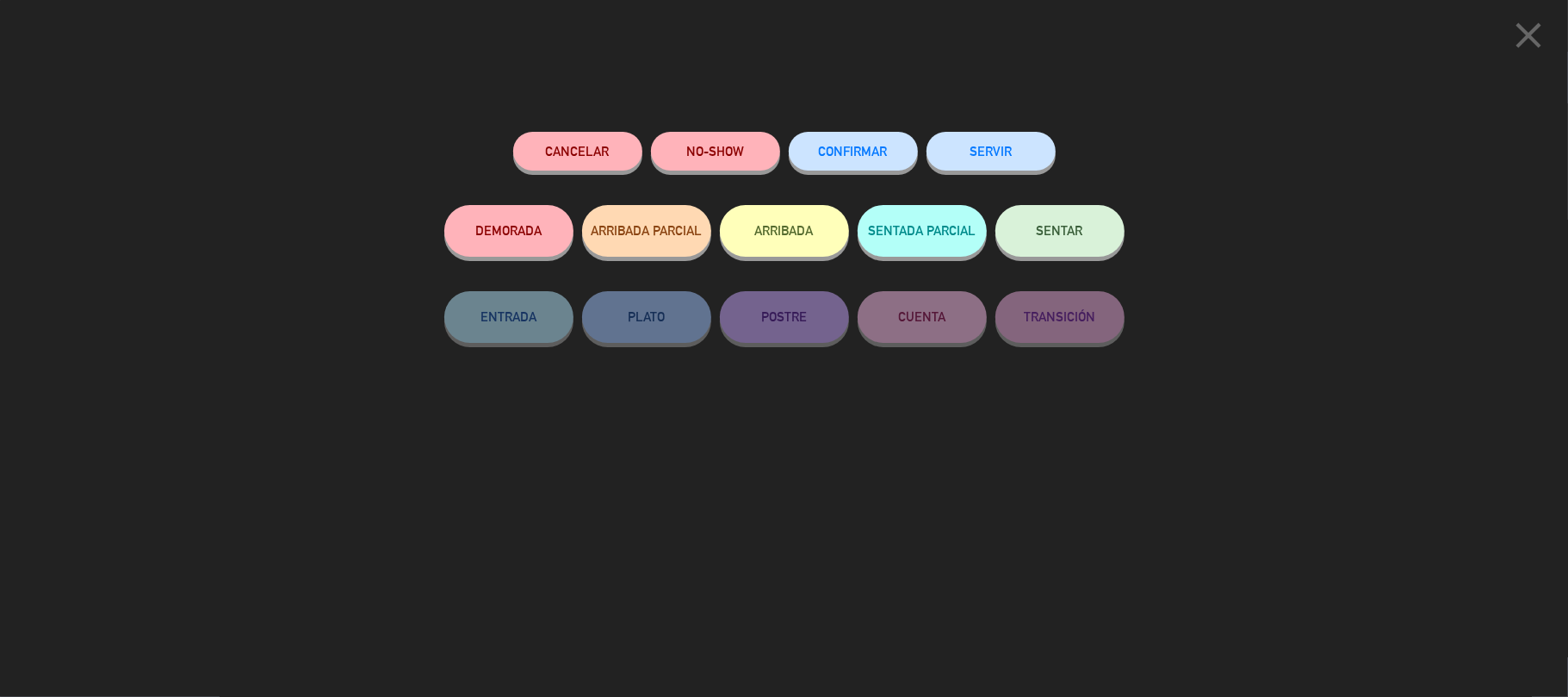
click at [1038, 218] on button "SENTAR" at bounding box center [1060, 231] width 129 height 52
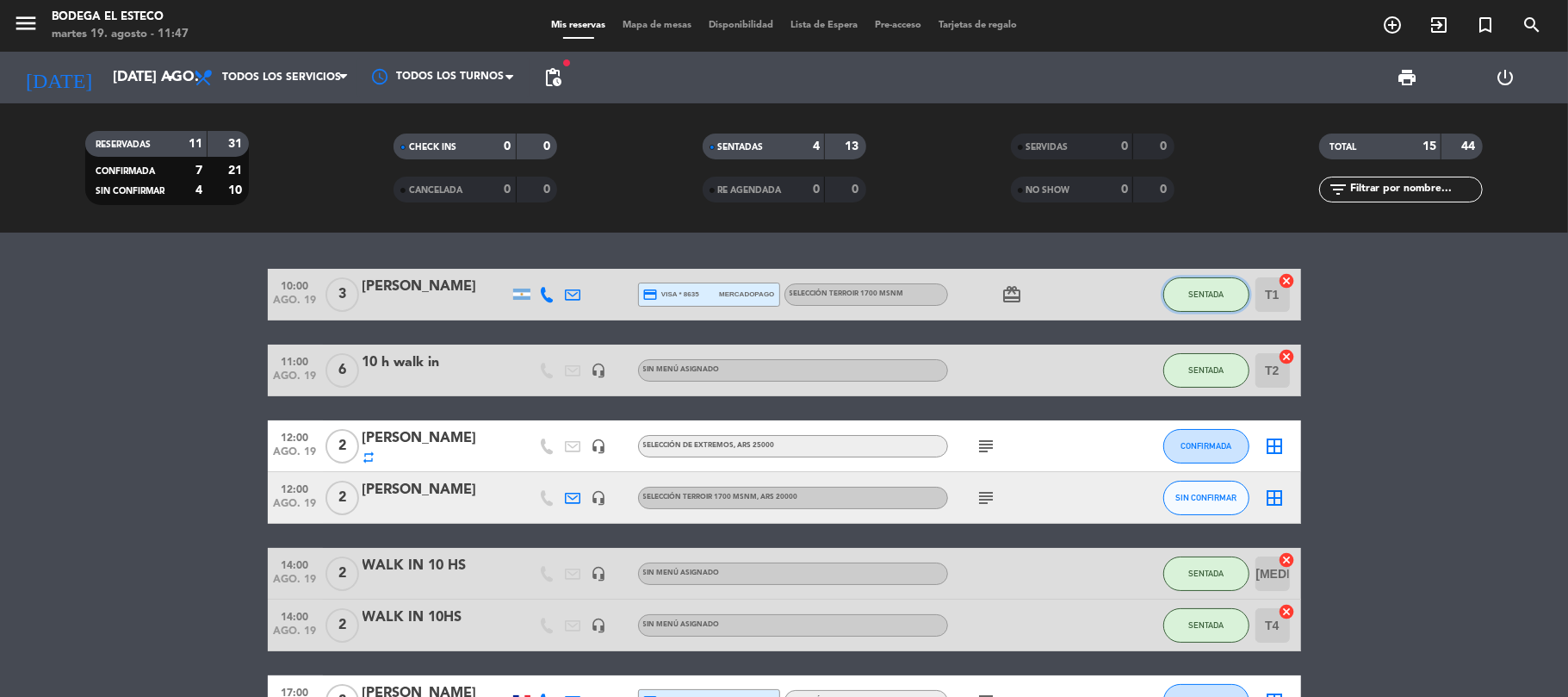
click at [1171, 295] on button "SENTADA" at bounding box center [1206, 294] width 86 height 34
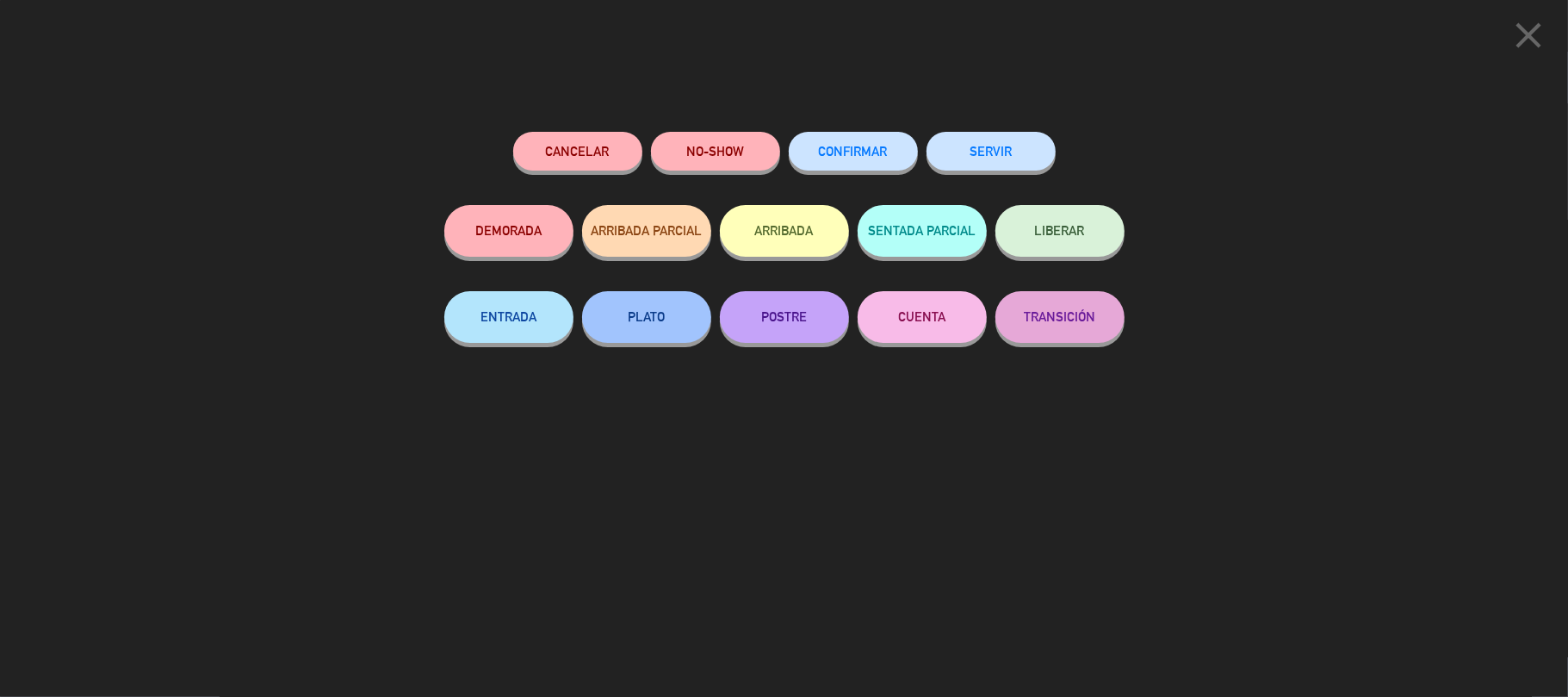
click at [969, 163] on button "SERVIR" at bounding box center [991, 151] width 129 height 39
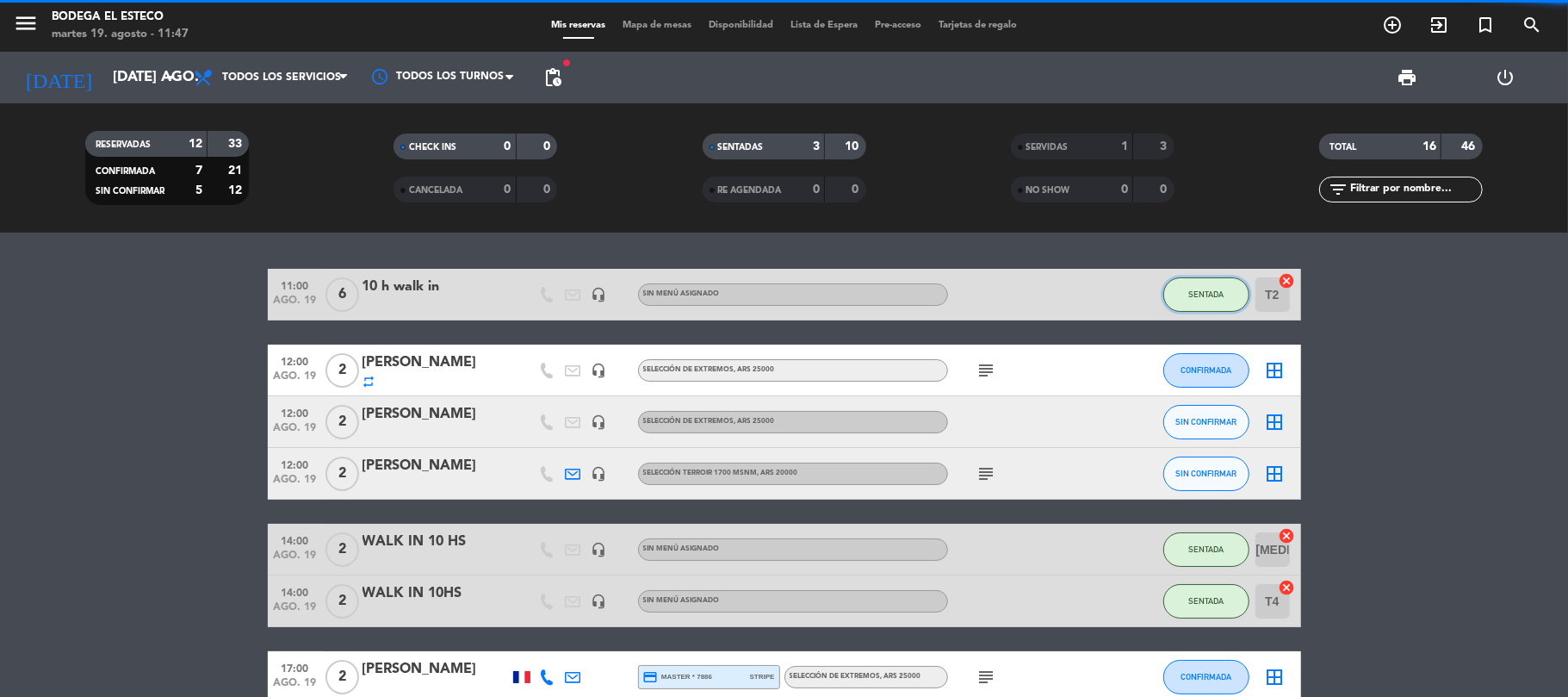
click at [1186, 287] on button "SENTADA" at bounding box center [1206, 294] width 86 height 34
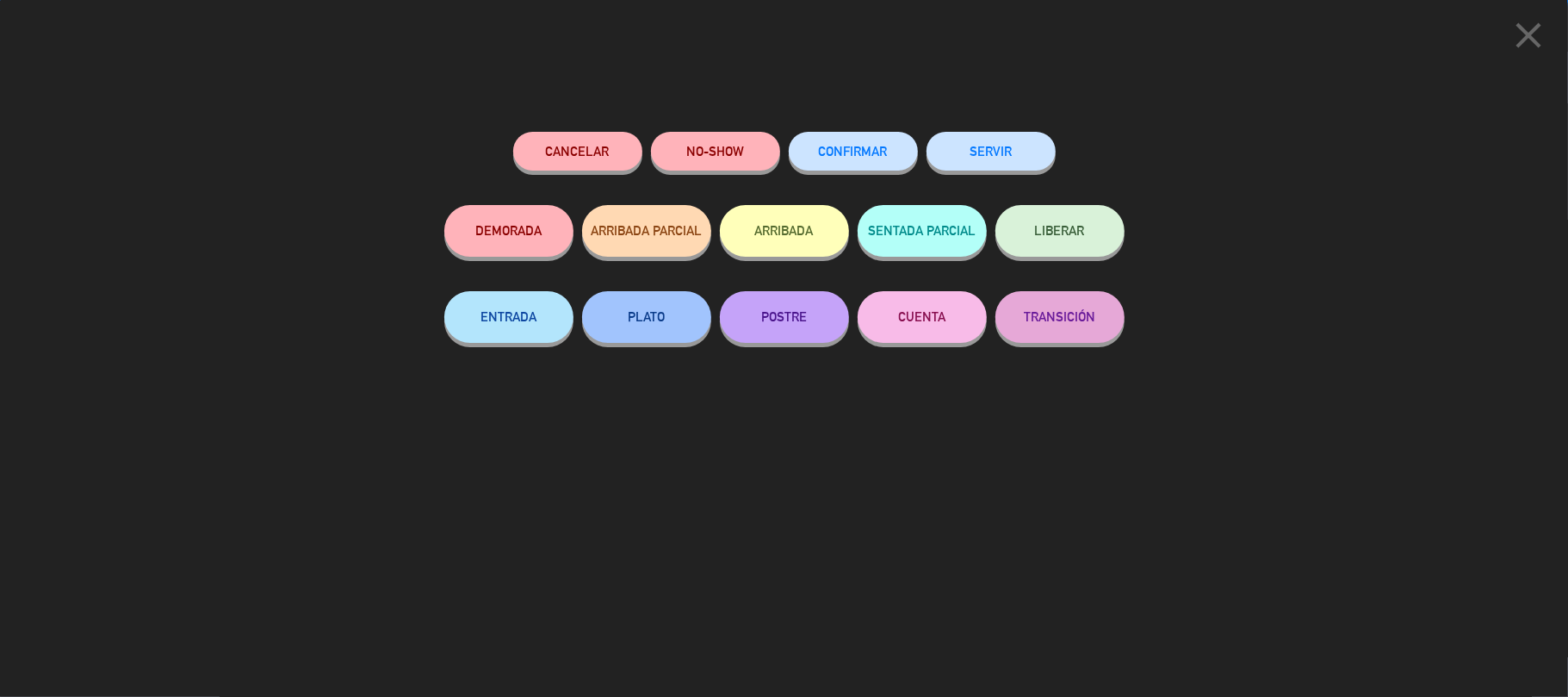
click at [994, 153] on button "SERVIR" at bounding box center [991, 151] width 129 height 39
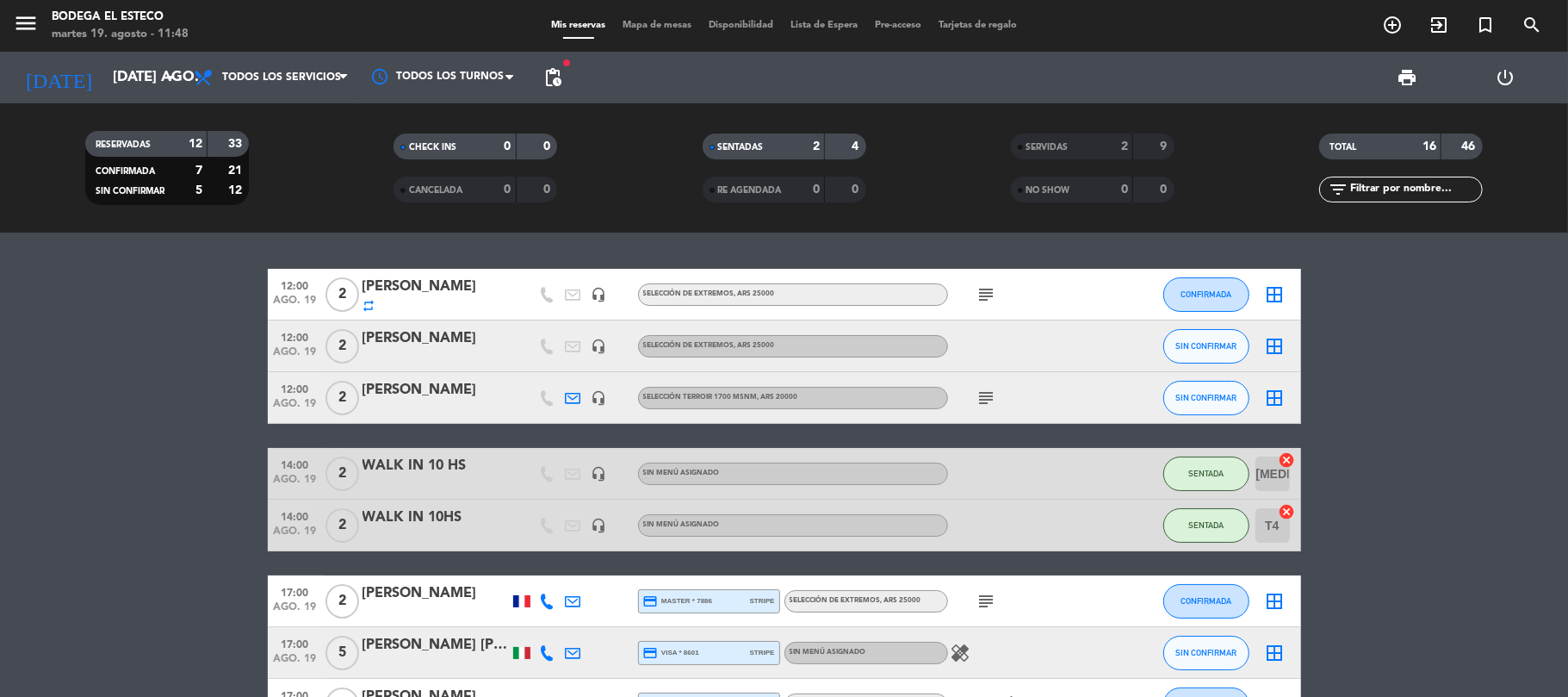
click at [983, 401] on icon "subject" at bounding box center [986, 398] width 20 height 20
click at [1186, 398] on icon "border_all" at bounding box center [1275, 398] width 20 height 20
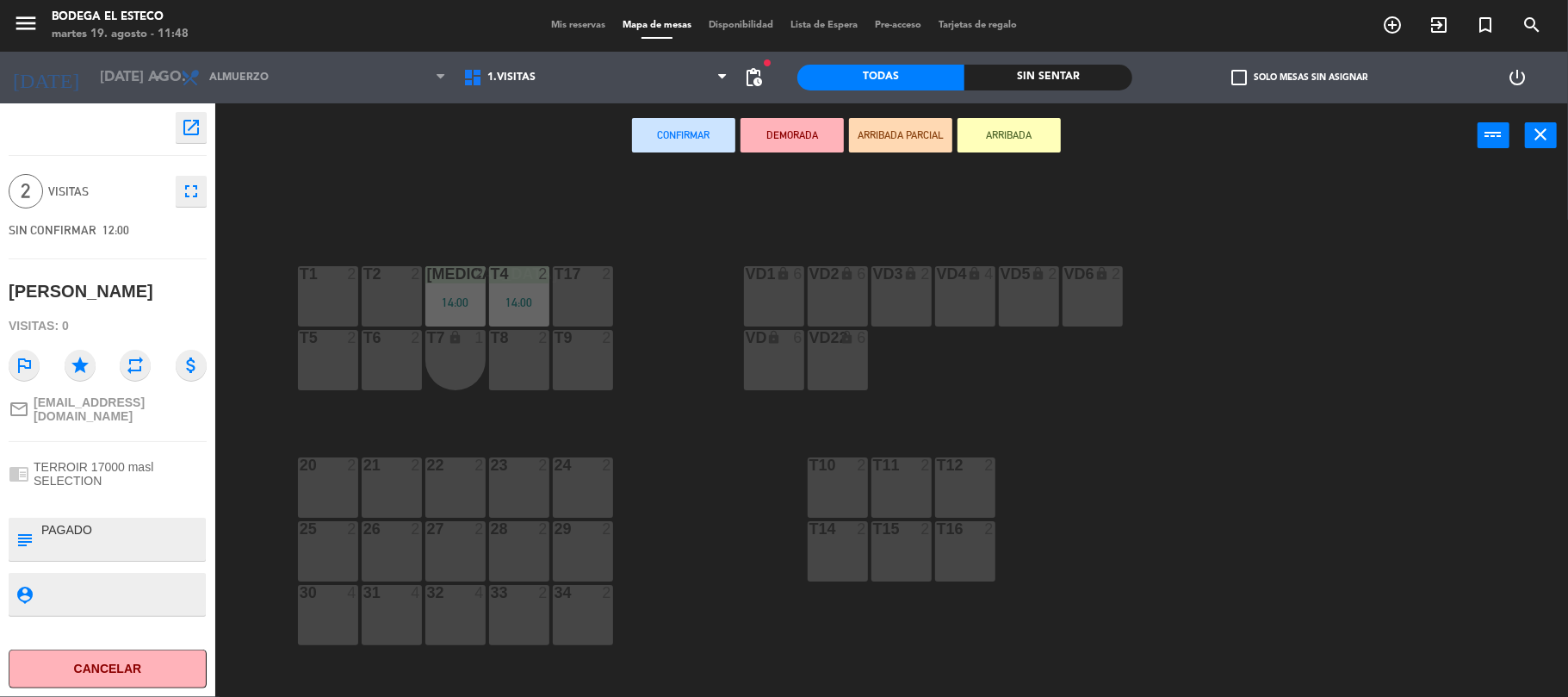
click at [329, 288] on div "T1 2" at bounding box center [329, 296] width 61 height 61
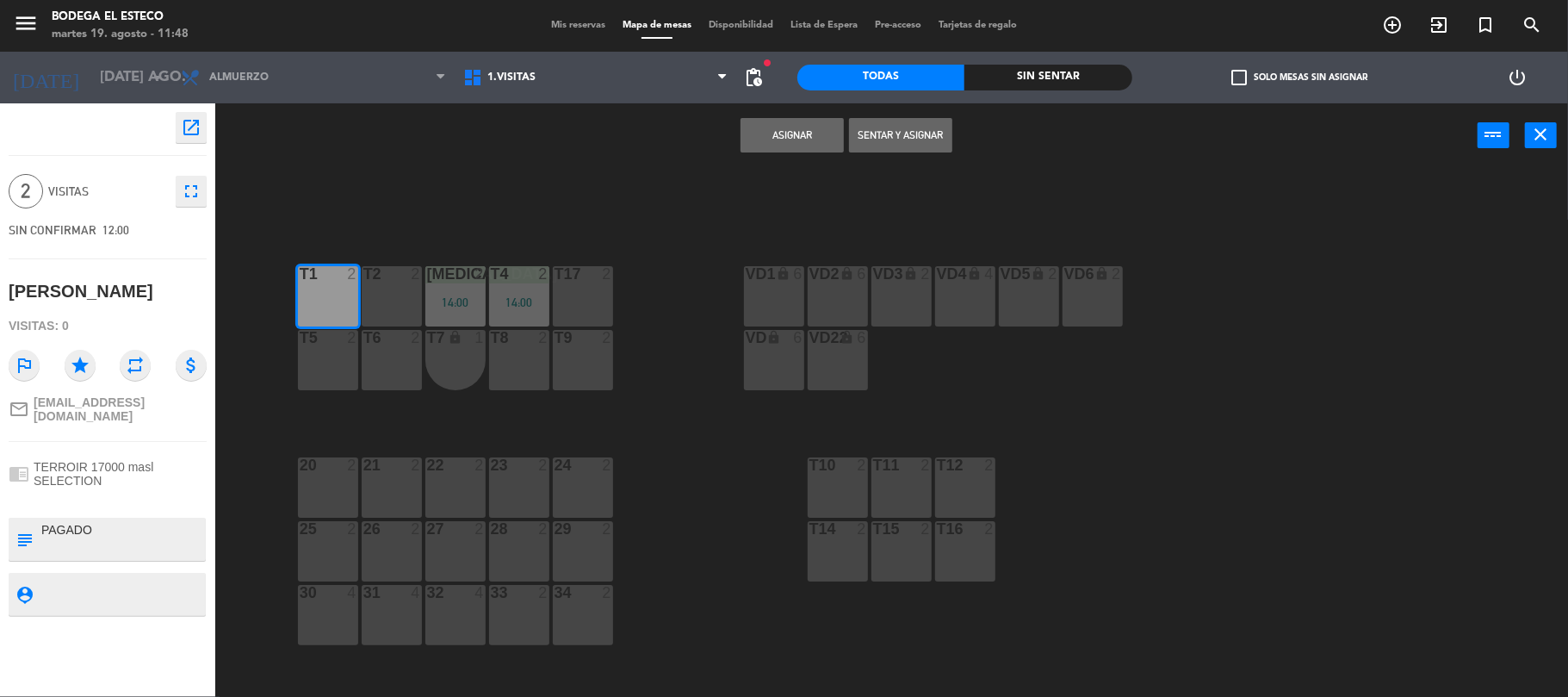
click at [894, 129] on button "Sentar y Asignar" at bounding box center [901, 134] width 103 height 34
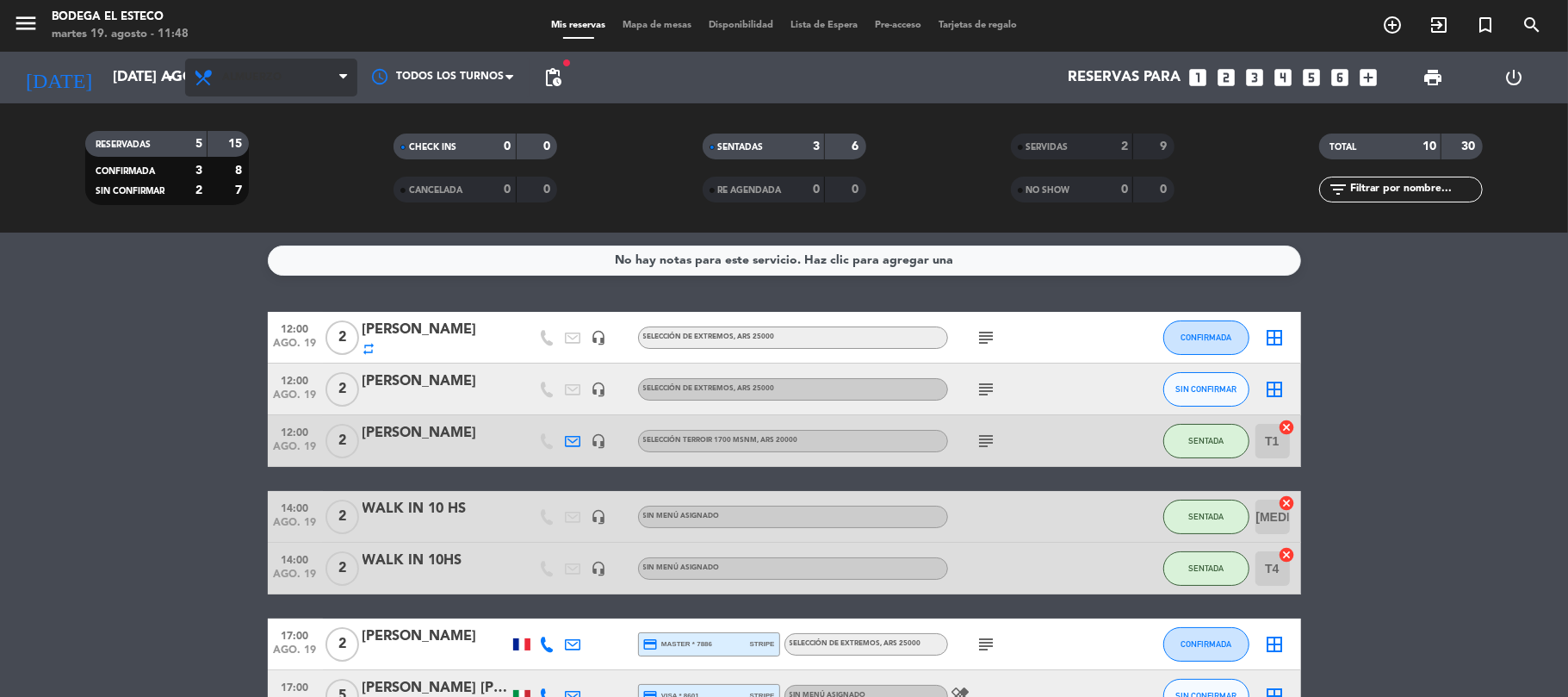
click at [248, 74] on span "Almuerzo" at bounding box center [251, 77] width 60 height 12
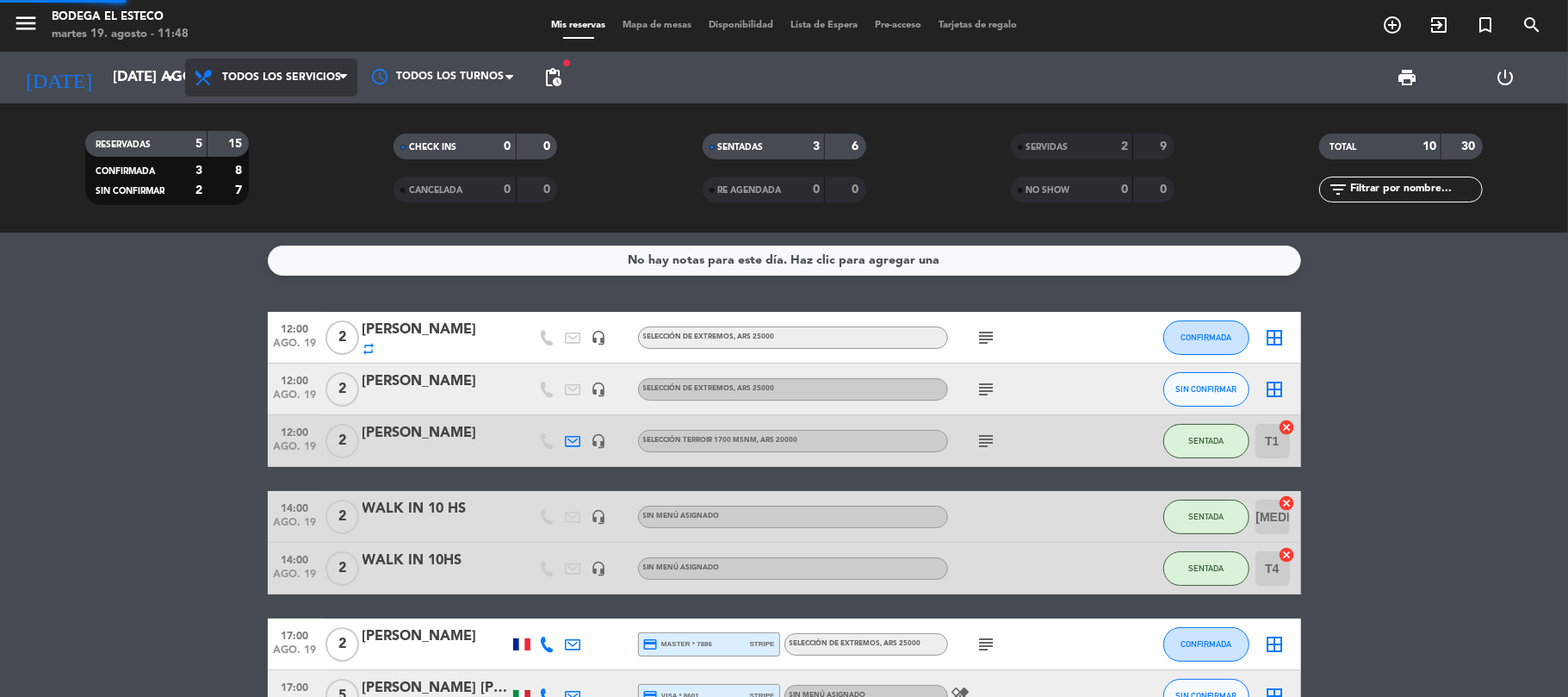
click at [252, 108] on div "menu Bodega El Esteco martes 19. agosto - 11:48 Mis reservas Mapa de mesas Disp…" at bounding box center [784, 116] width 1568 height 233
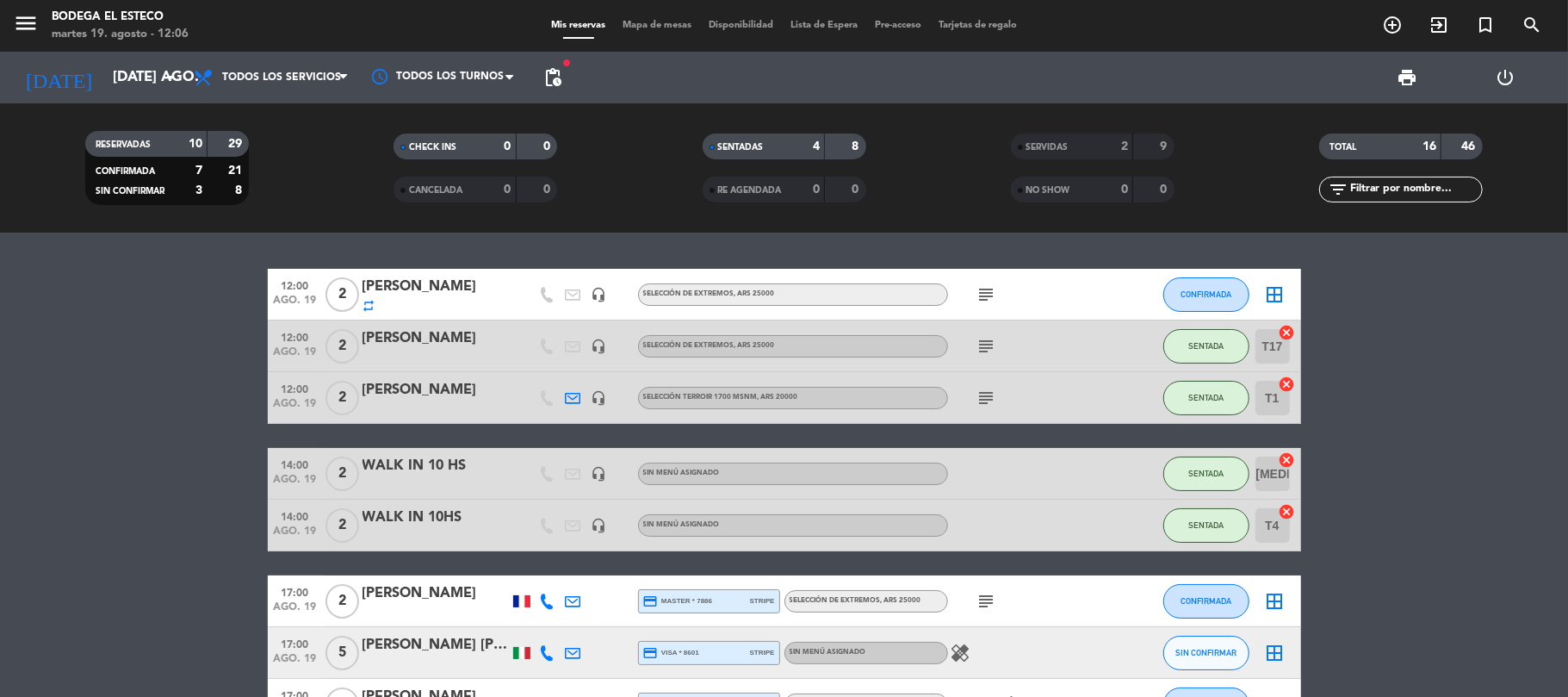
click at [1186, 295] on icon "border_all" at bounding box center [1275, 295] width 20 height 20
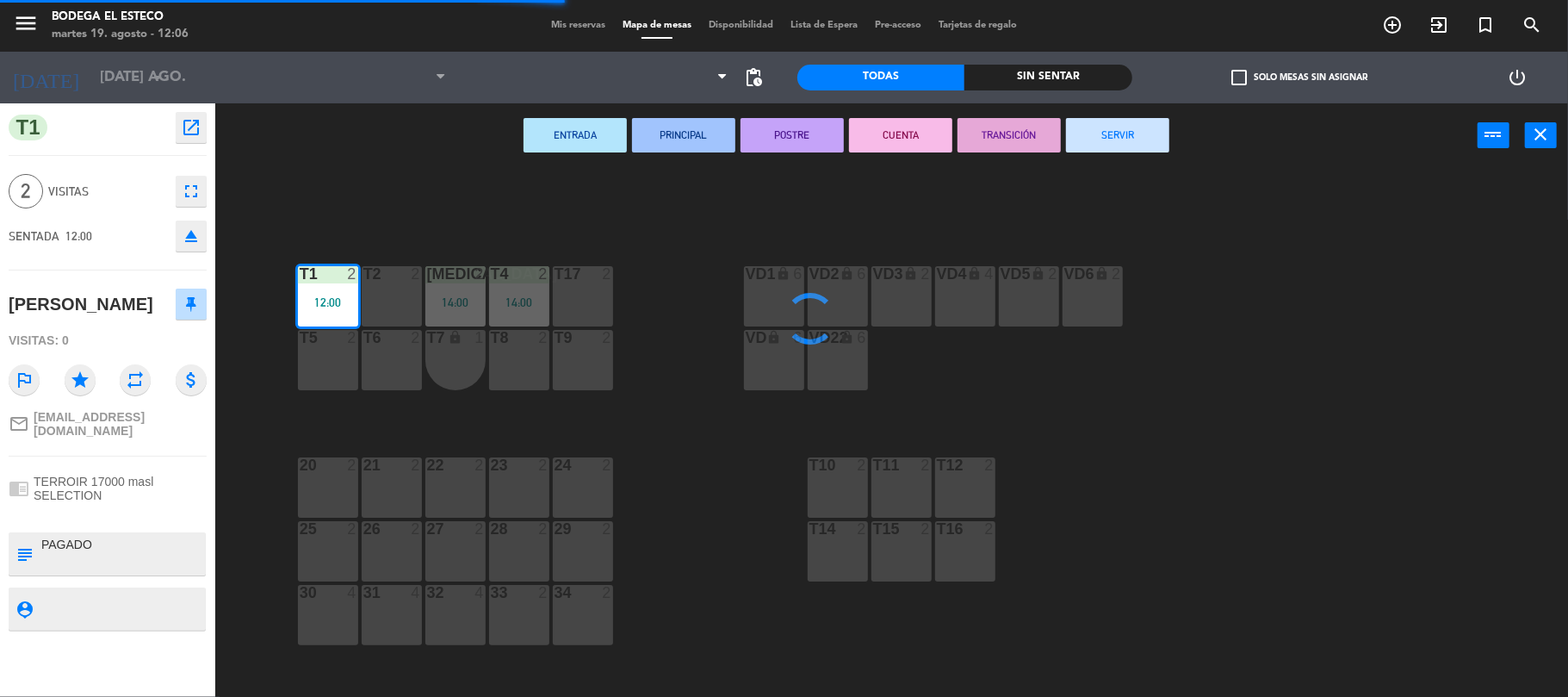
click at [407, 297] on div "T2 2" at bounding box center [392, 296] width 61 height 61
click at [345, 298] on div "12:00" at bounding box center [329, 302] width 61 height 12
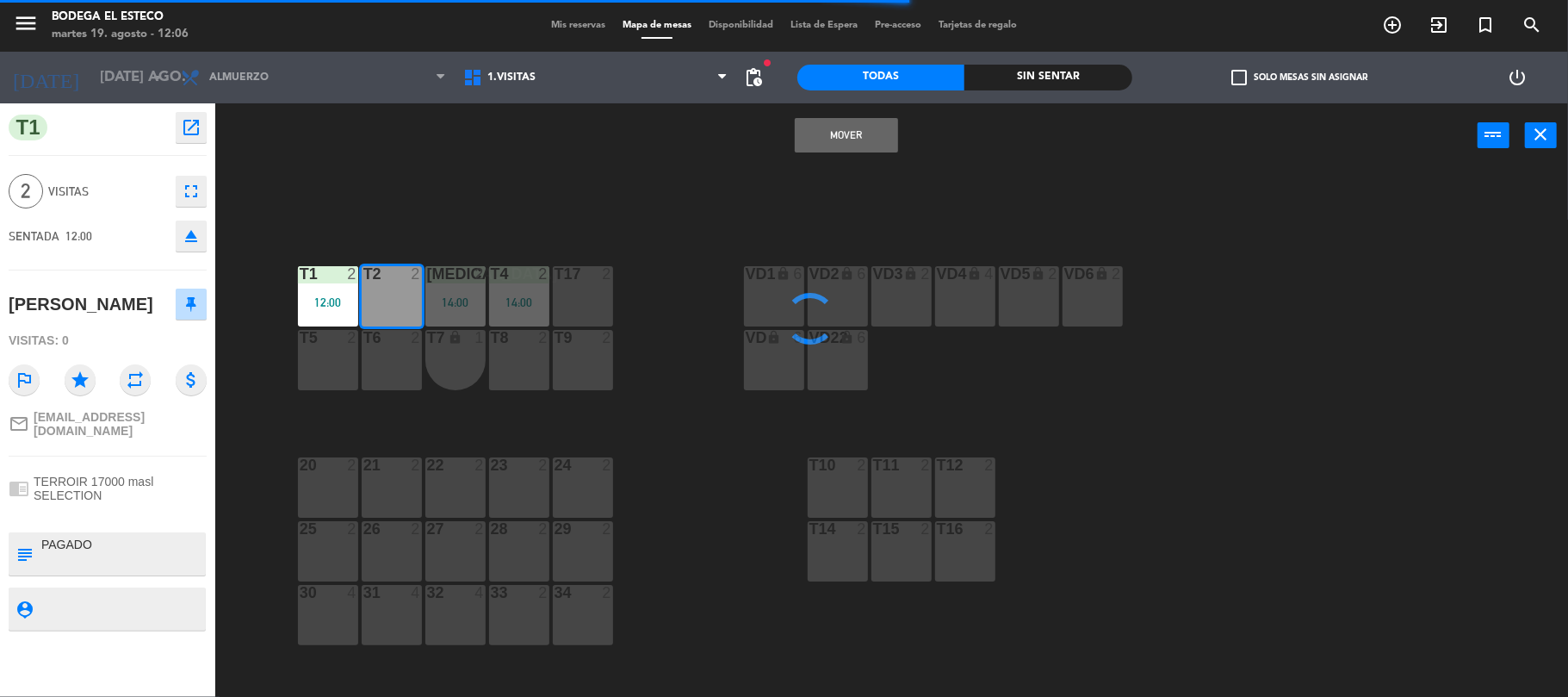
type textarea "hab 16. PAGADO"
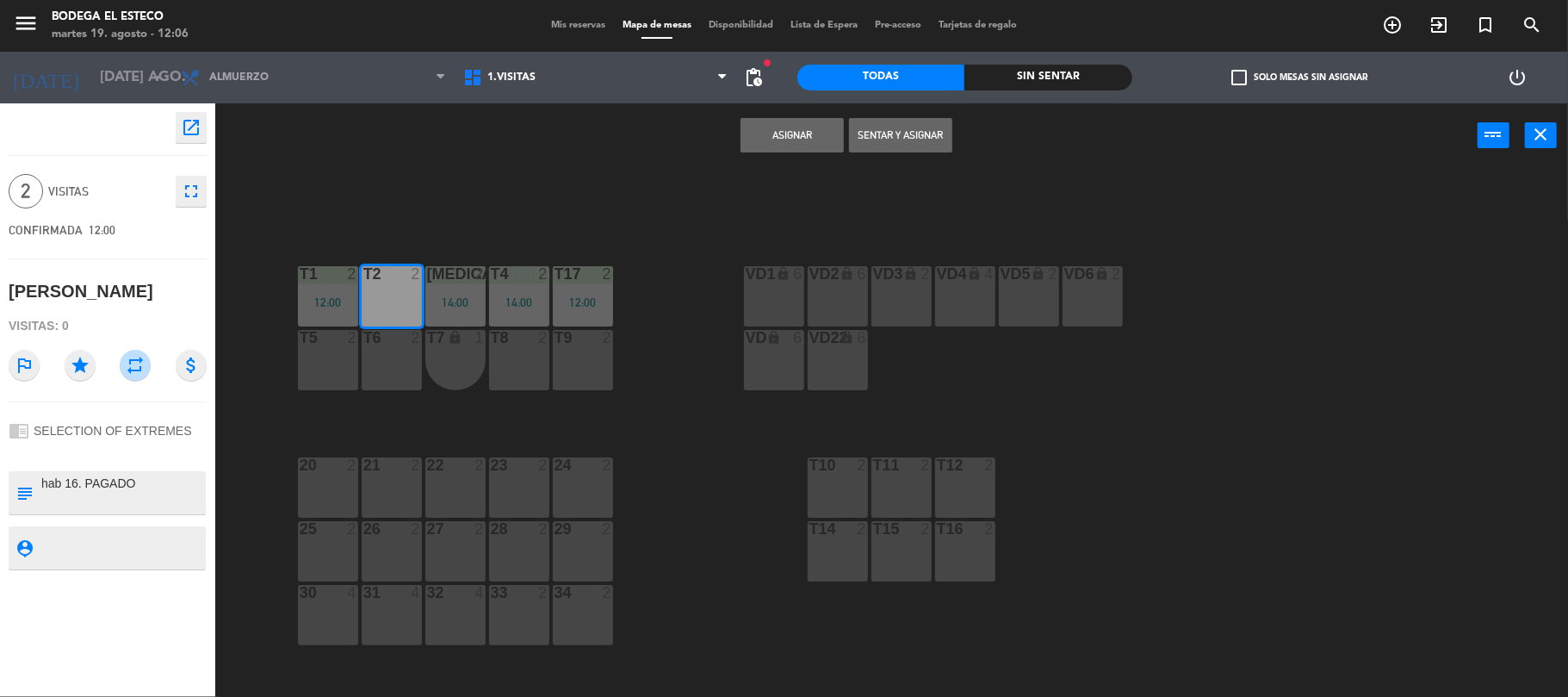
click at [893, 132] on button "Sentar y Asignar" at bounding box center [901, 134] width 103 height 34
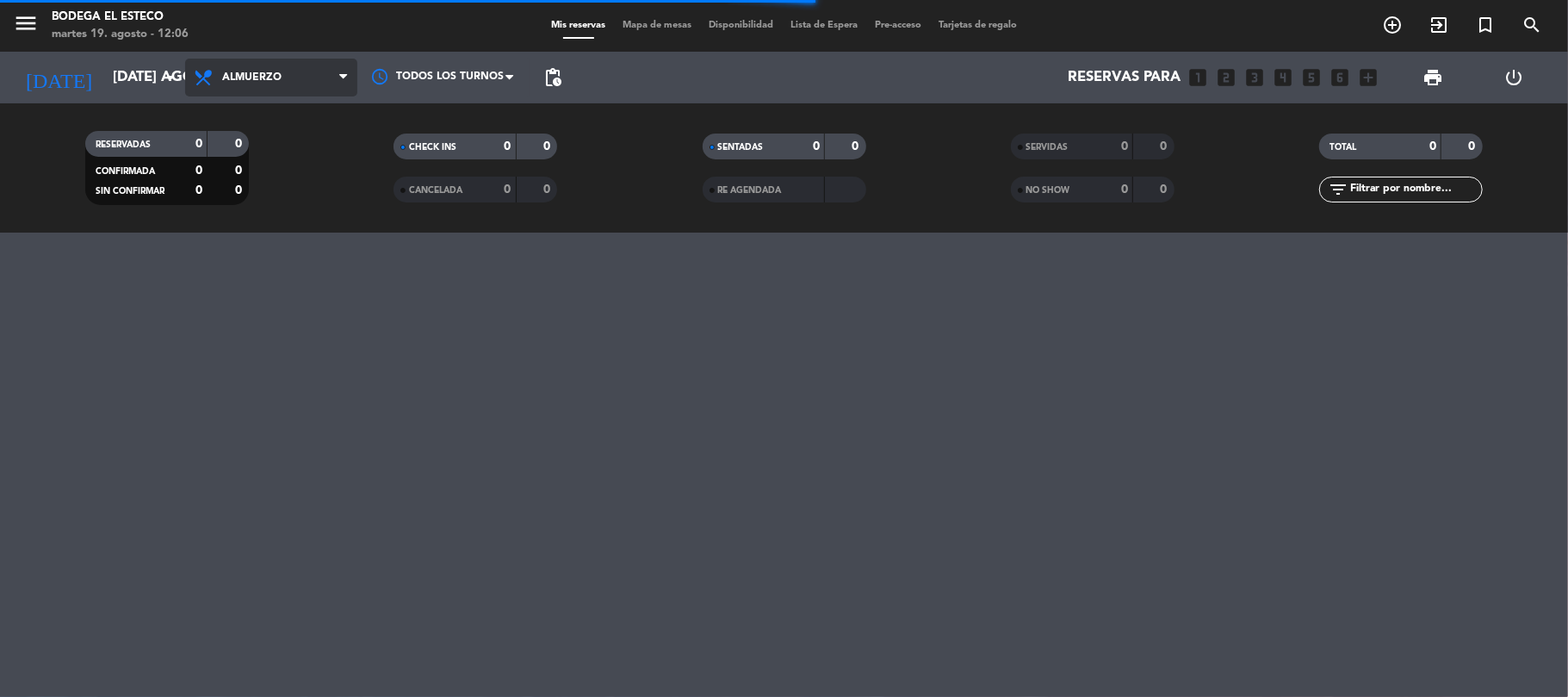
click at [340, 85] on icon at bounding box center [343, 77] width 7 height 14
click at [298, 117] on div "menu Bodega El Esteco martes 19. agosto - 12:06 Mis reservas Mapa de mesas Disp…" at bounding box center [784, 116] width 1568 height 233
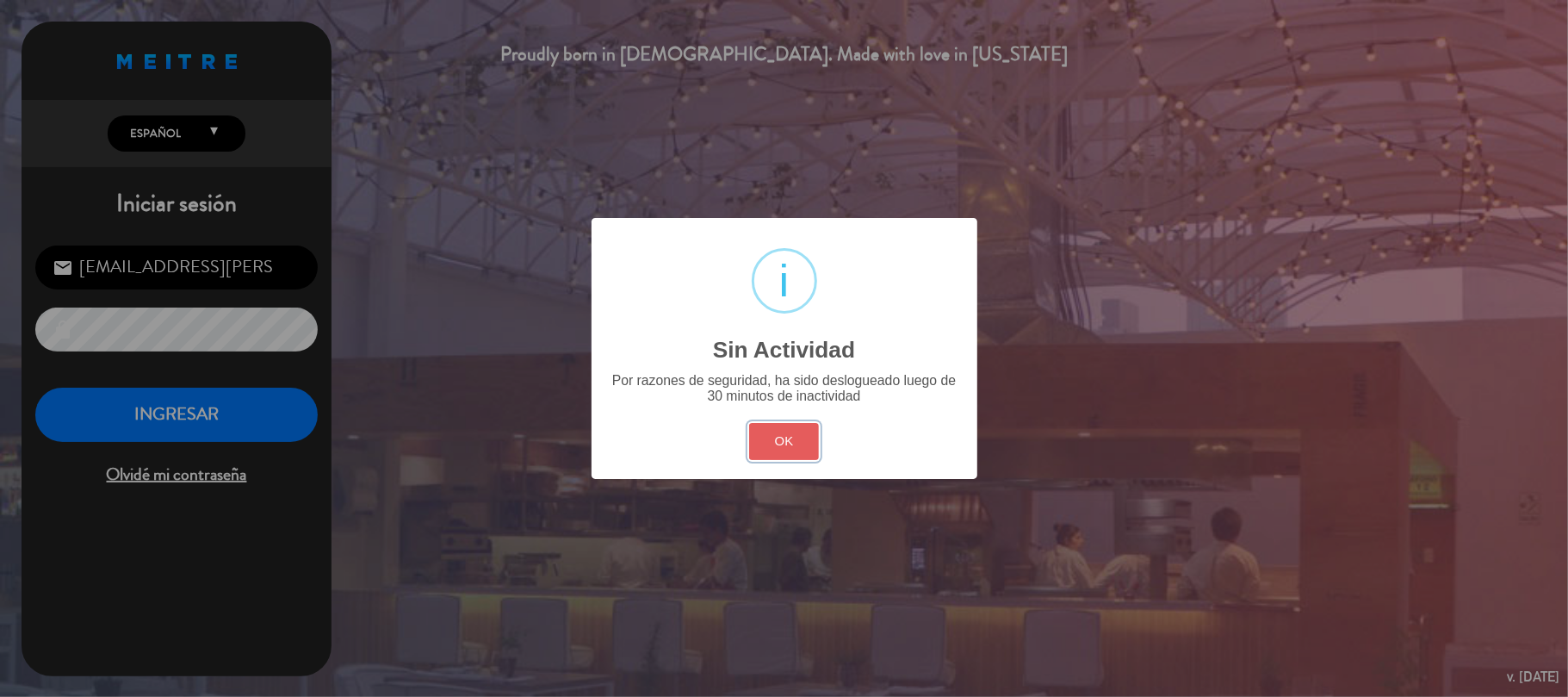
click at [772, 436] on button "OK" at bounding box center [784, 441] width 70 height 37
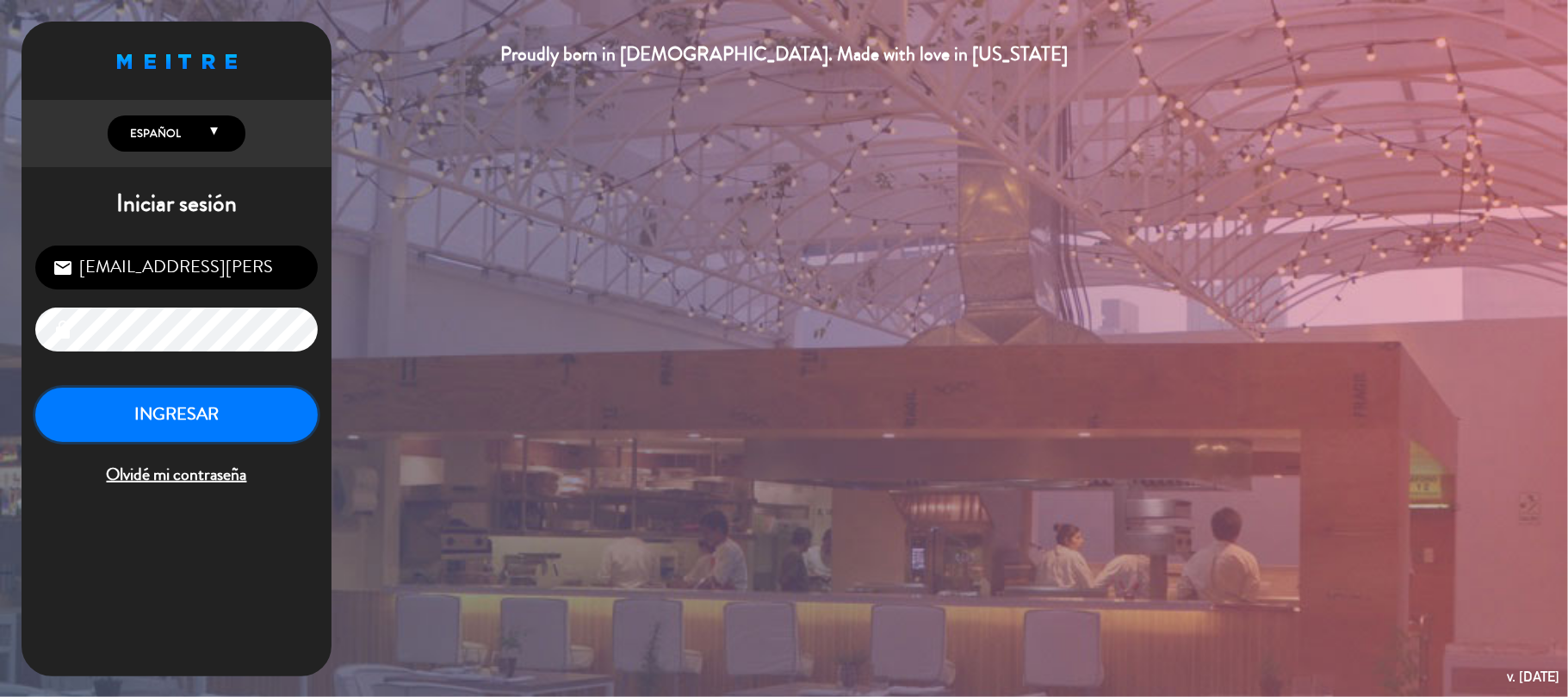
click at [156, 417] on button "INGRESAR" at bounding box center [176, 414] width 282 height 54
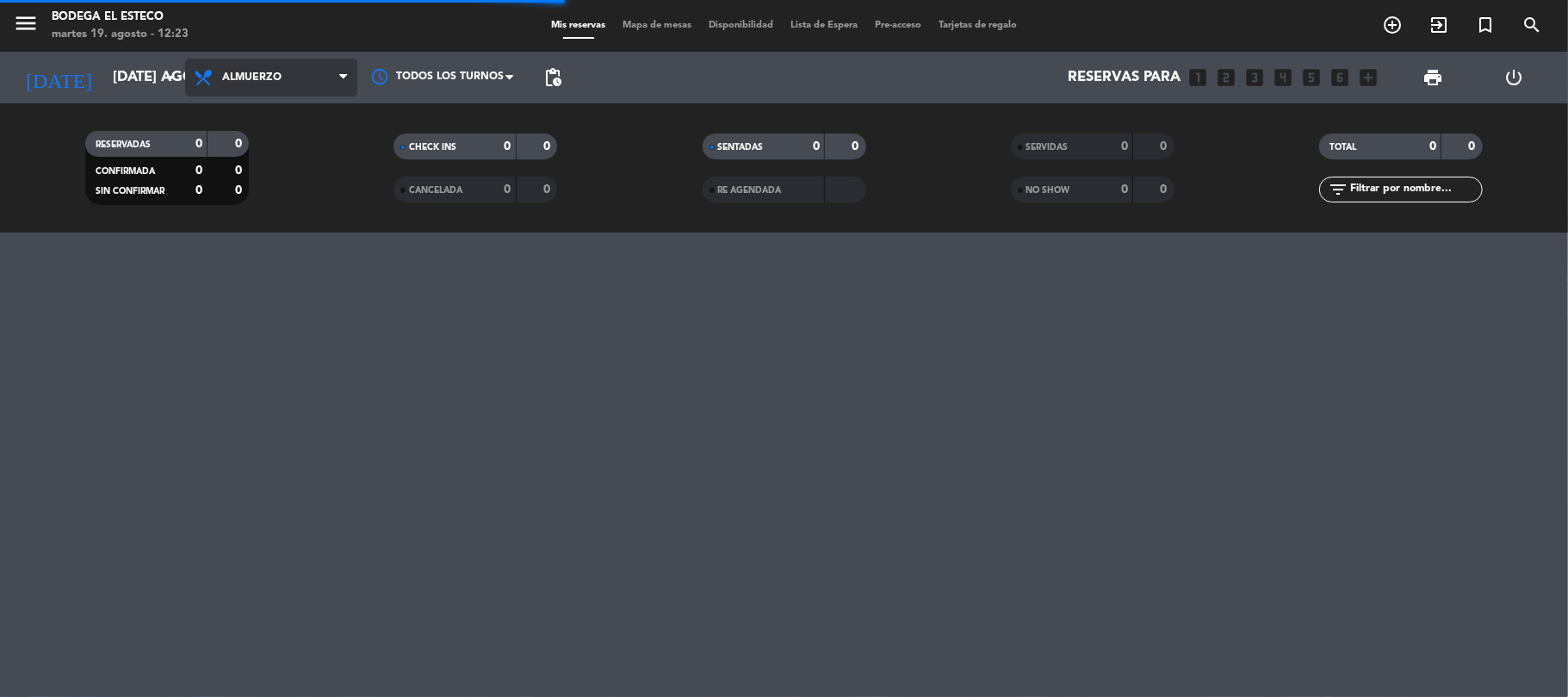
click at [342, 77] on icon at bounding box center [343, 77] width 7 height 14
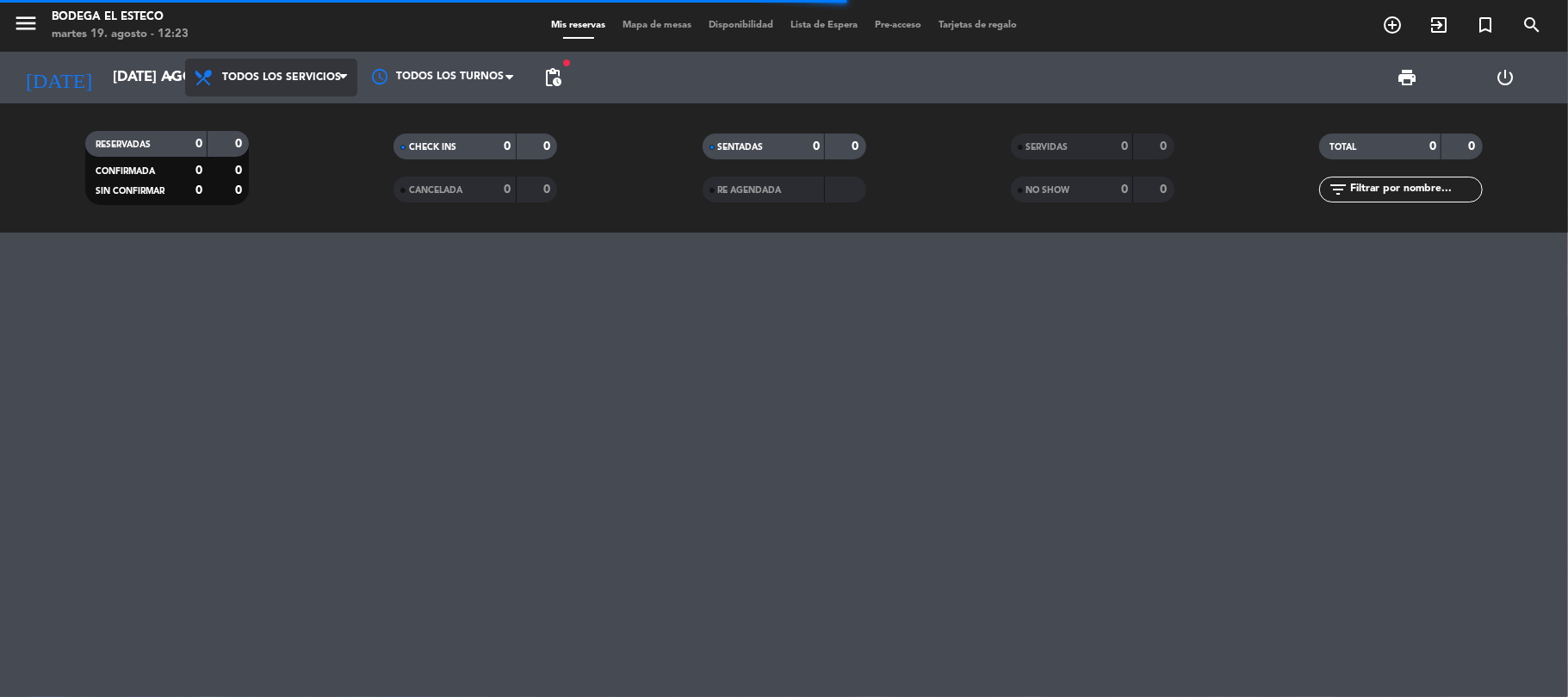
click at [314, 112] on div "menu Bodega El Esteco martes 19. agosto - 12:23 Mis reservas Mapa de mesas Disp…" at bounding box center [784, 116] width 1568 height 233
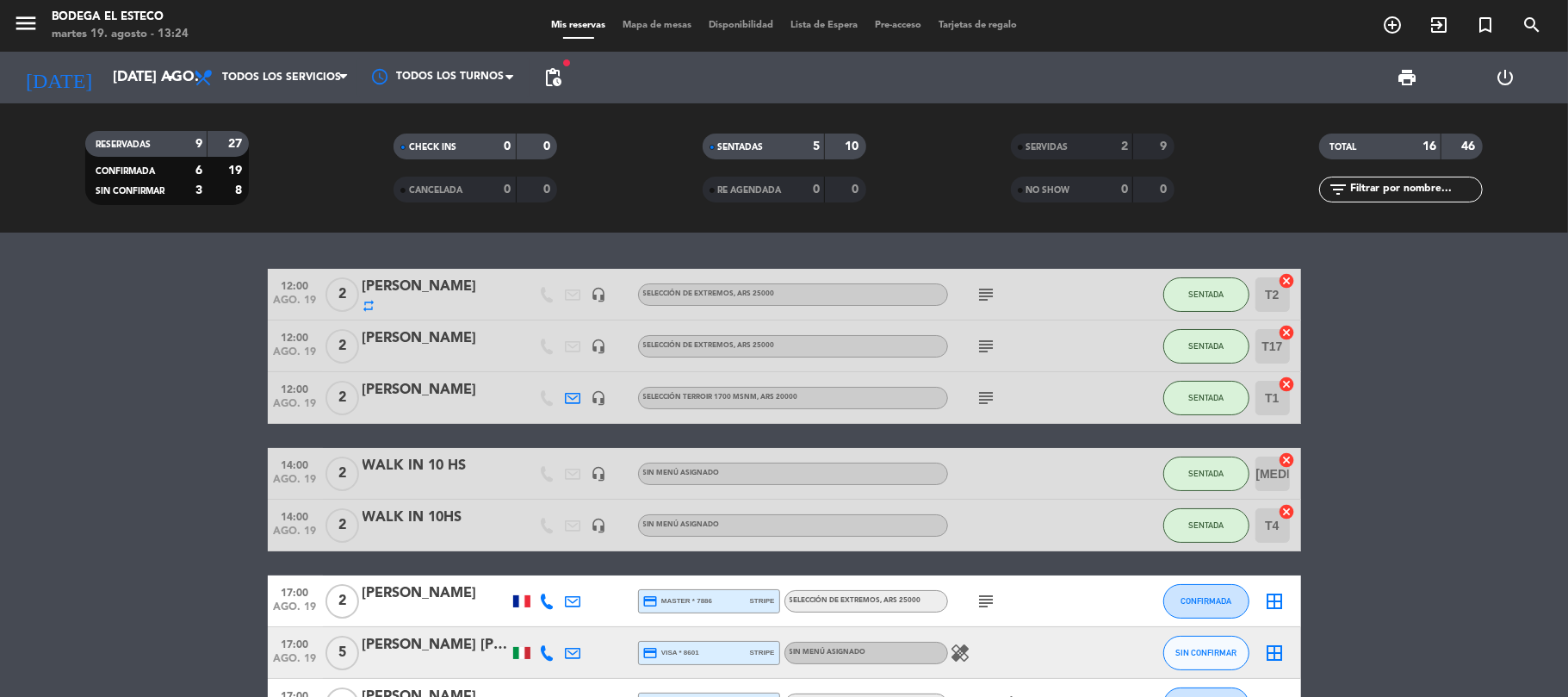
click at [573, 398] on icon at bounding box center [573, 398] width 16 height 16
click at [571, 400] on icon at bounding box center [573, 398] width 16 height 16
click at [679, 363] on span "Copiar" at bounding box center [697, 367] width 36 height 18
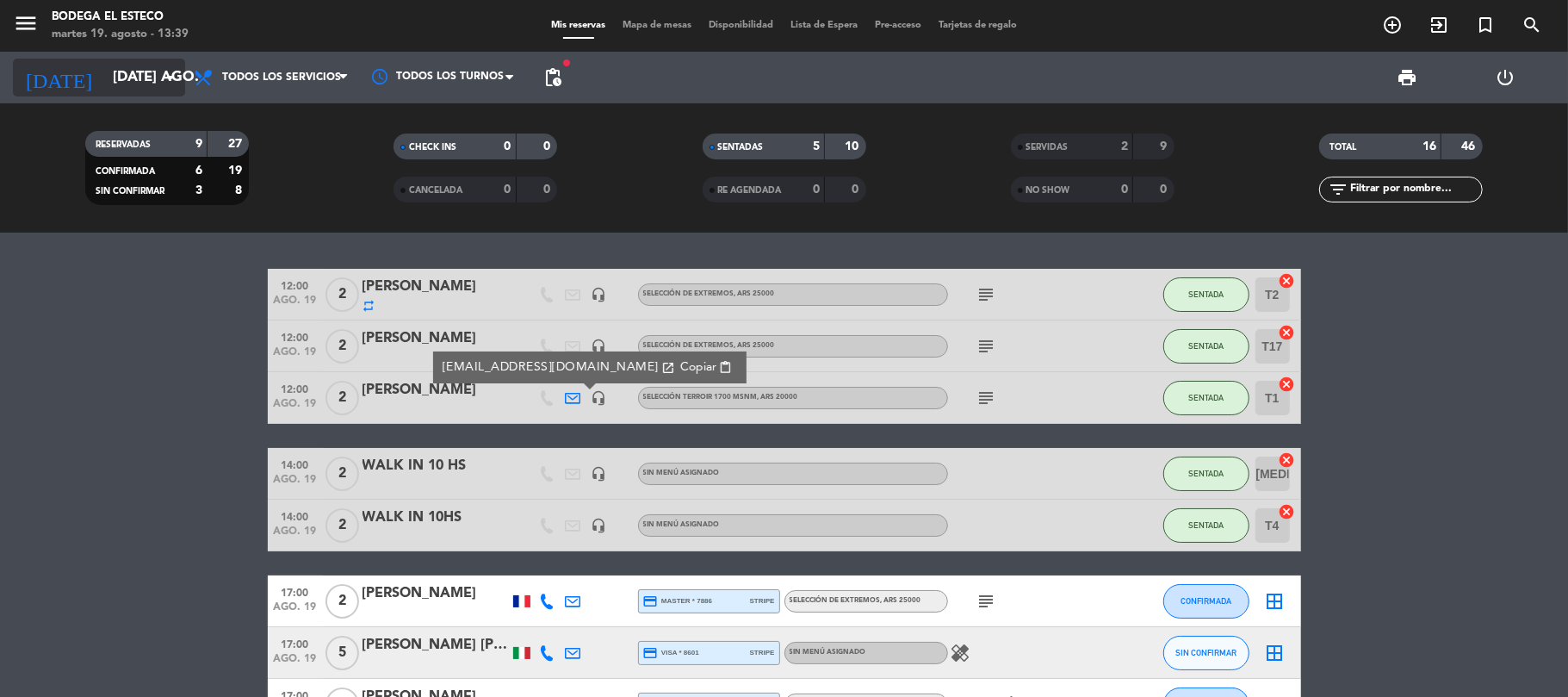
drag, startPoint x: 150, startPoint y: 98, endPoint x: 144, endPoint y: 87, distance: 12.5
click at [148, 98] on div "[DATE] [DATE] ago. arrow_drop_down" at bounding box center [98, 77] width 172 height 52
click at [136, 76] on input "[DATE] ago." at bounding box center [197, 77] width 186 height 33
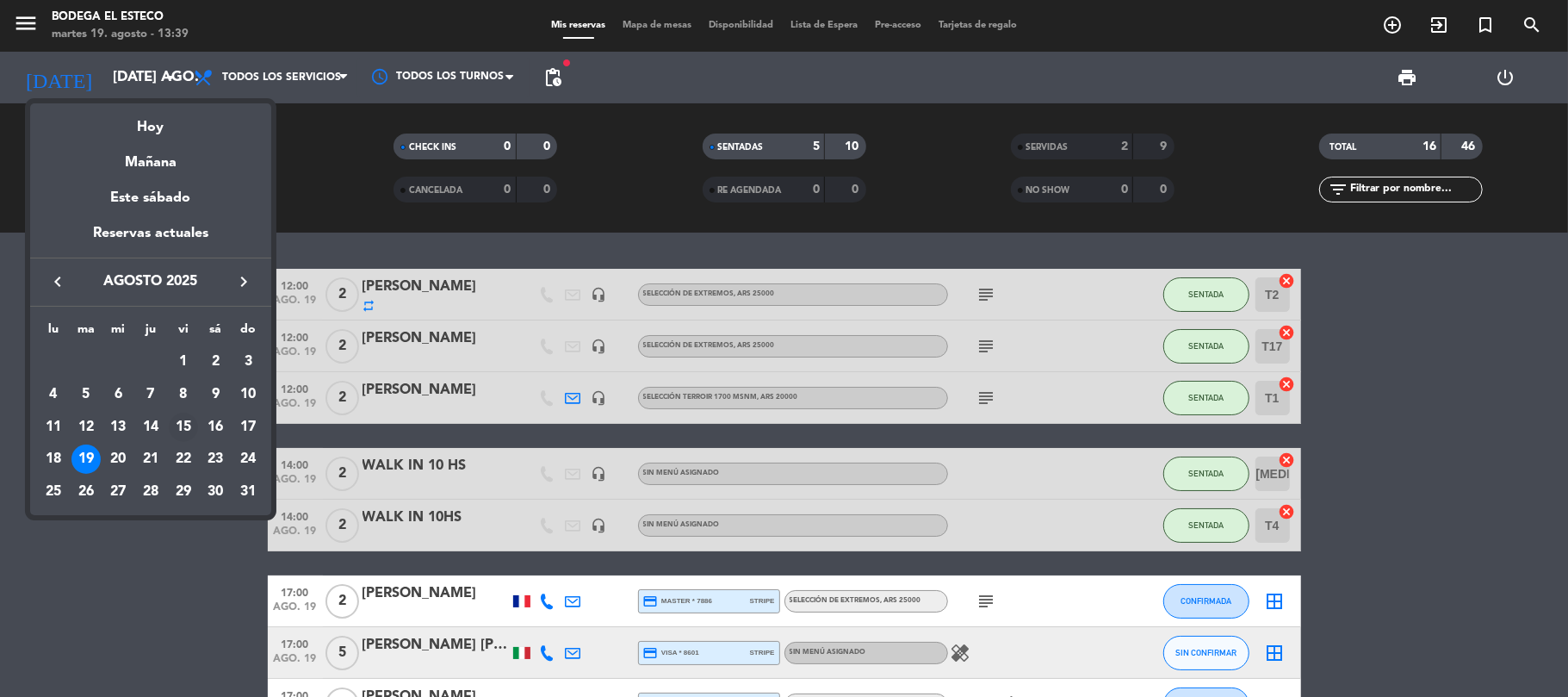
click at [186, 424] on div "15" at bounding box center [183, 427] width 29 height 29
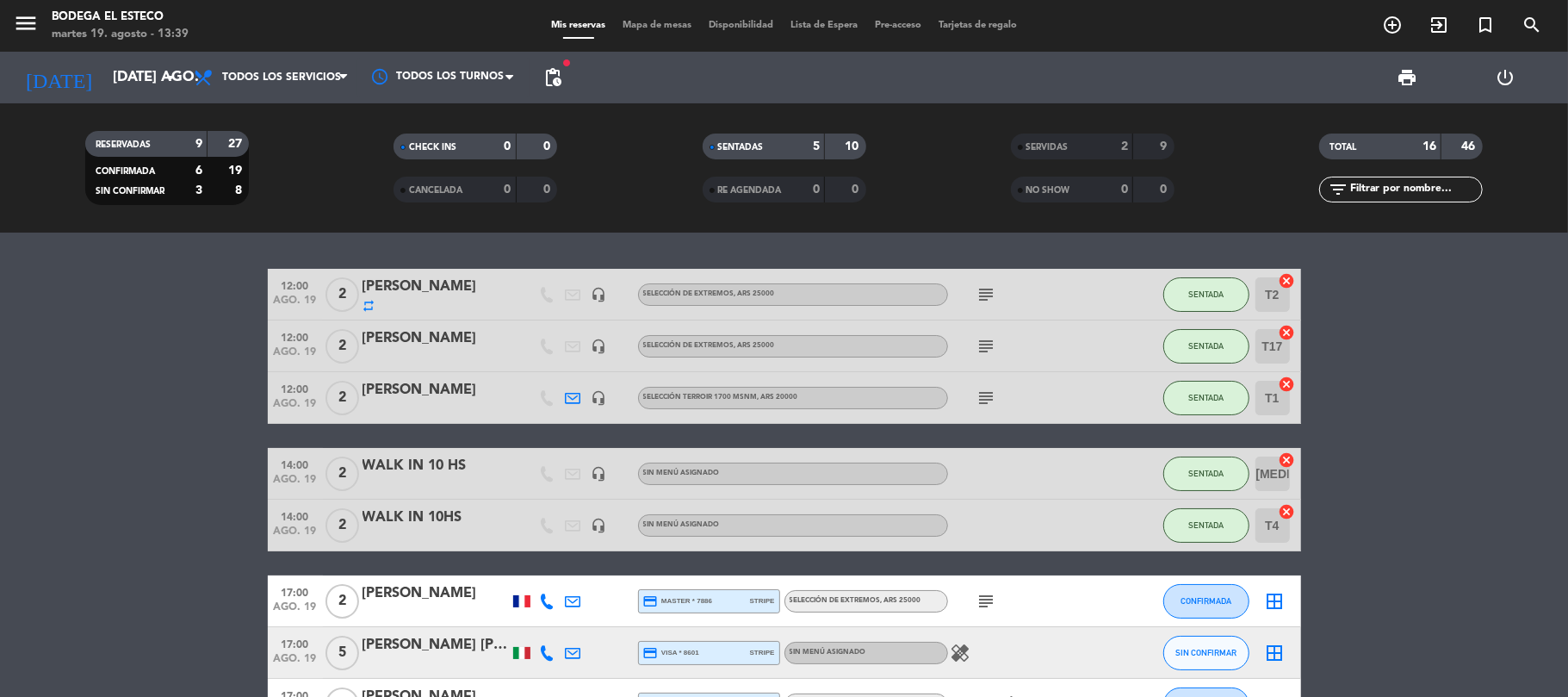
type input "vie. 15 ago."
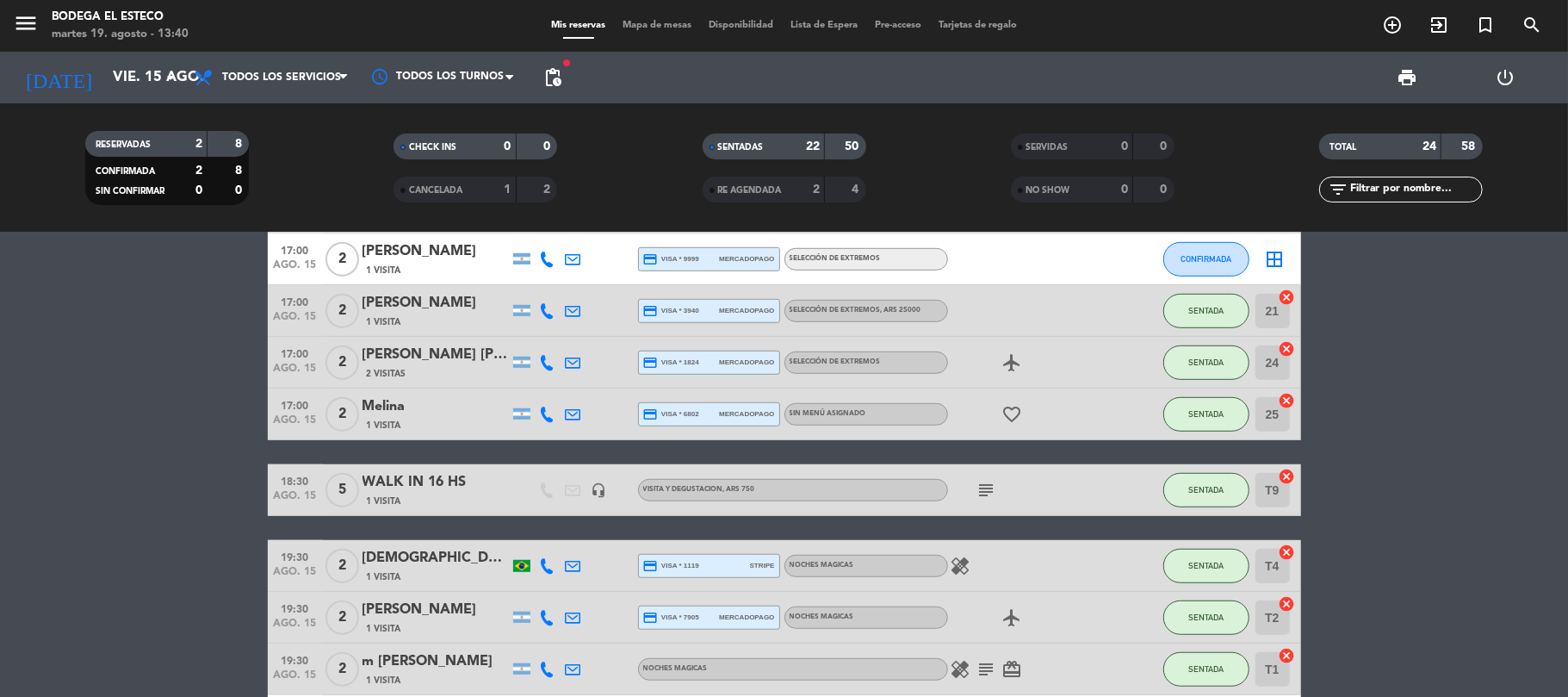
scroll to position [1042, 0]
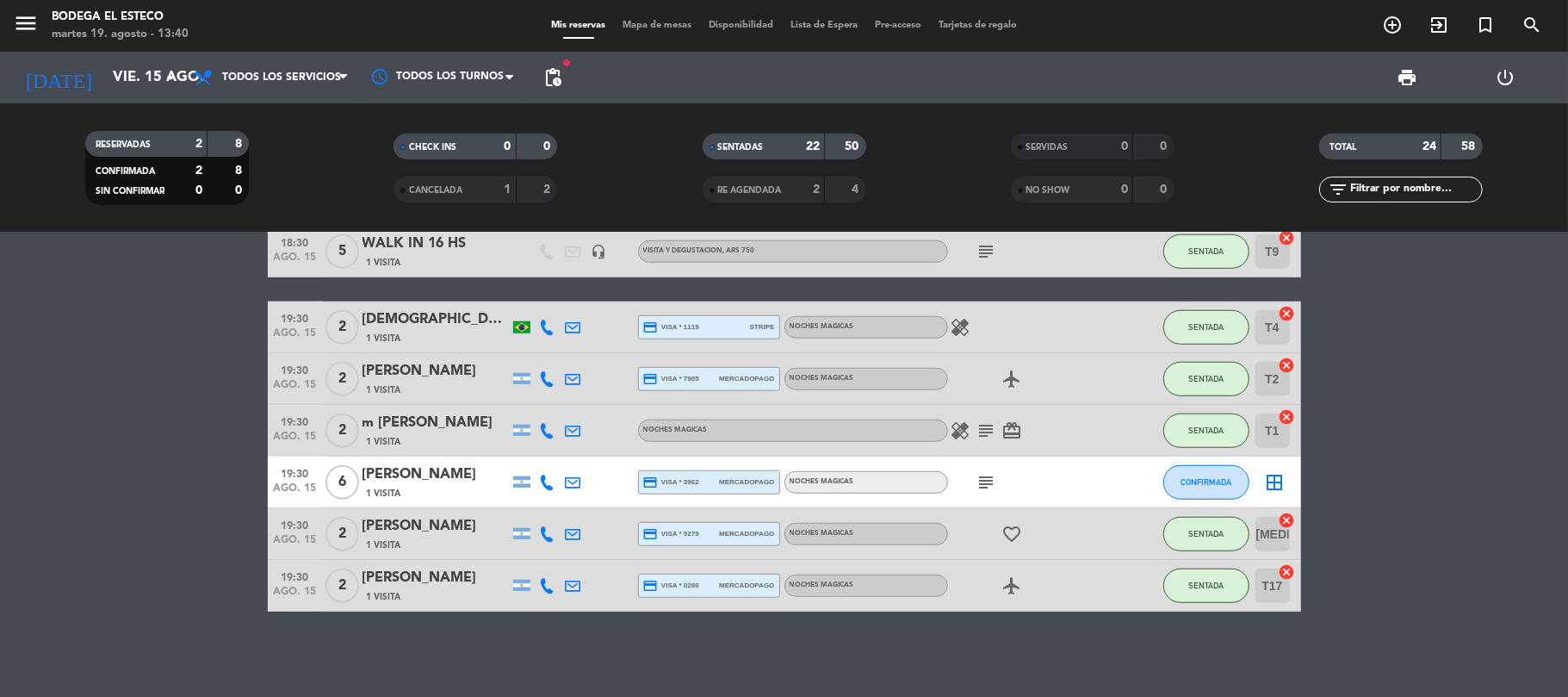
click at [986, 428] on icon "subject" at bounding box center [986, 431] width 20 height 20
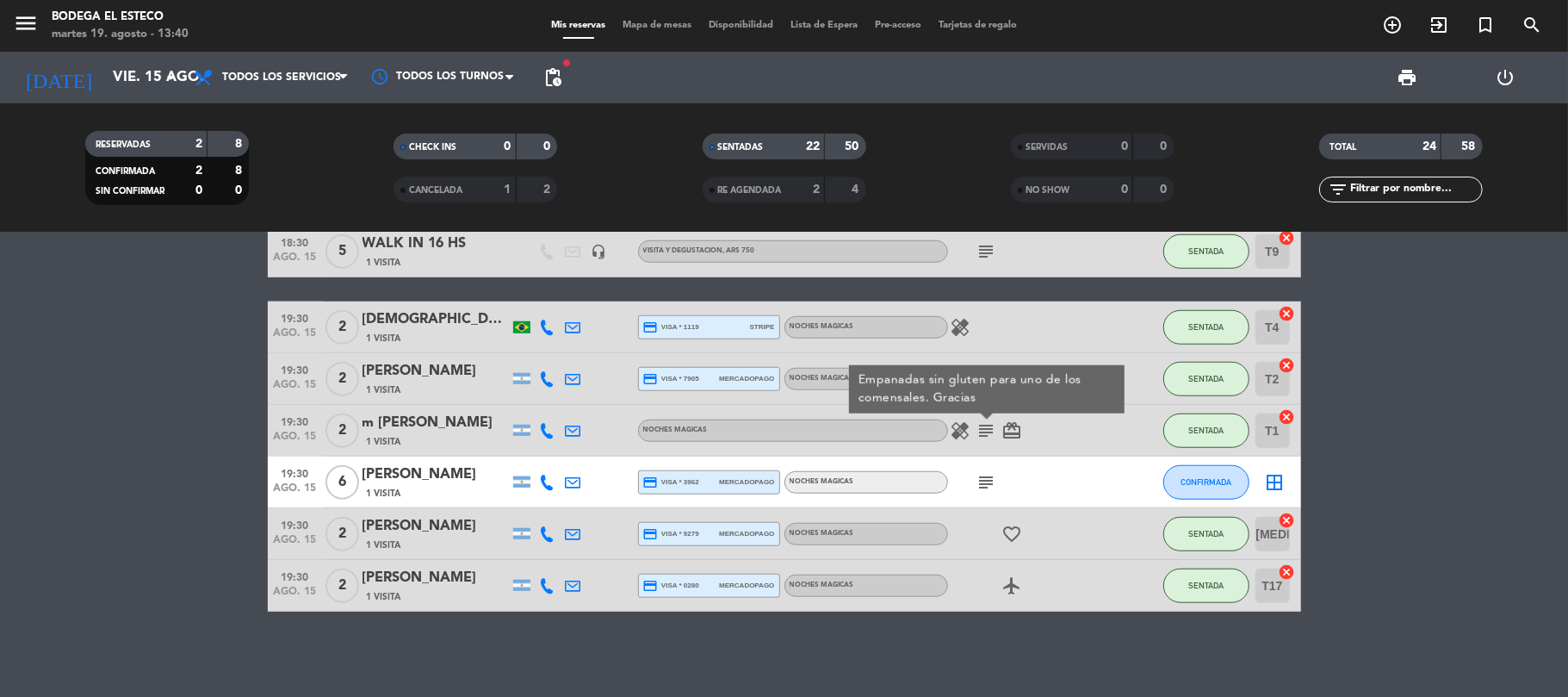
click at [963, 431] on icon "healing" at bounding box center [961, 431] width 20 height 20
click at [980, 477] on icon "subject" at bounding box center [986, 482] width 20 height 20
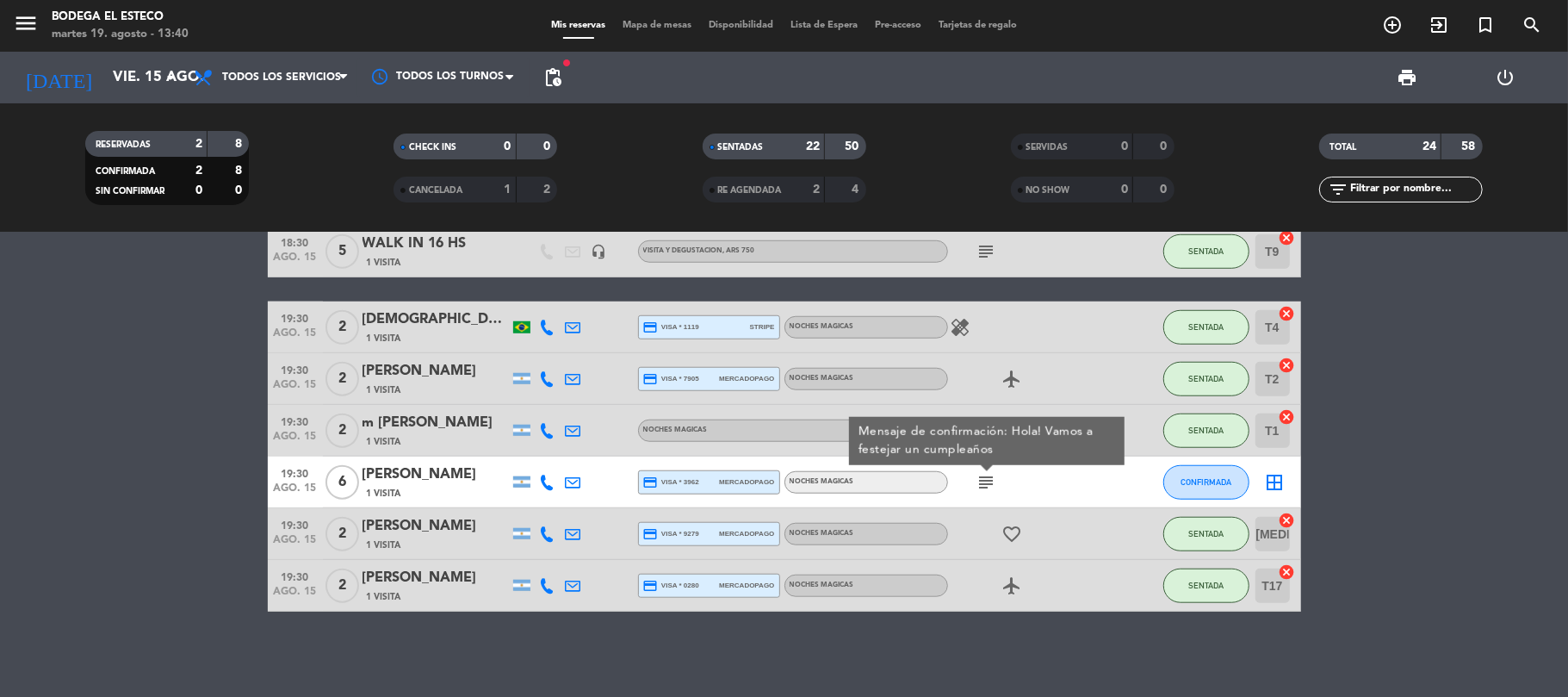
click at [984, 665] on div "10:00 ago. 15 2 [PERSON_NAME] 1 Visita credit_card visa * 5560 stripe SELECCIÓN…" at bounding box center [784, 465] width 1568 height 464
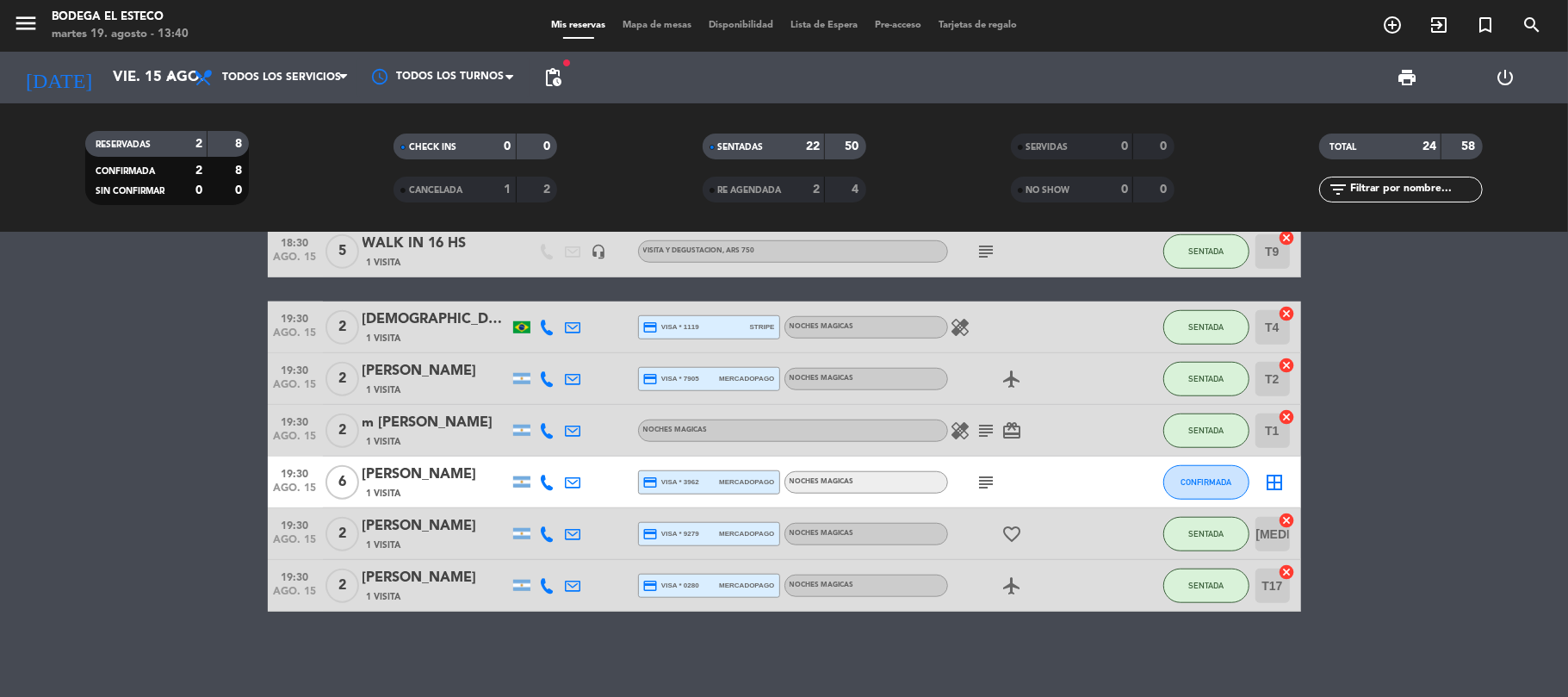
click at [989, 427] on icon "subject" at bounding box center [986, 431] width 20 height 20
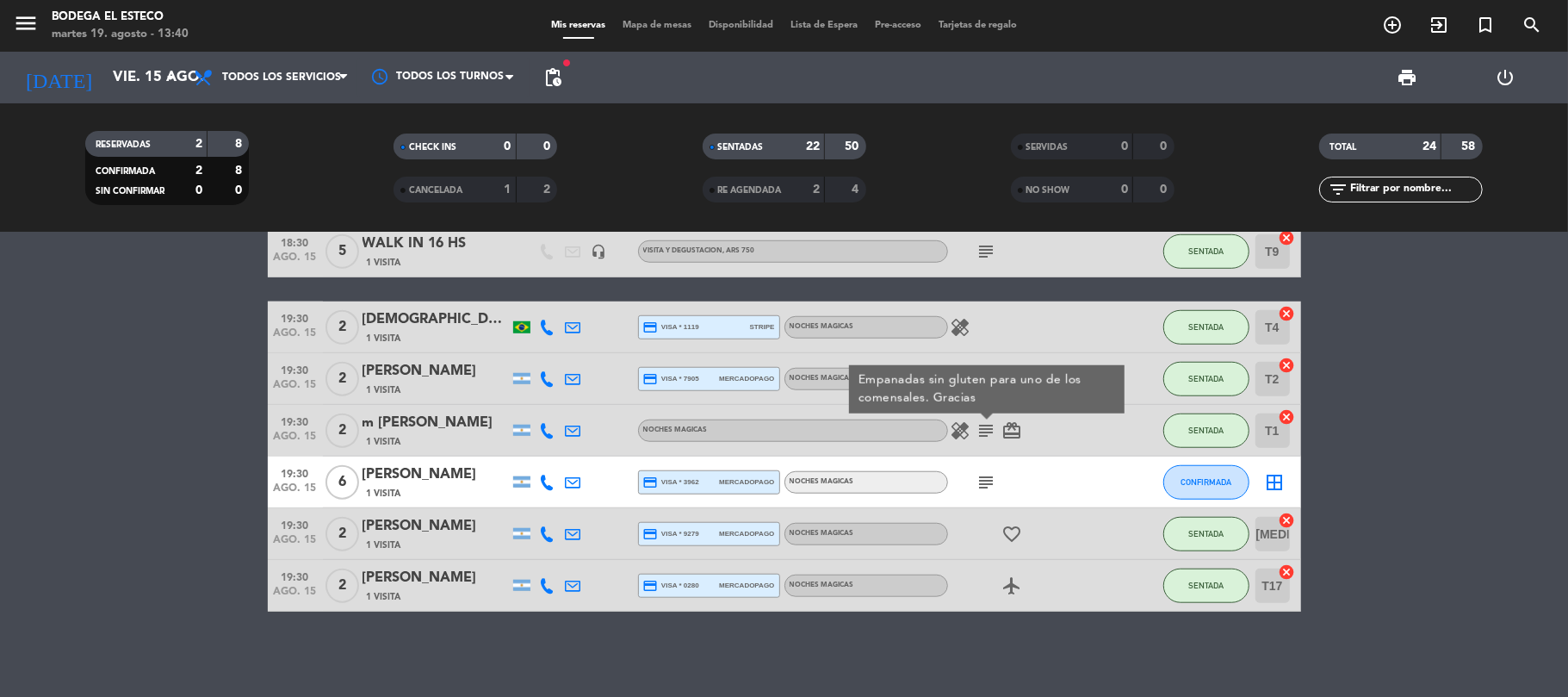
click at [986, 476] on icon "subject" at bounding box center [986, 482] width 20 height 20
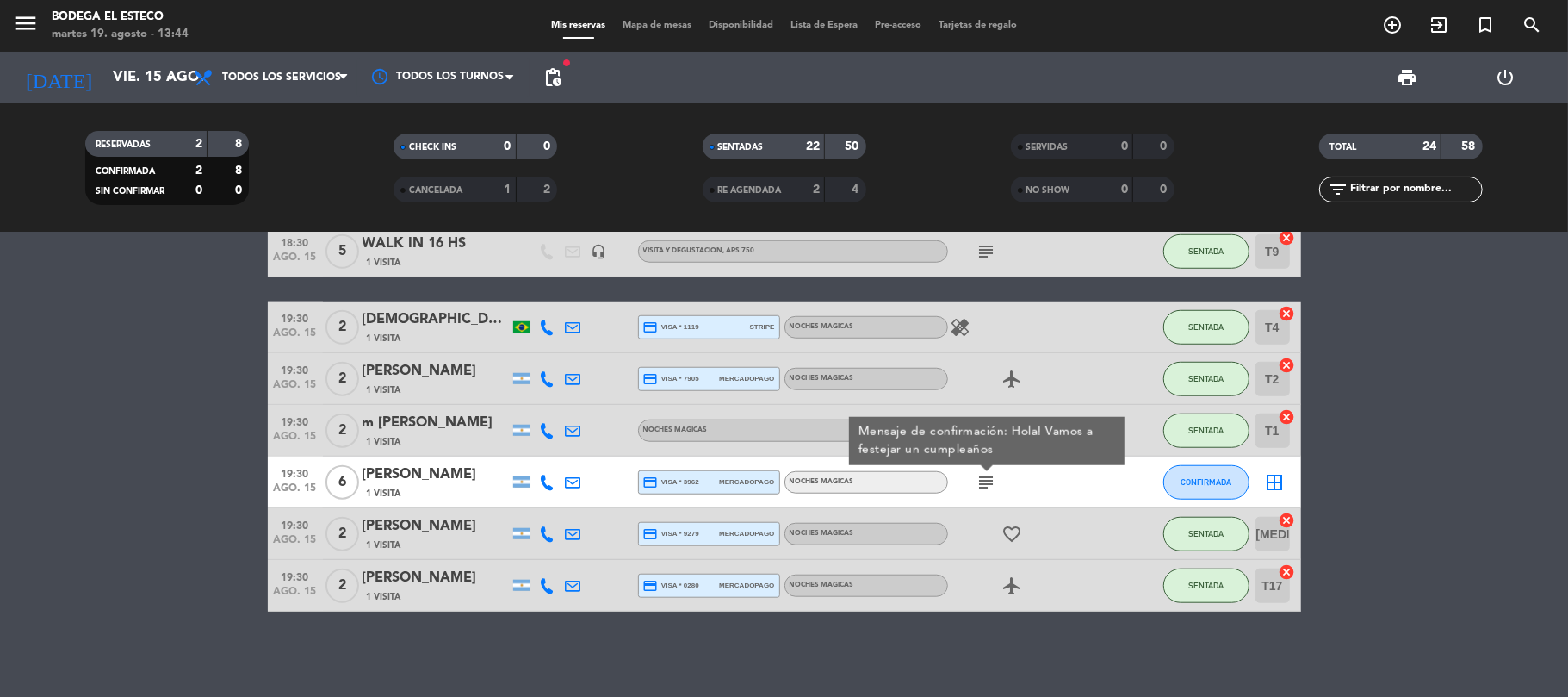
drag, startPoint x: 8, startPoint y: 552, endPoint x: 38, endPoint y: 552, distance: 30.0
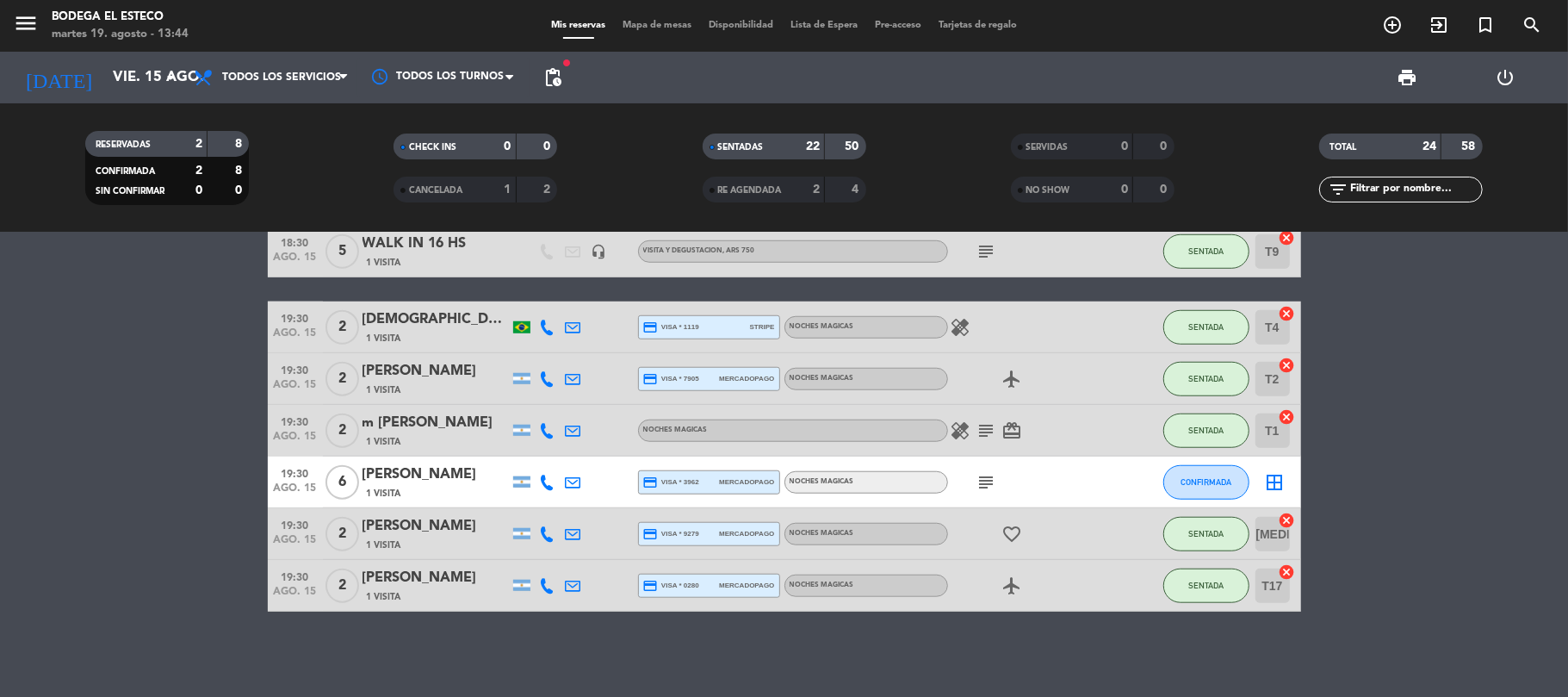
click at [988, 470] on div "subject" at bounding box center [1025, 482] width 155 height 51
click at [990, 482] on icon "subject" at bounding box center [986, 482] width 20 height 20
